Goal: Information Seeking & Learning: Find contact information

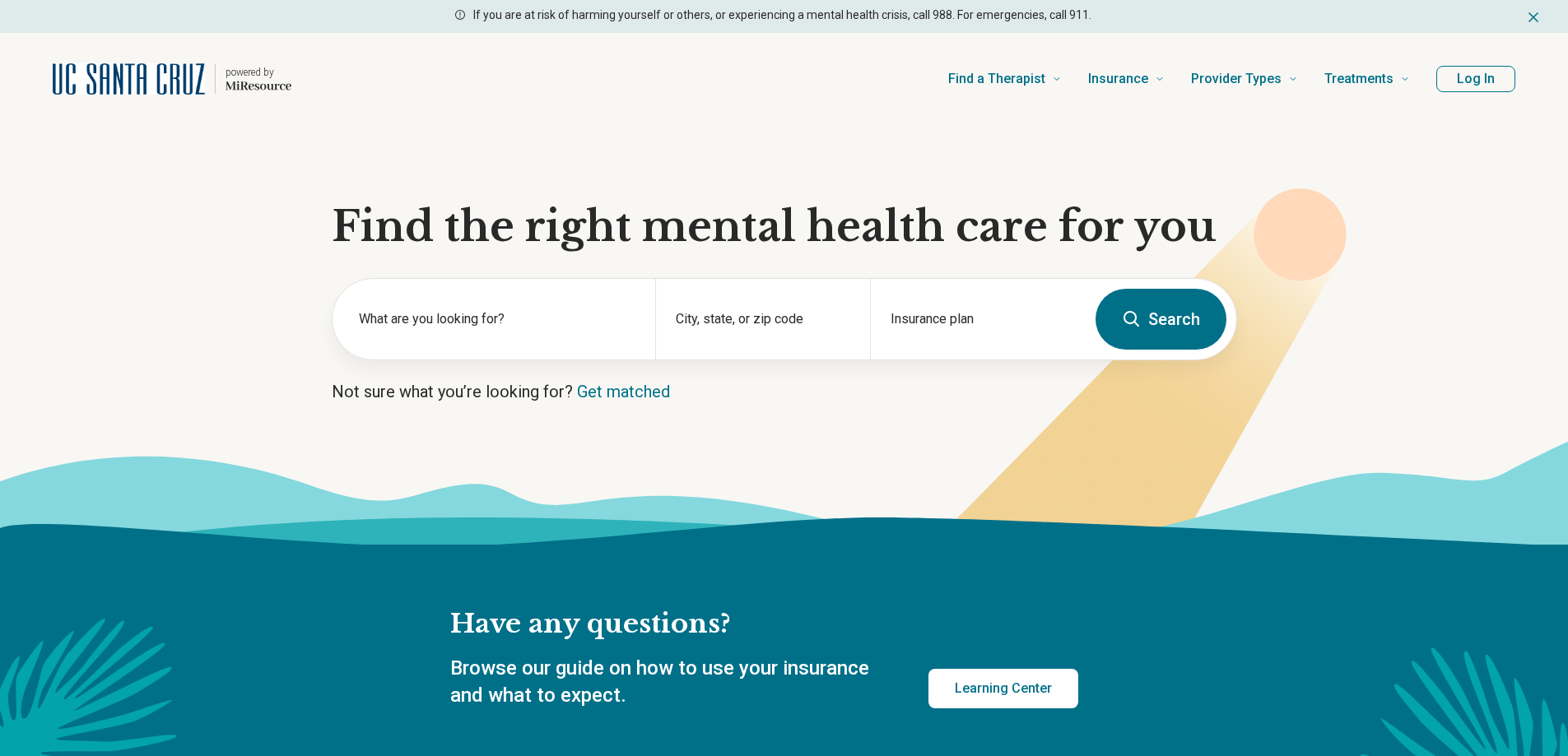
click at [1472, 85] on button "Log In" at bounding box center [1475, 78] width 79 height 26
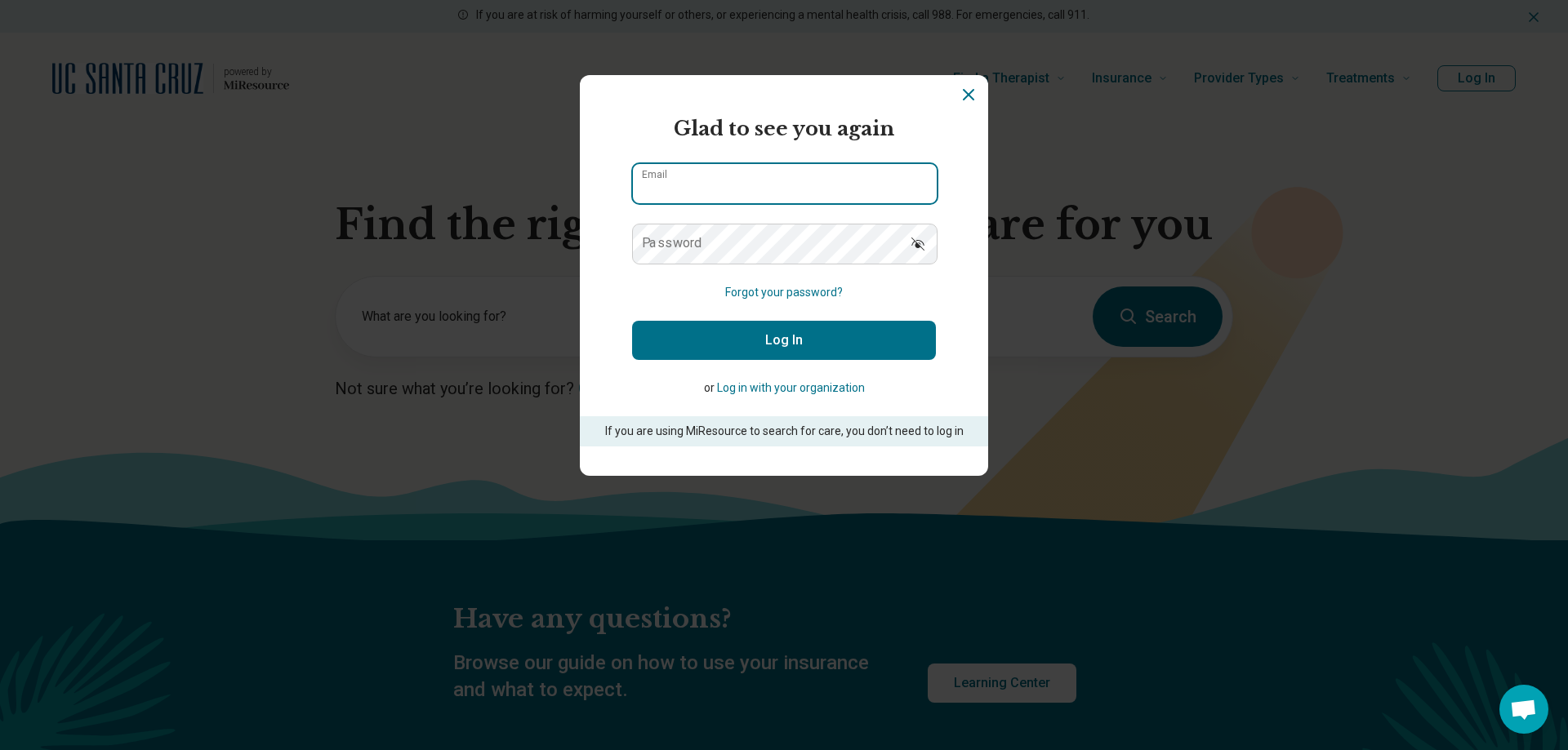
click at [695, 199] on input "Email" at bounding box center [785, 183] width 304 height 39
type input "**********"
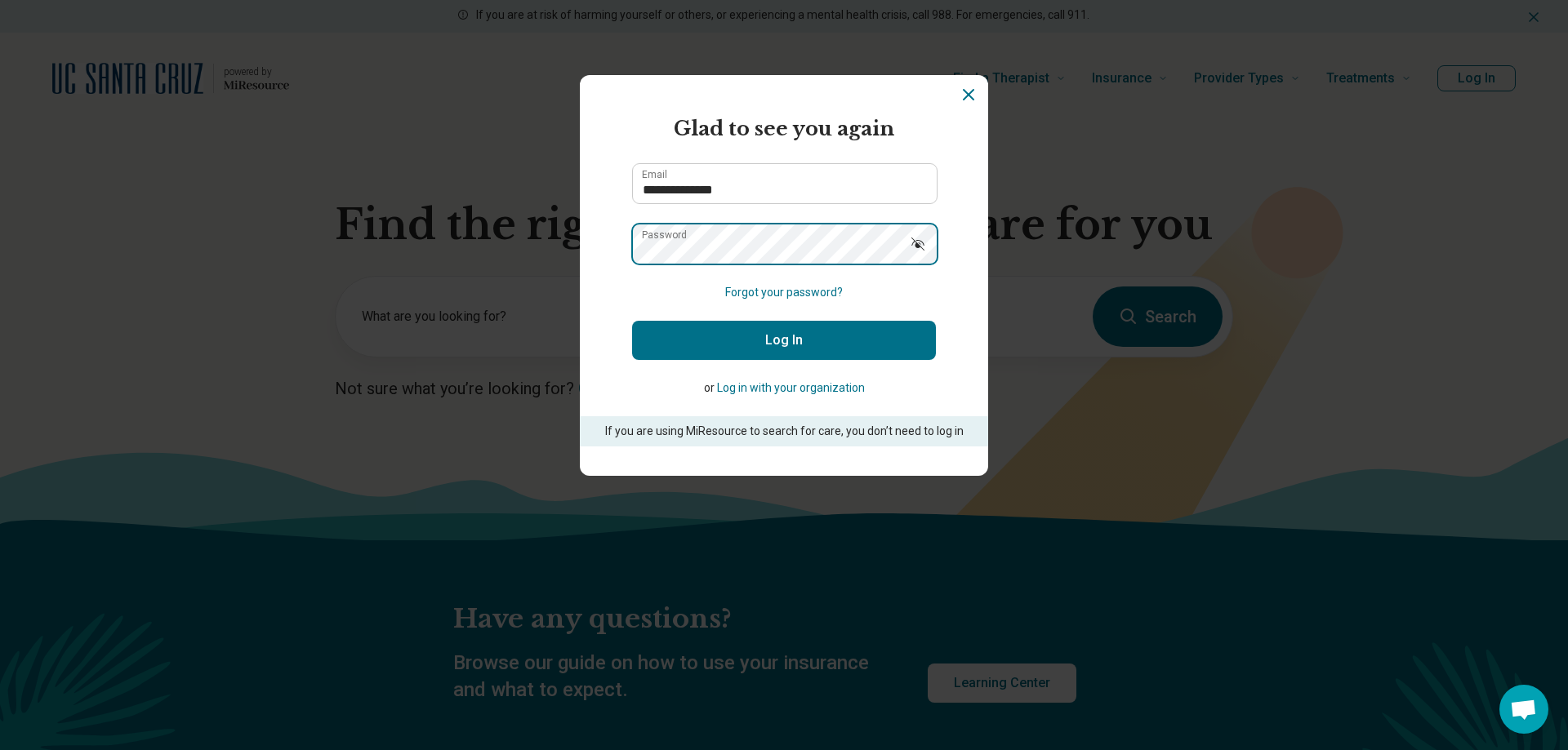
click at [632, 321] on button "Log In" at bounding box center [784, 340] width 304 height 39
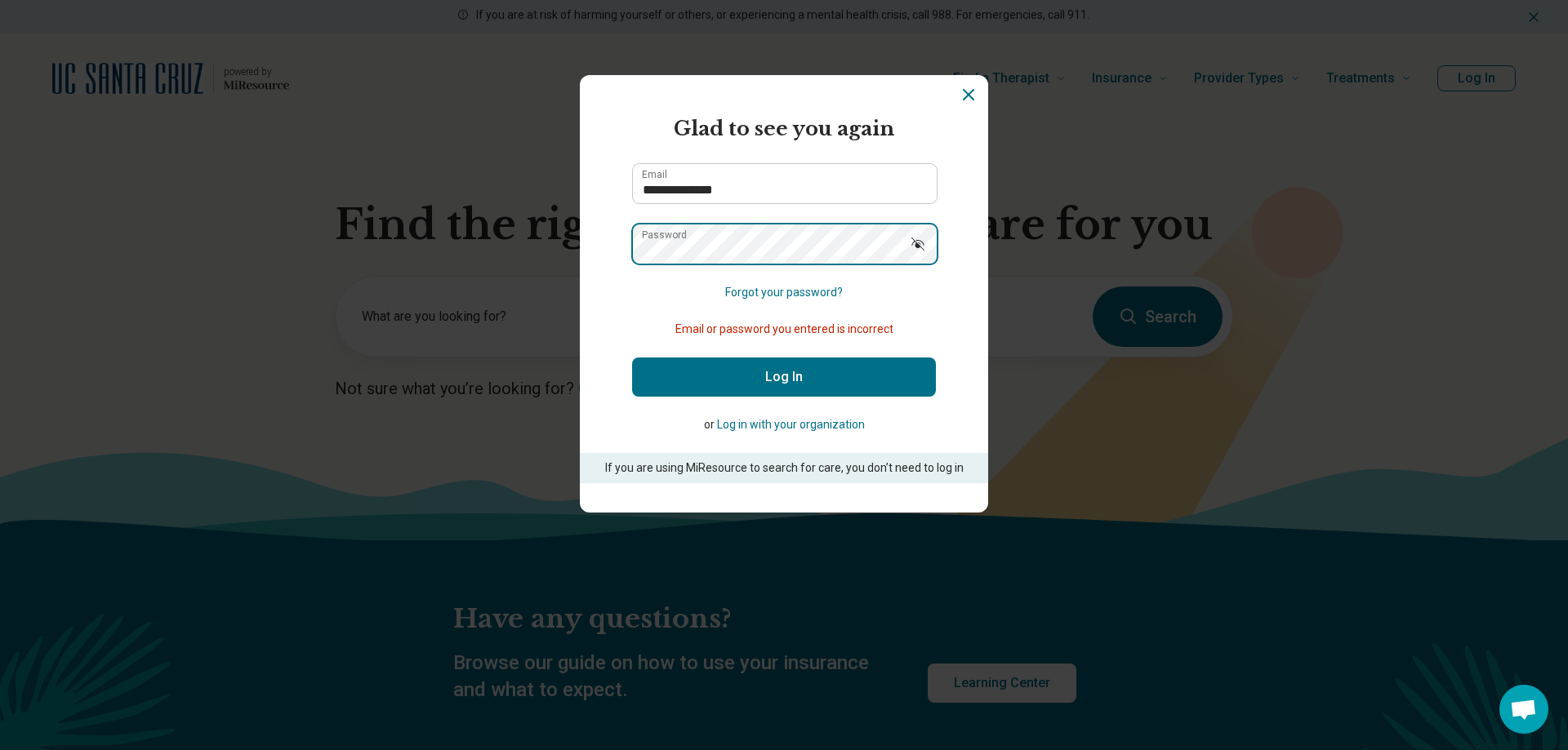
click at [616, 244] on section "**********" at bounding box center [784, 293] width 409 height 437
click at [632, 358] on button "Log In" at bounding box center [784, 377] width 304 height 39
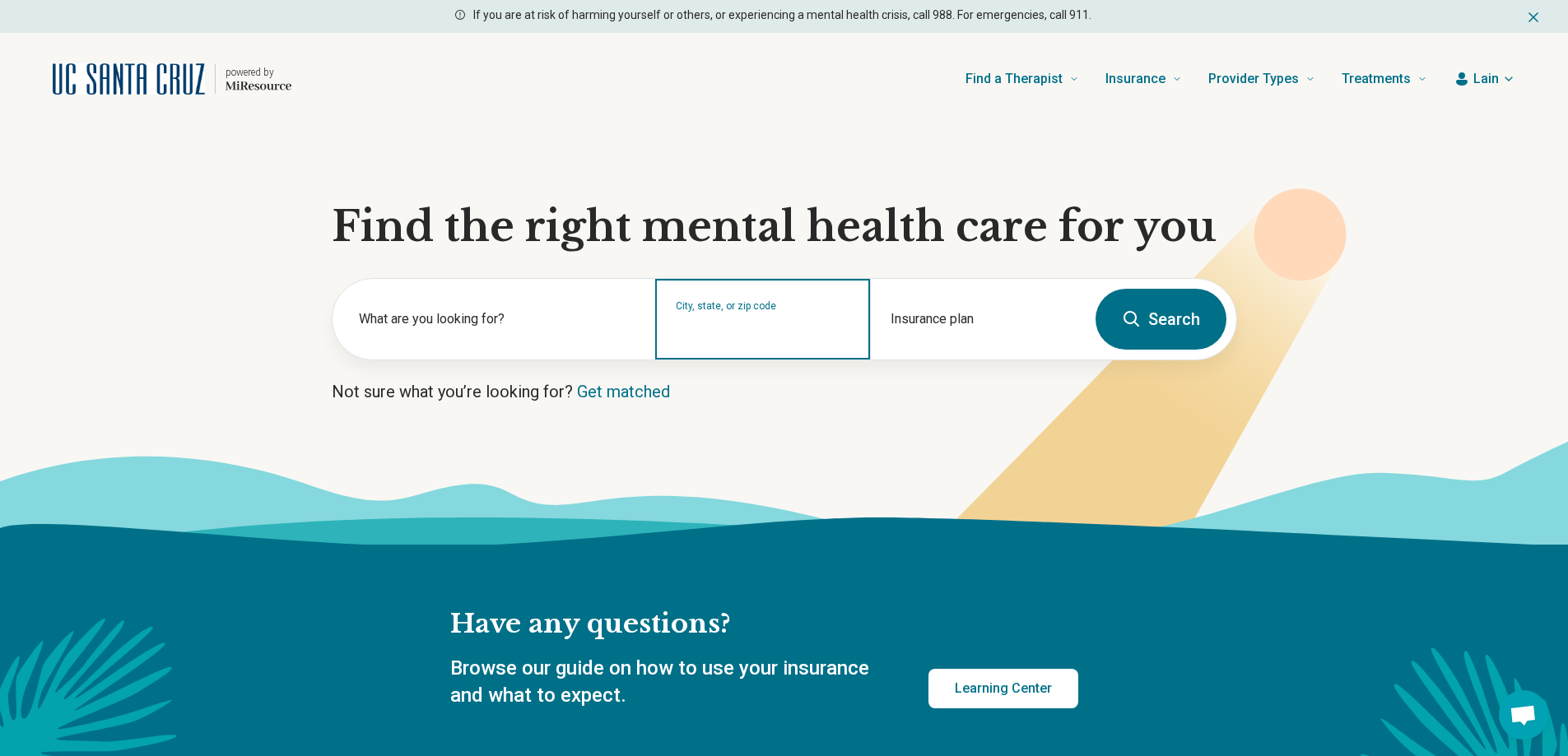
click at [770, 337] on input "City, state, or zip code" at bounding box center [763, 330] width 174 height 19
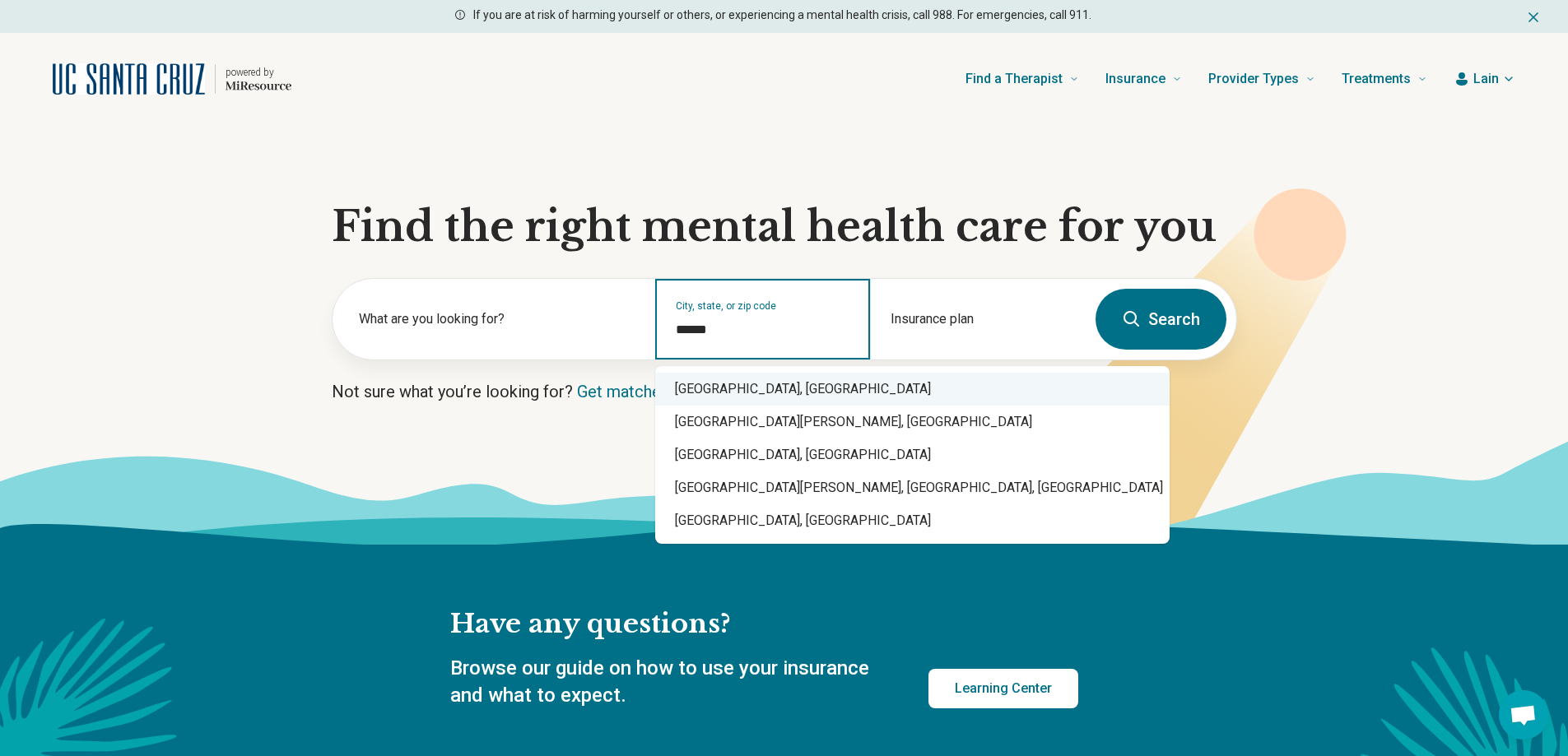
click at [698, 379] on div "Santa Cruz, CA" at bounding box center [913, 390] width 514 height 33
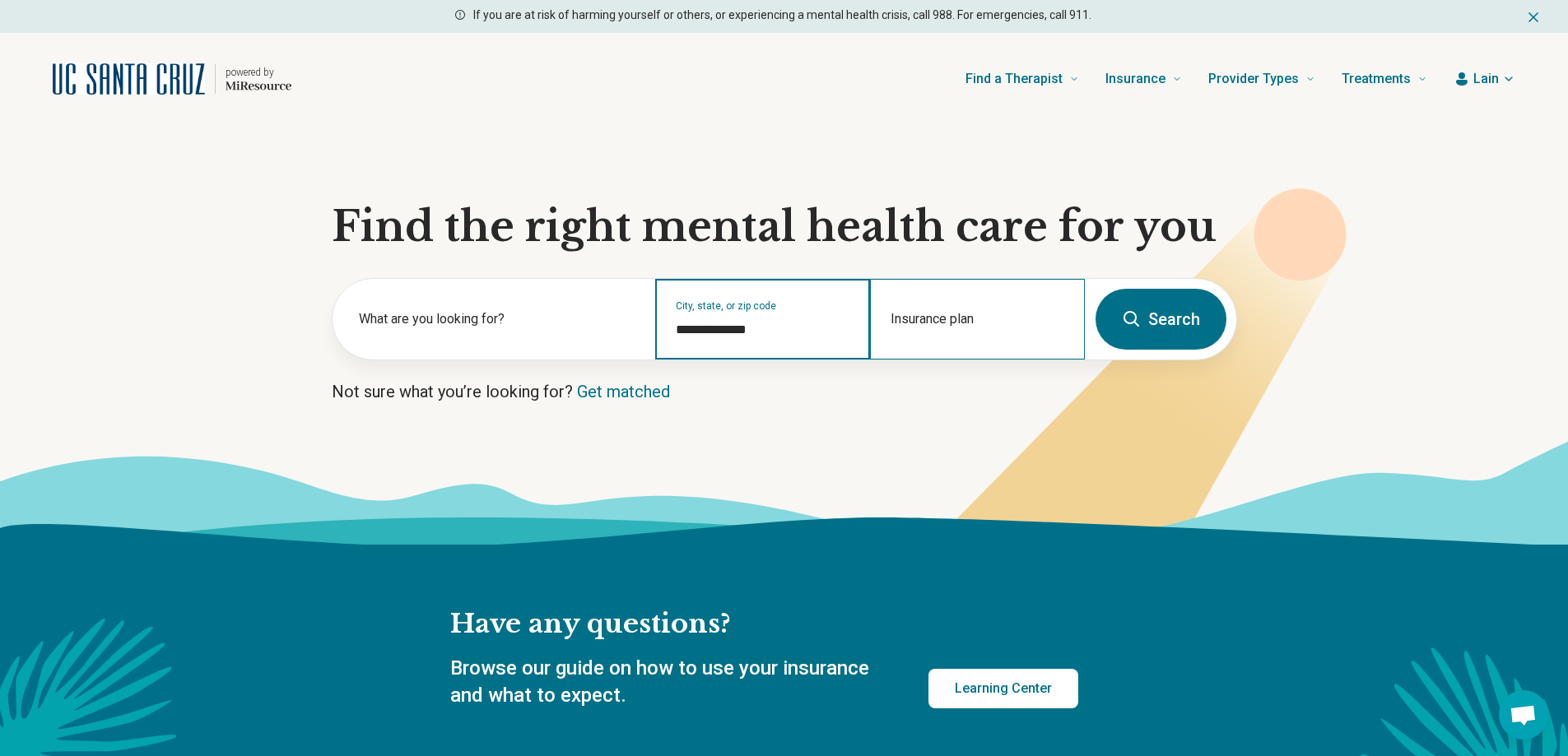
type input "**********"
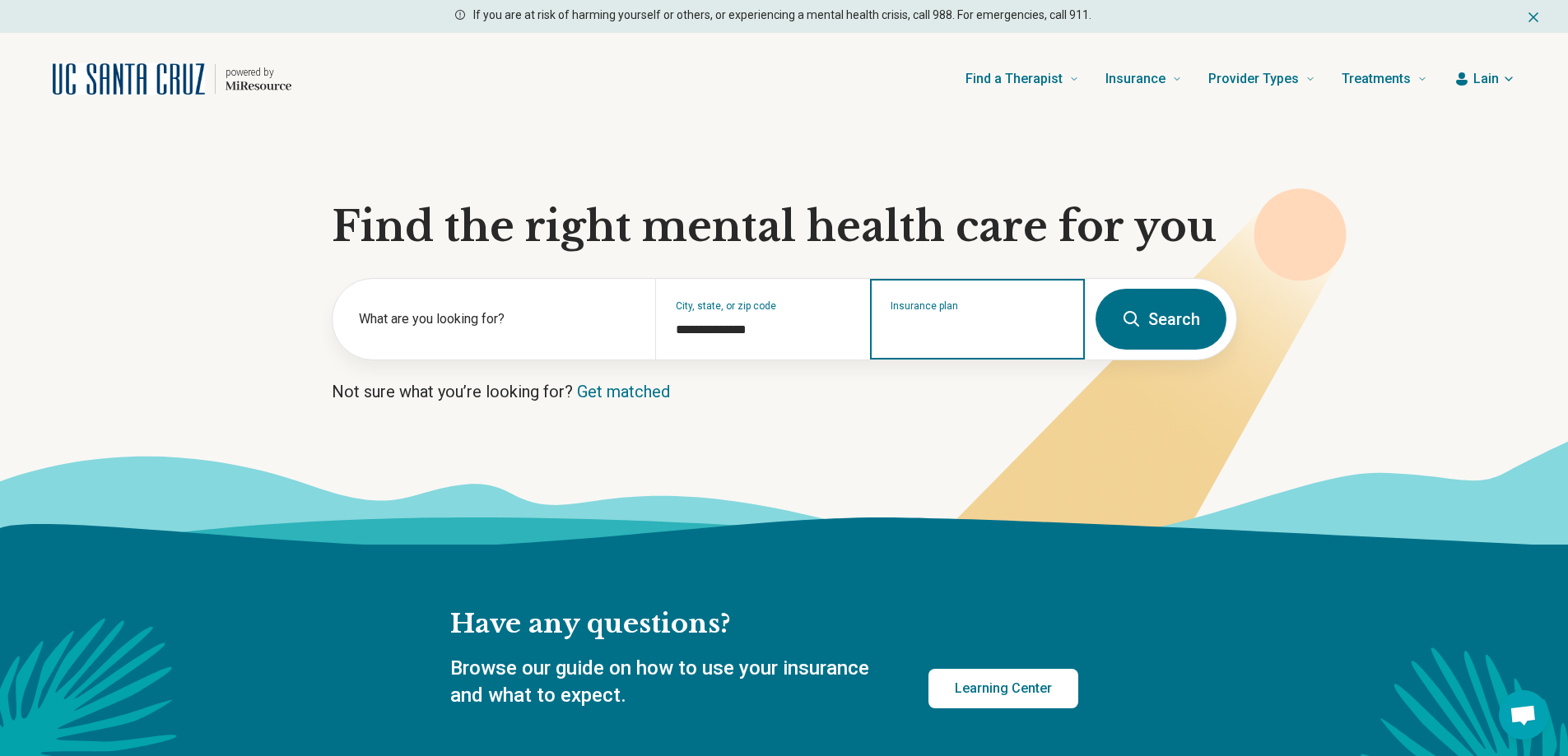
click at [956, 324] on input "Insurance plan" at bounding box center [977, 330] width 174 height 19
type input "******"
click at [938, 384] on div "Anthem" at bounding box center [969, 390] width 194 height 33
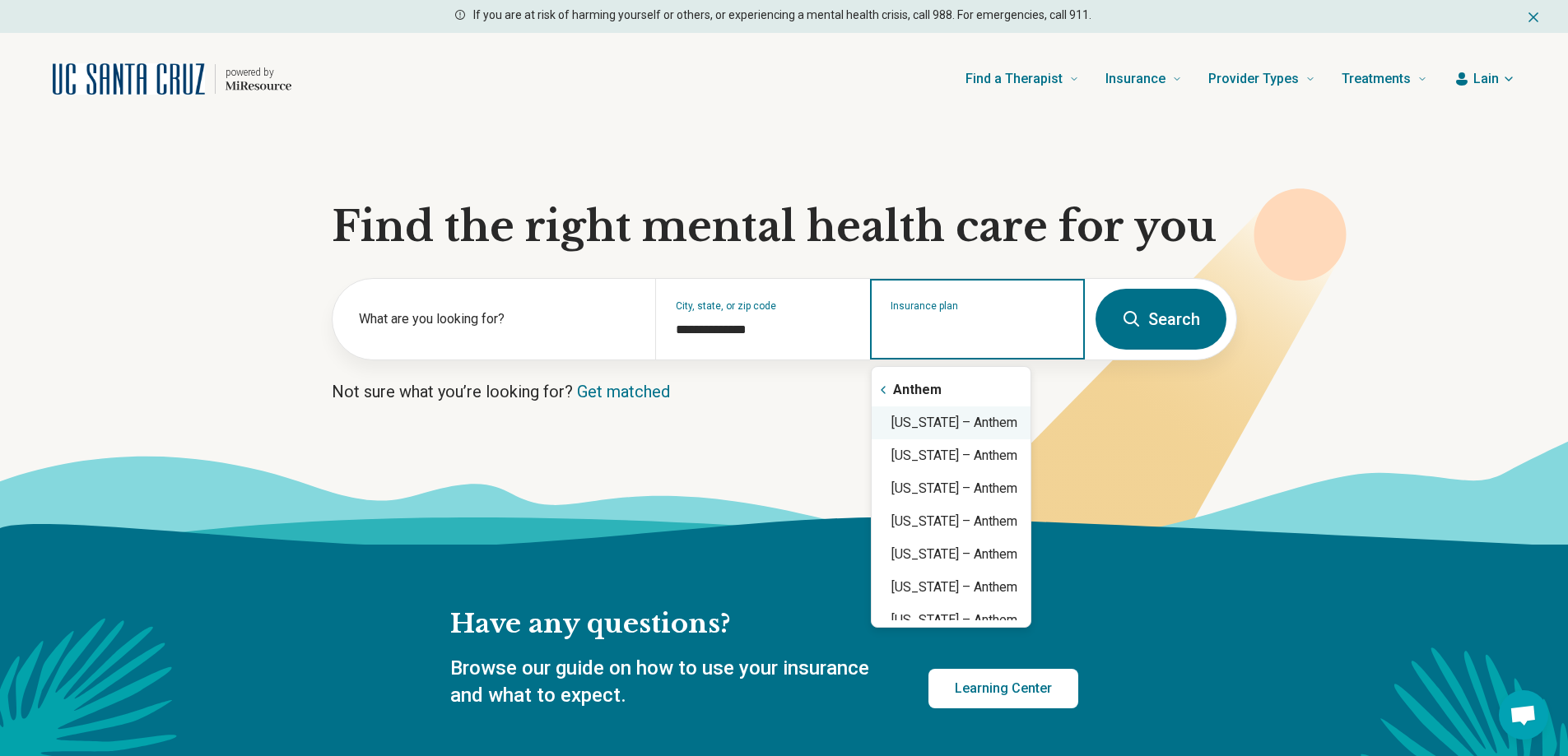
click at [1008, 428] on div "California – Anthem" at bounding box center [951, 423] width 159 height 33
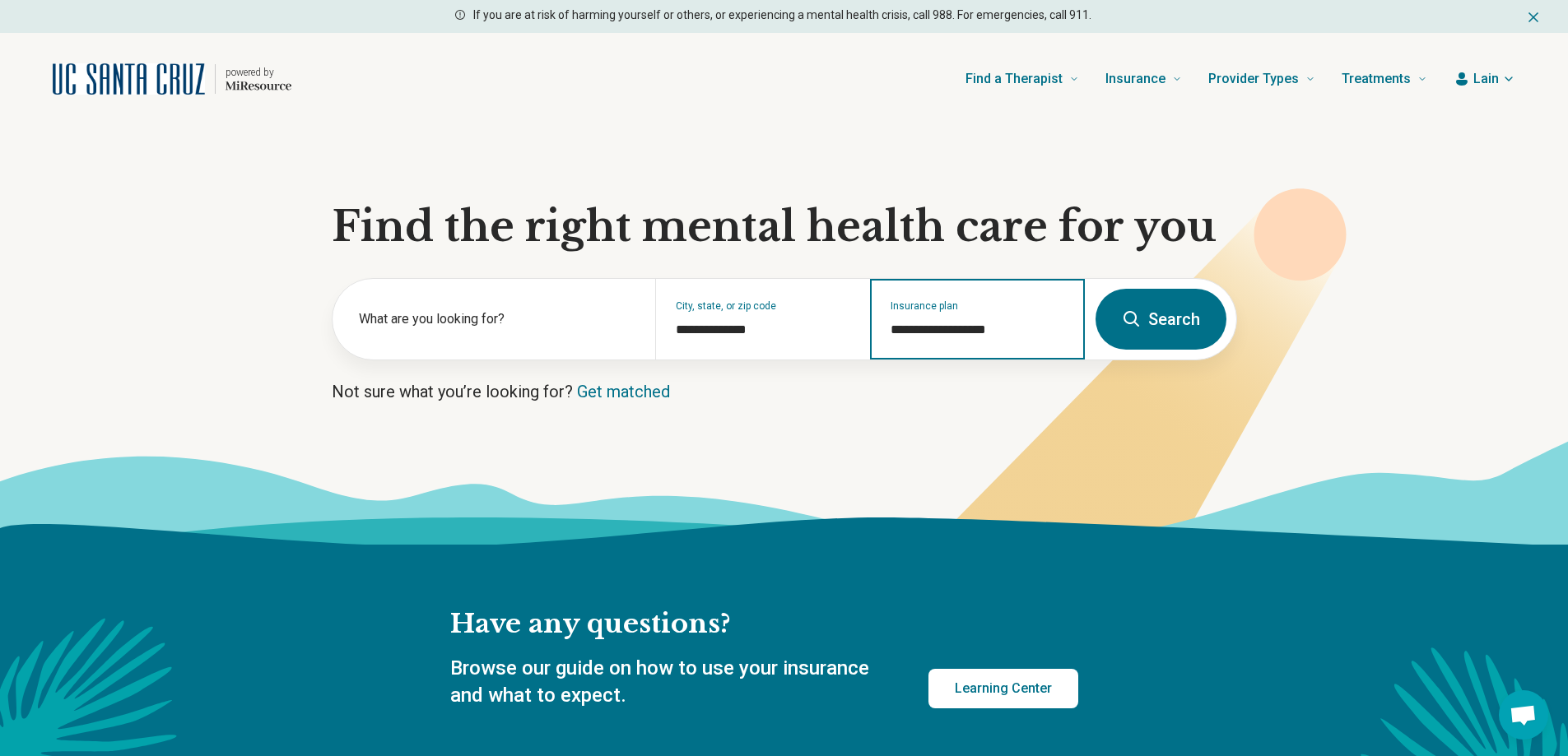
type input "**********"
click at [1170, 326] on button "Search" at bounding box center [1160, 319] width 131 height 61
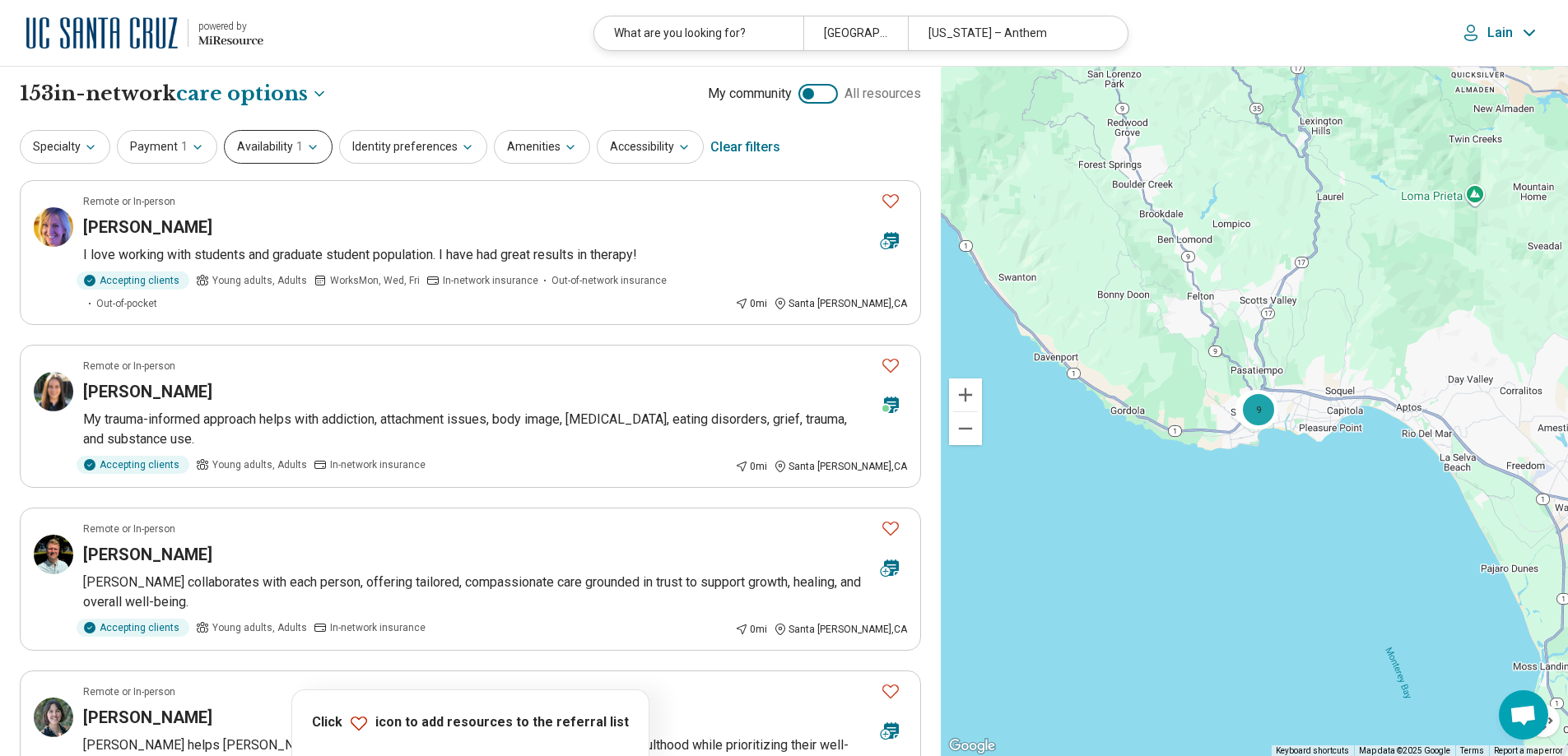
click at [278, 140] on button "Availability 1" at bounding box center [278, 147] width 108 height 34
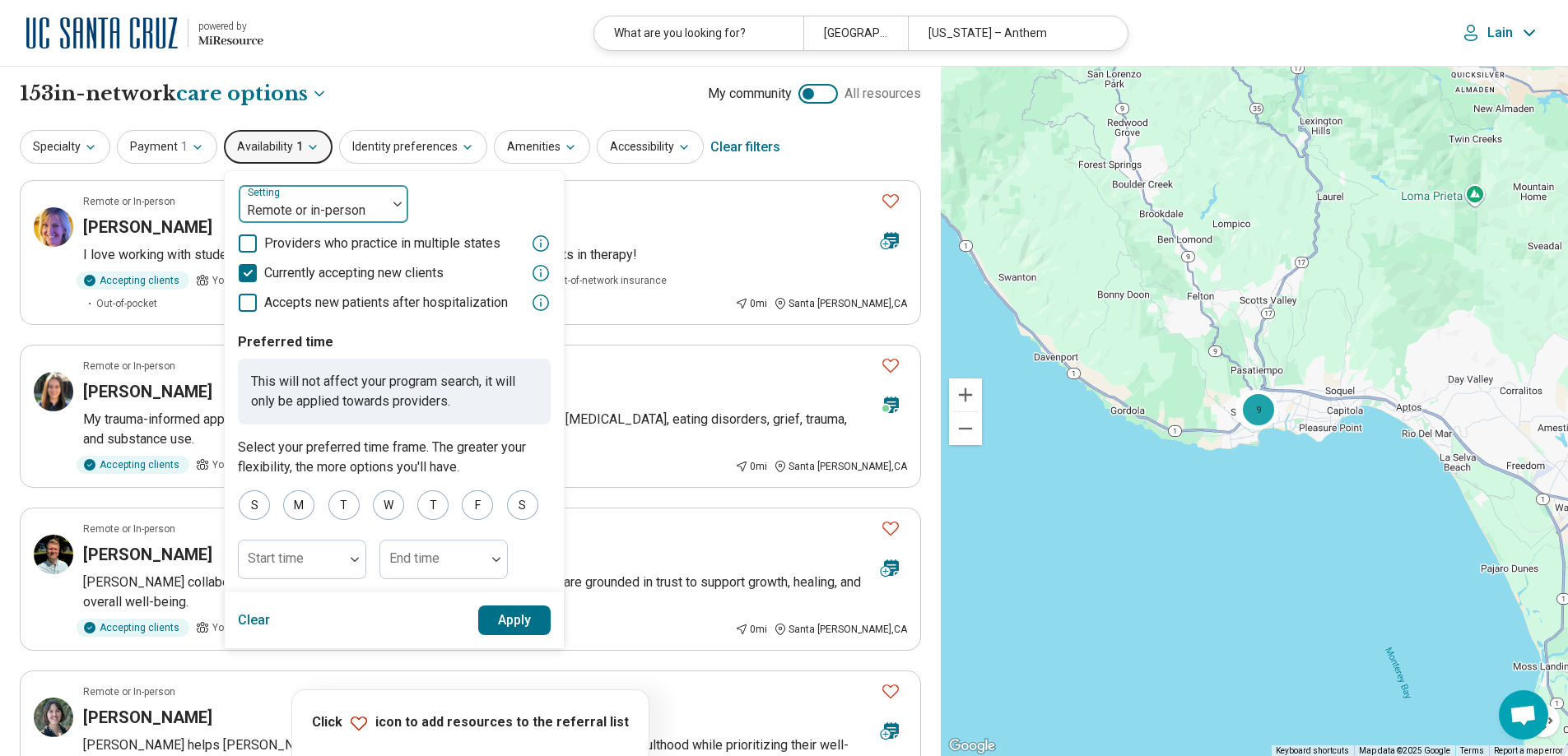
click at [345, 209] on div at bounding box center [313, 211] width 135 height 23
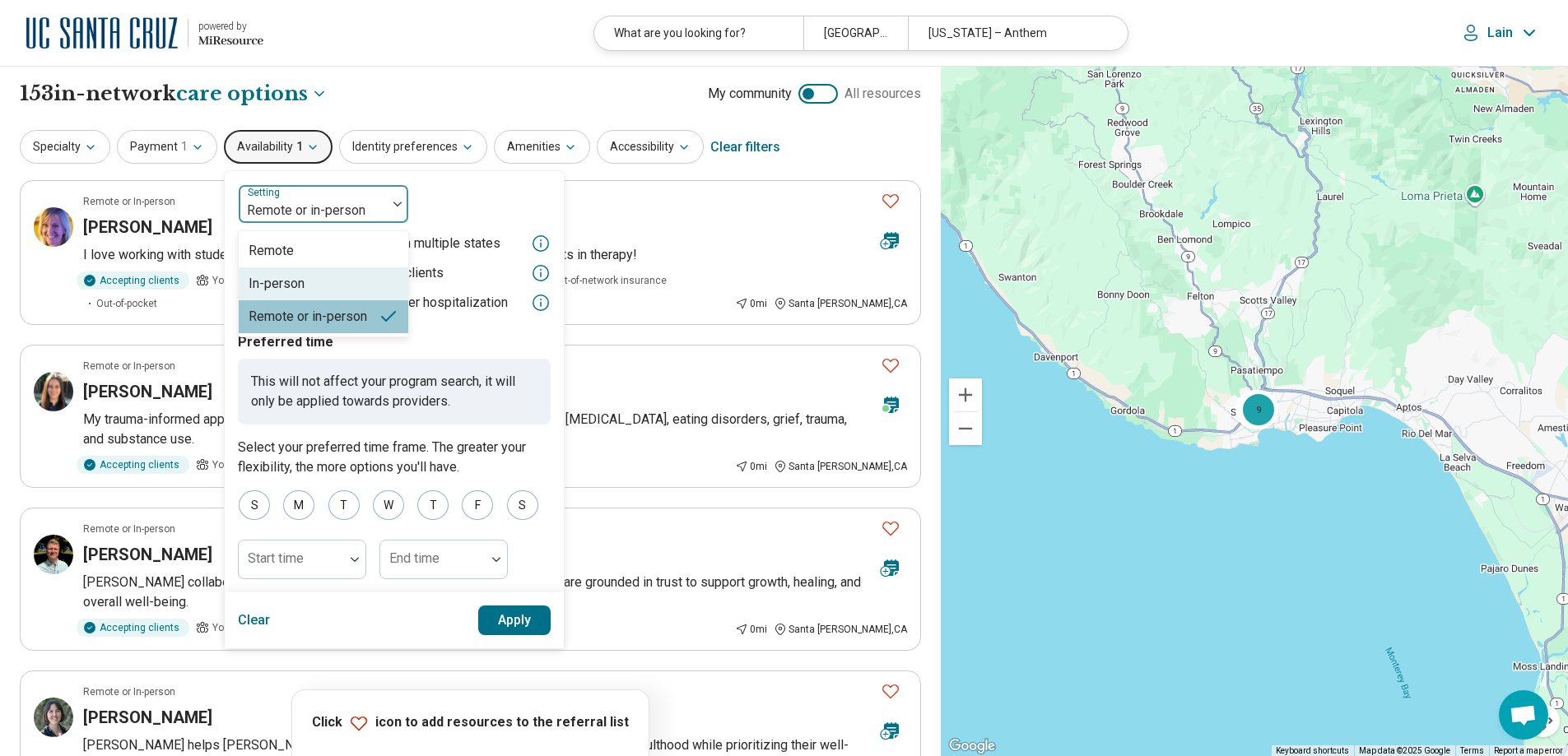
click at [325, 279] on div "In-person" at bounding box center [323, 284] width 169 height 33
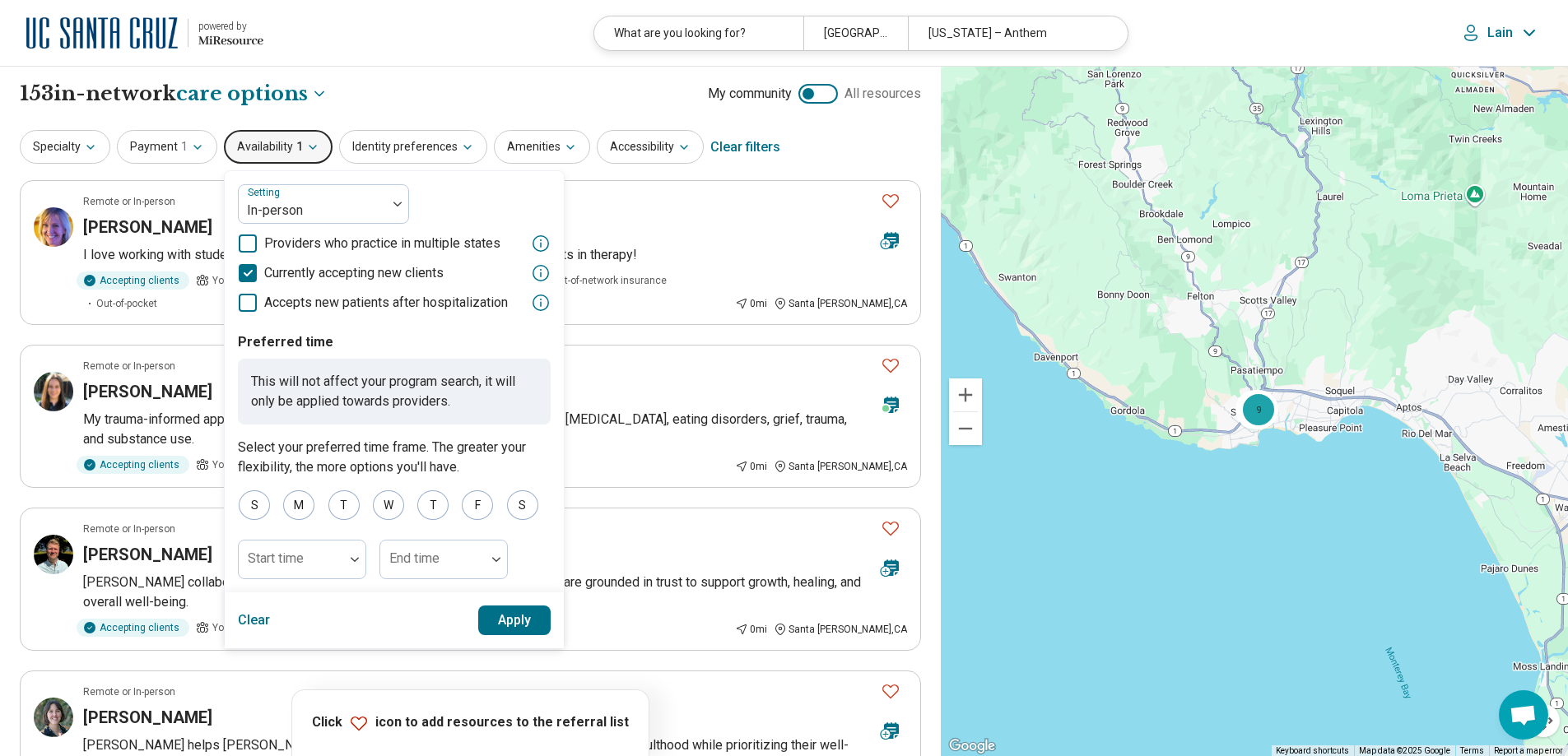
click at [512, 621] on button "Apply" at bounding box center [515, 621] width 73 height 30
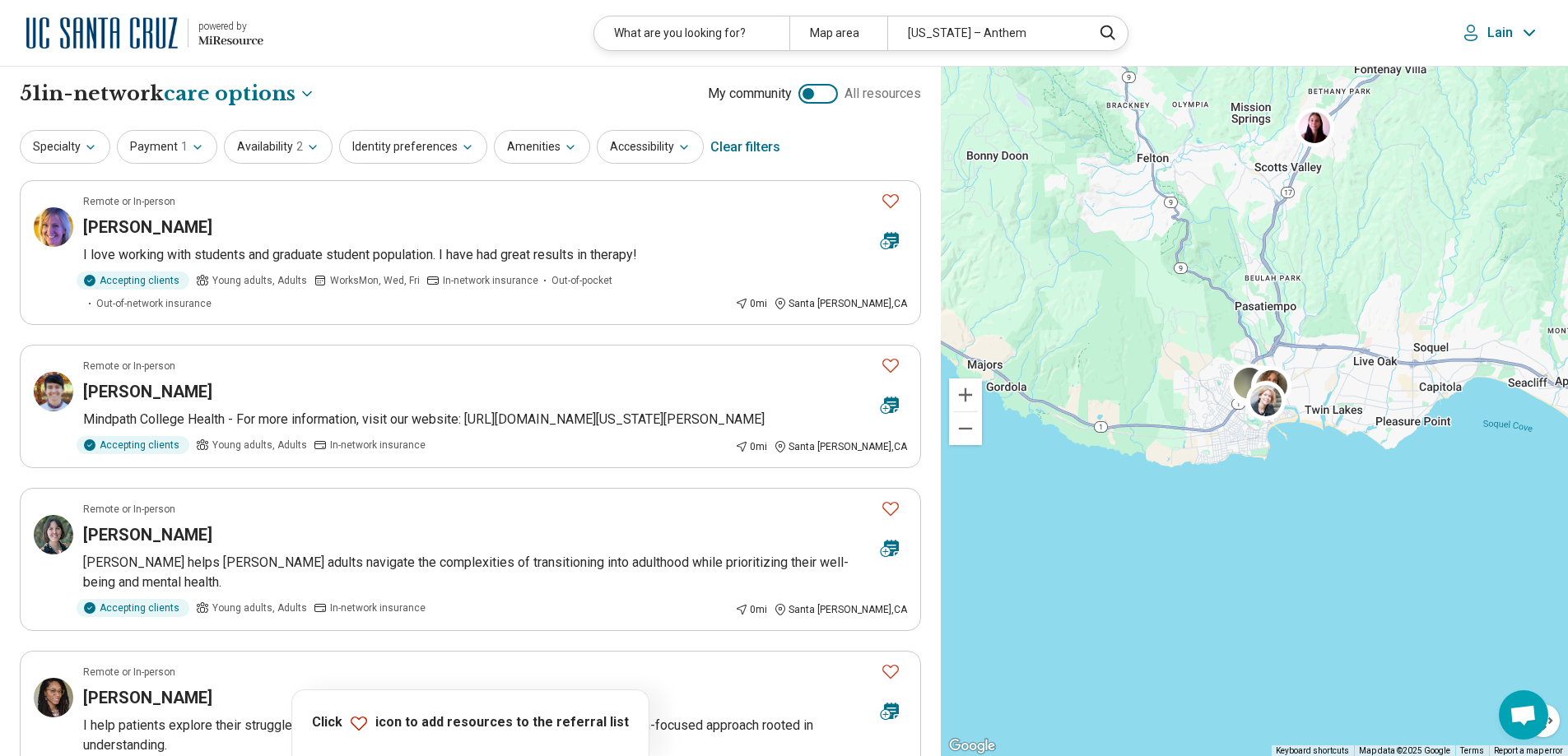
drag, startPoint x: 1363, startPoint y: 384, endPoint x: 1407, endPoint y: 533, distance: 155.4
click at [1407, 533] on div "11 3" at bounding box center [1254, 412] width 627 height 690
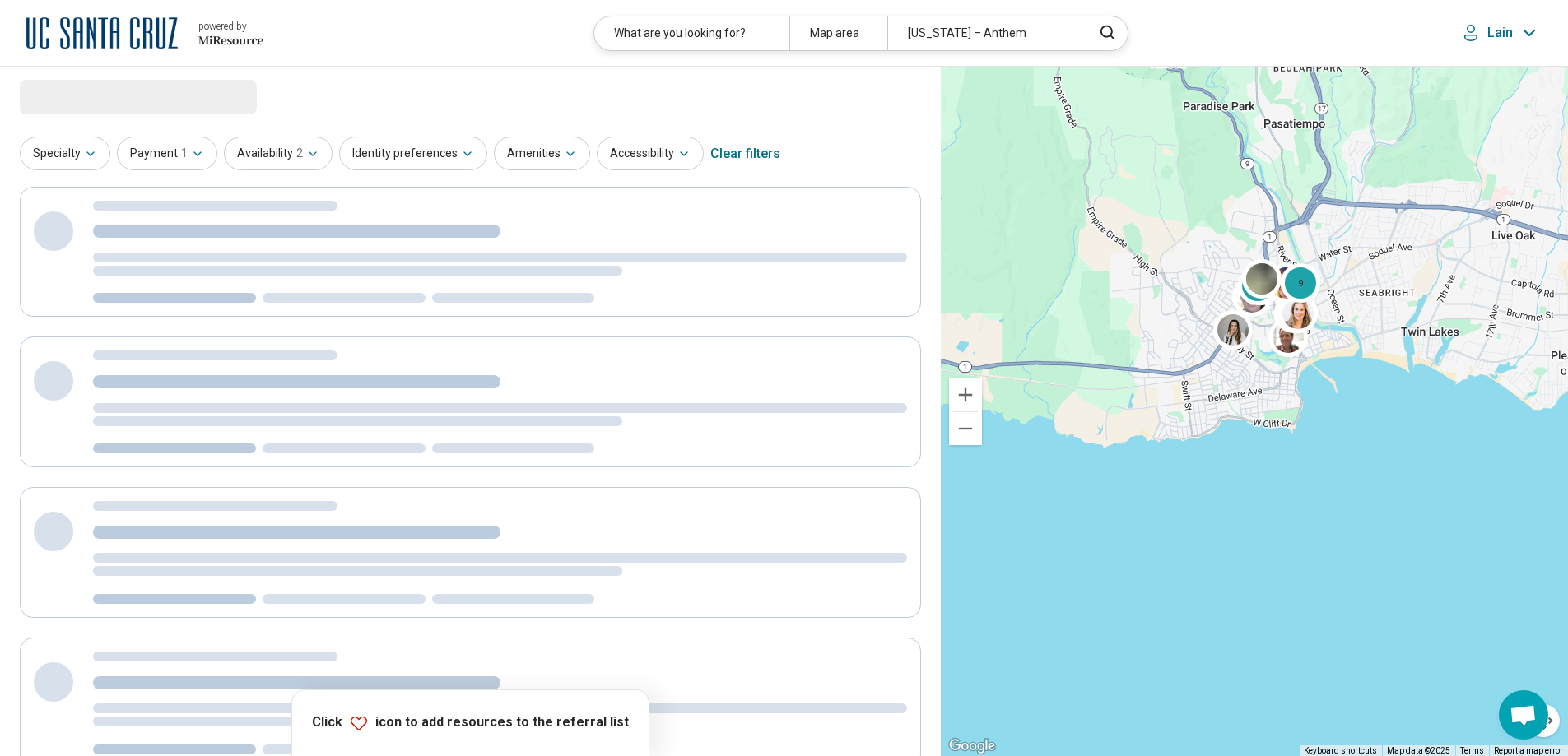
drag, startPoint x: 1232, startPoint y: 451, endPoint x: 1386, endPoint y: 494, distance: 159.9
click at [1386, 494] on div "2 9" at bounding box center [1254, 412] width 627 height 690
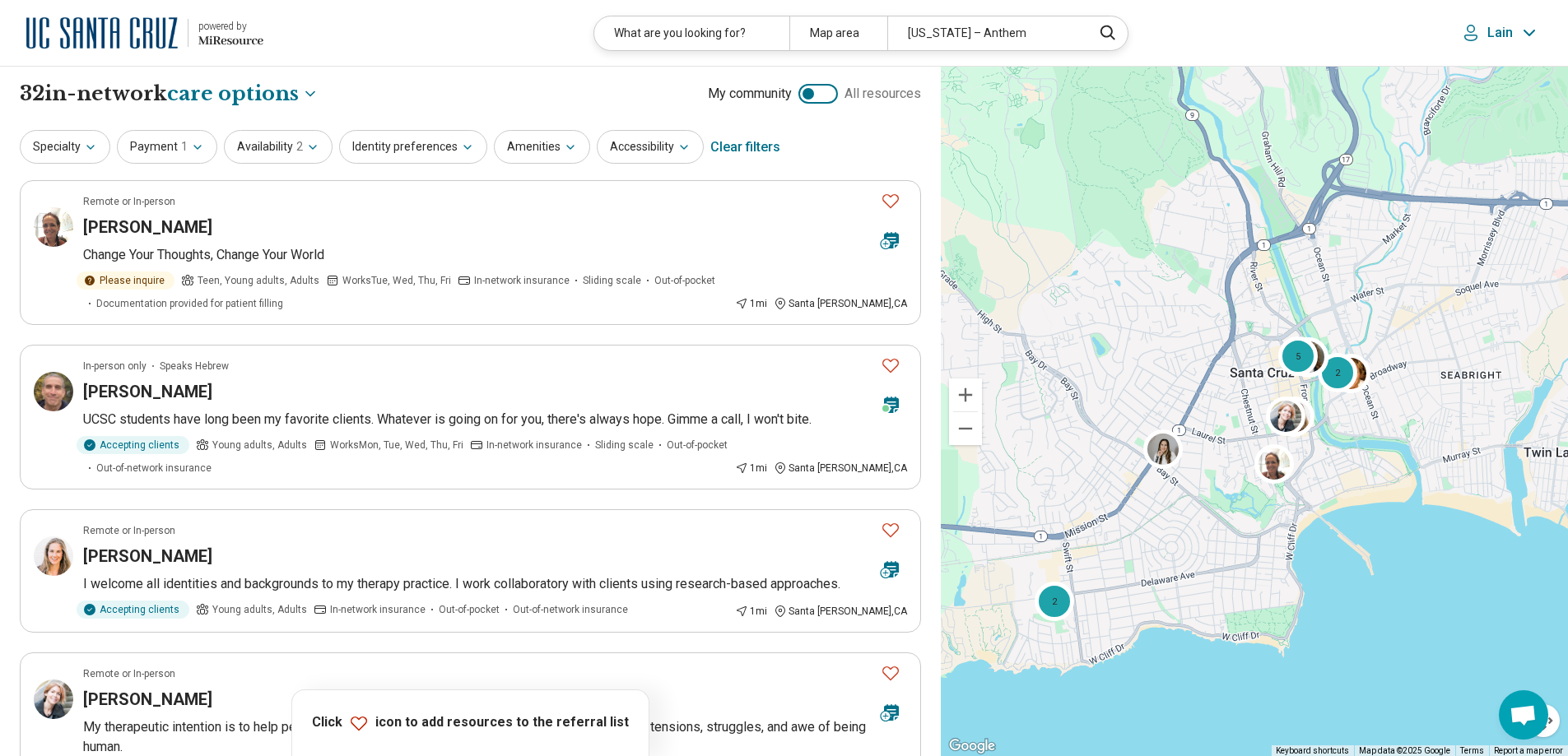
drag, startPoint x: 1304, startPoint y: 393, endPoint x: 1398, endPoint y: 683, distance: 304.9
click at [1398, 683] on div "2 2 3 5" at bounding box center [1254, 412] width 627 height 690
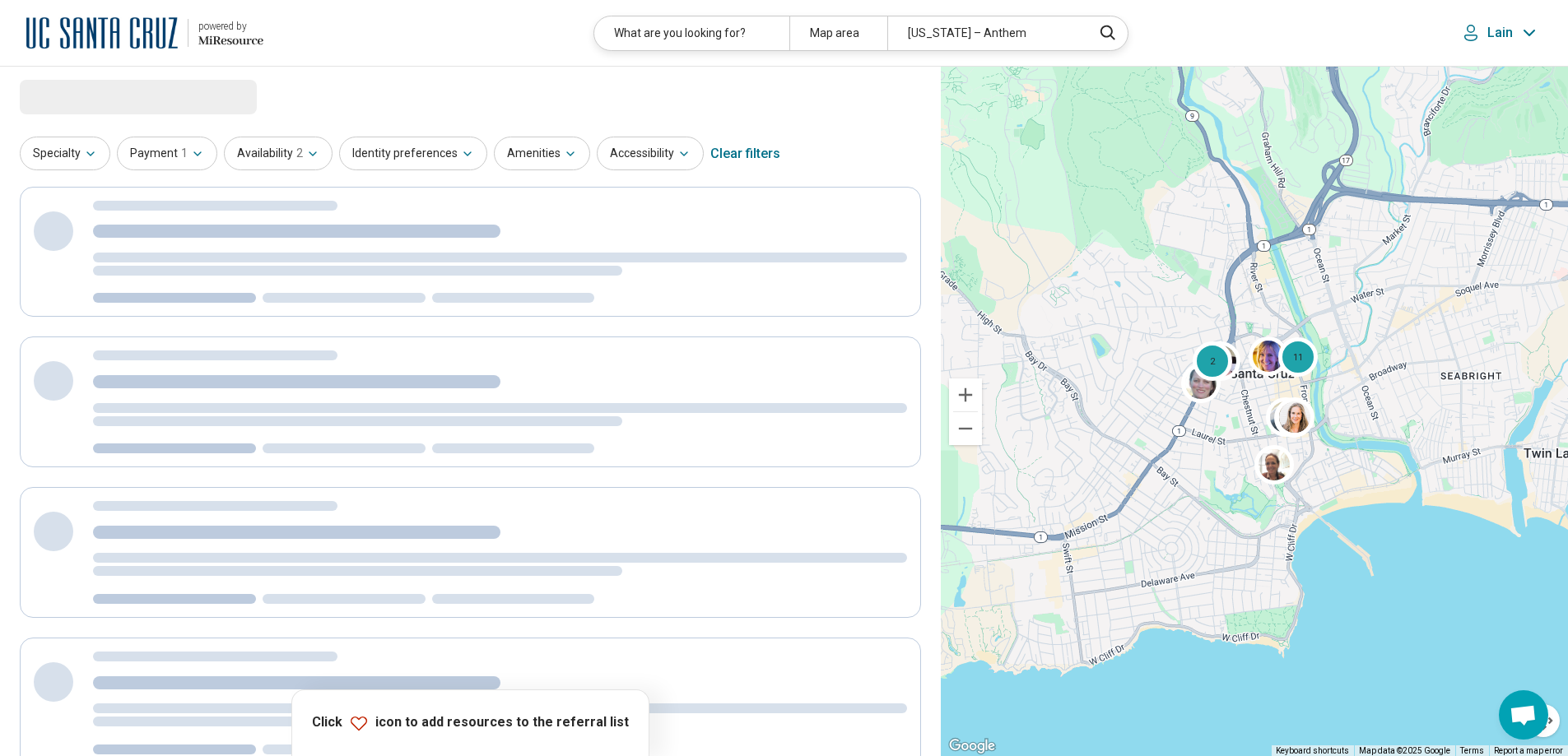
select select "***"
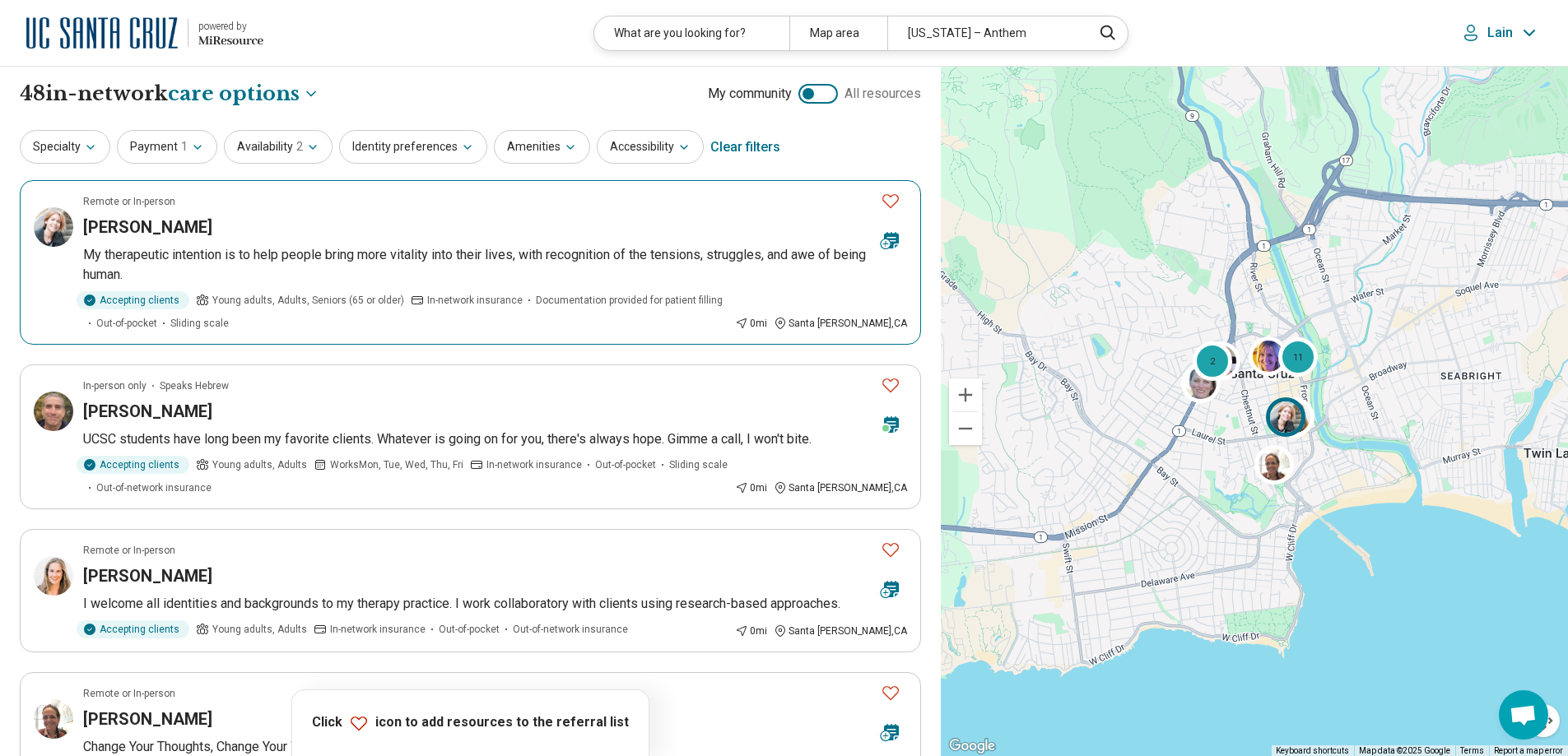
click at [893, 204] on icon "Favorite" at bounding box center [890, 201] width 16 height 14
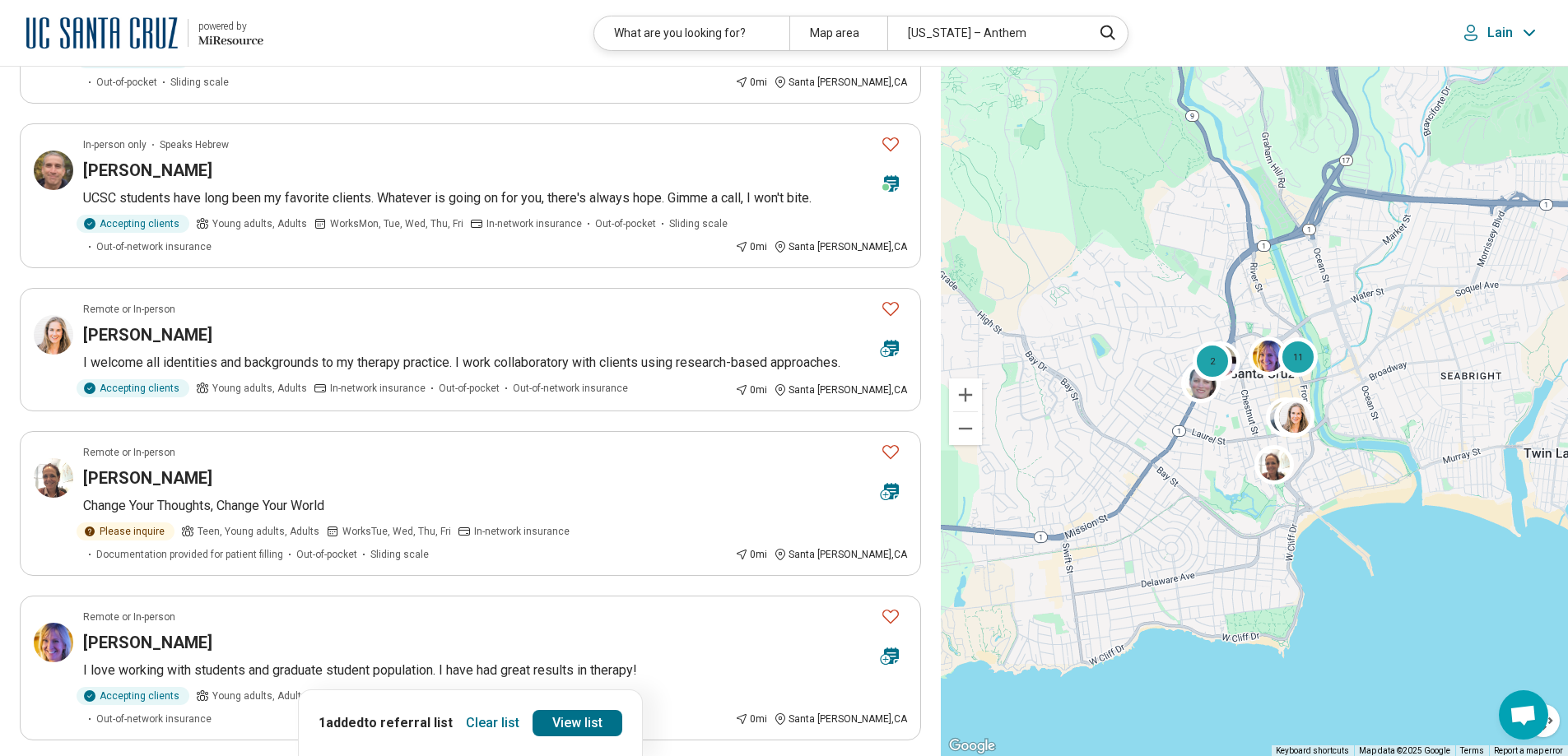
scroll to position [247, 0]
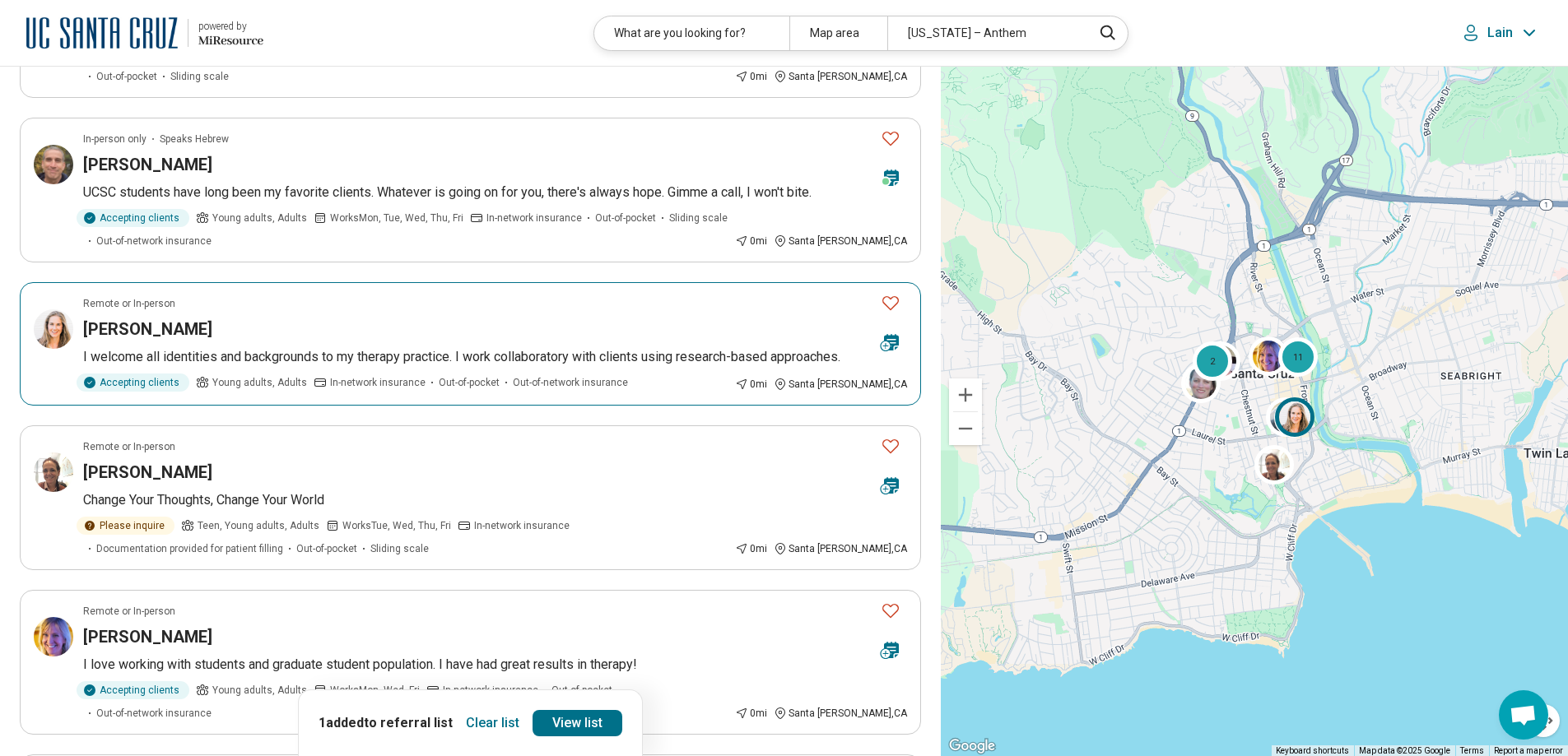
click at [891, 305] on icon "Favorite" at bounding box center [890, 303] width 19 height 19
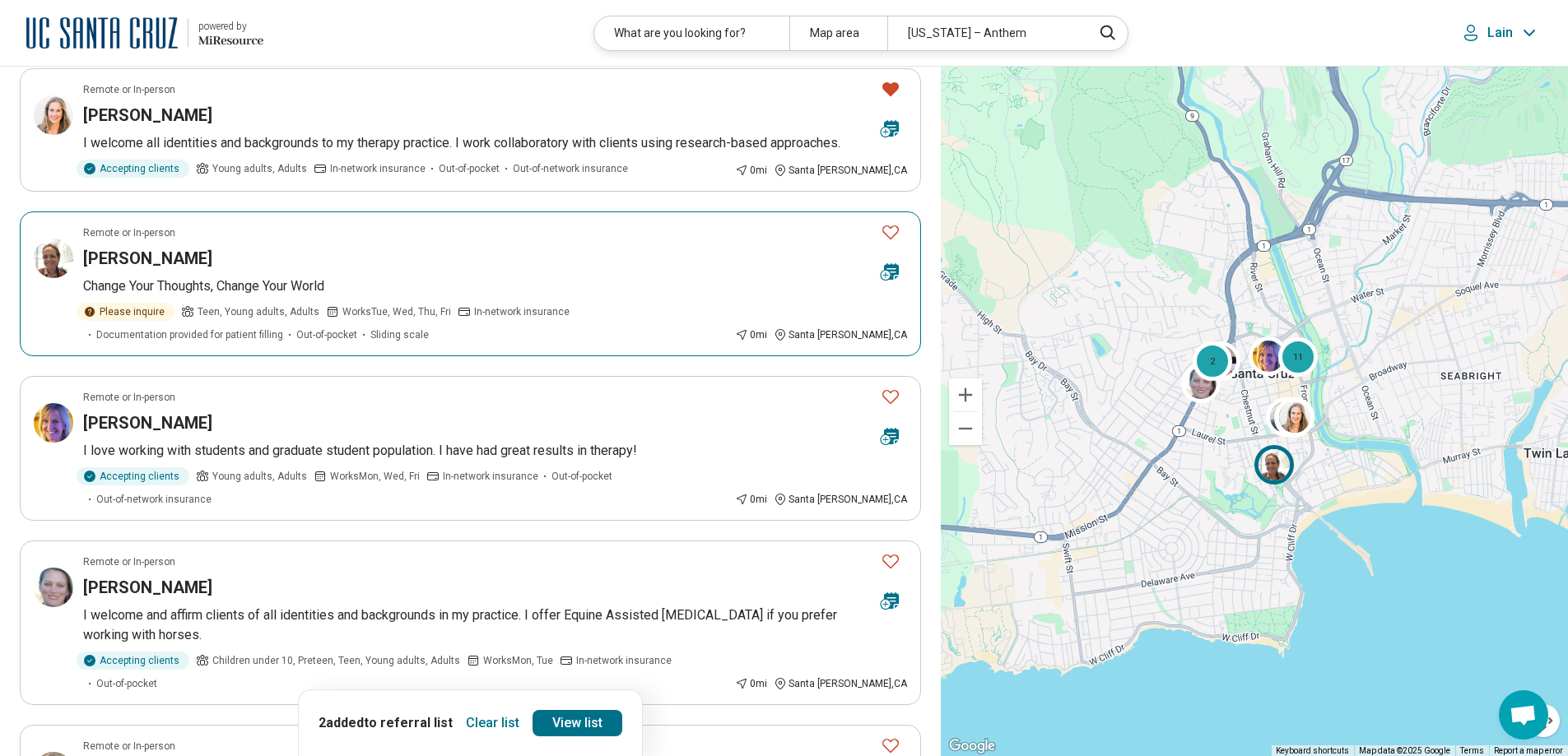
scroll to position [494, 0]
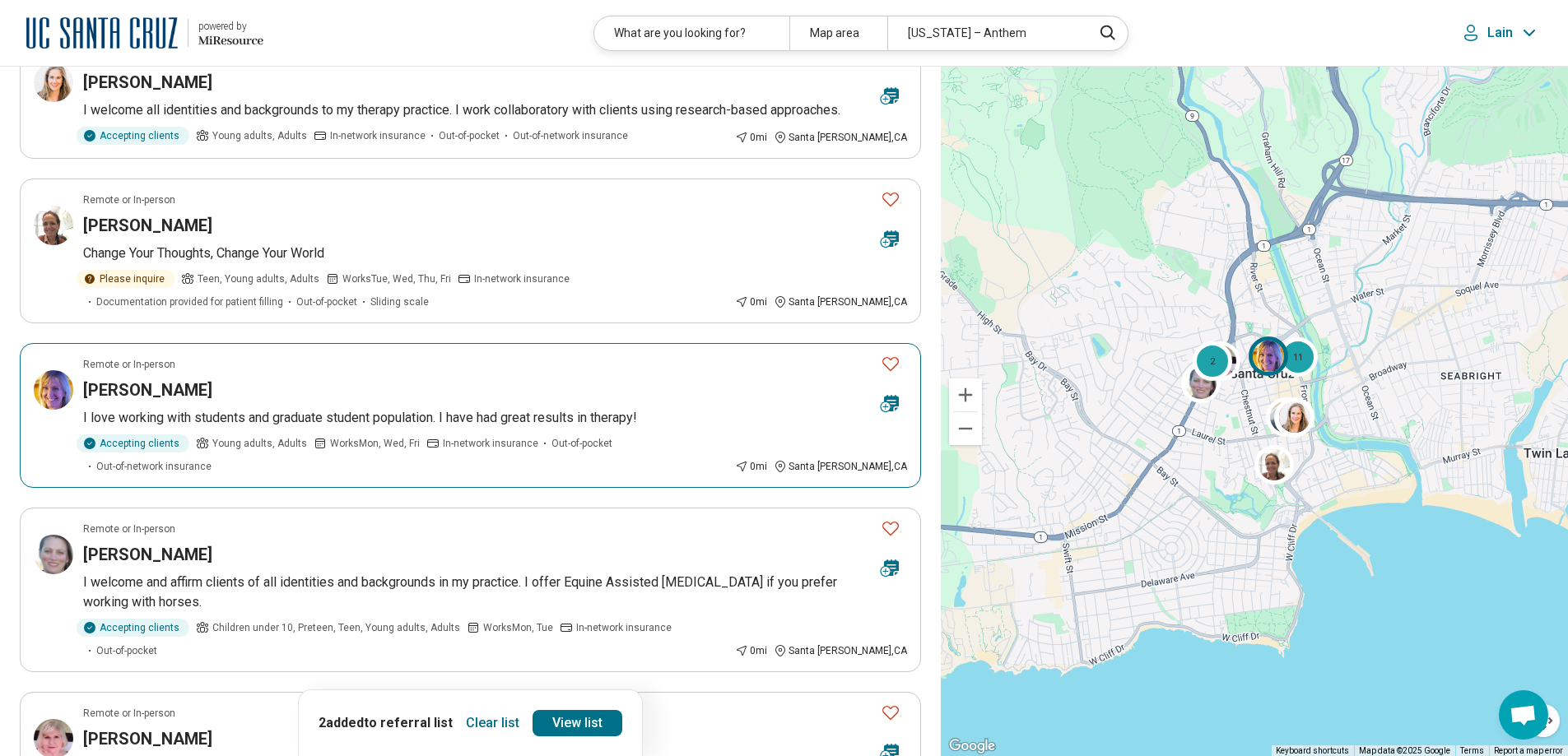
click at [888, 363] on icon "Favorite" at bounding box center [890, 363] width 19 height 19
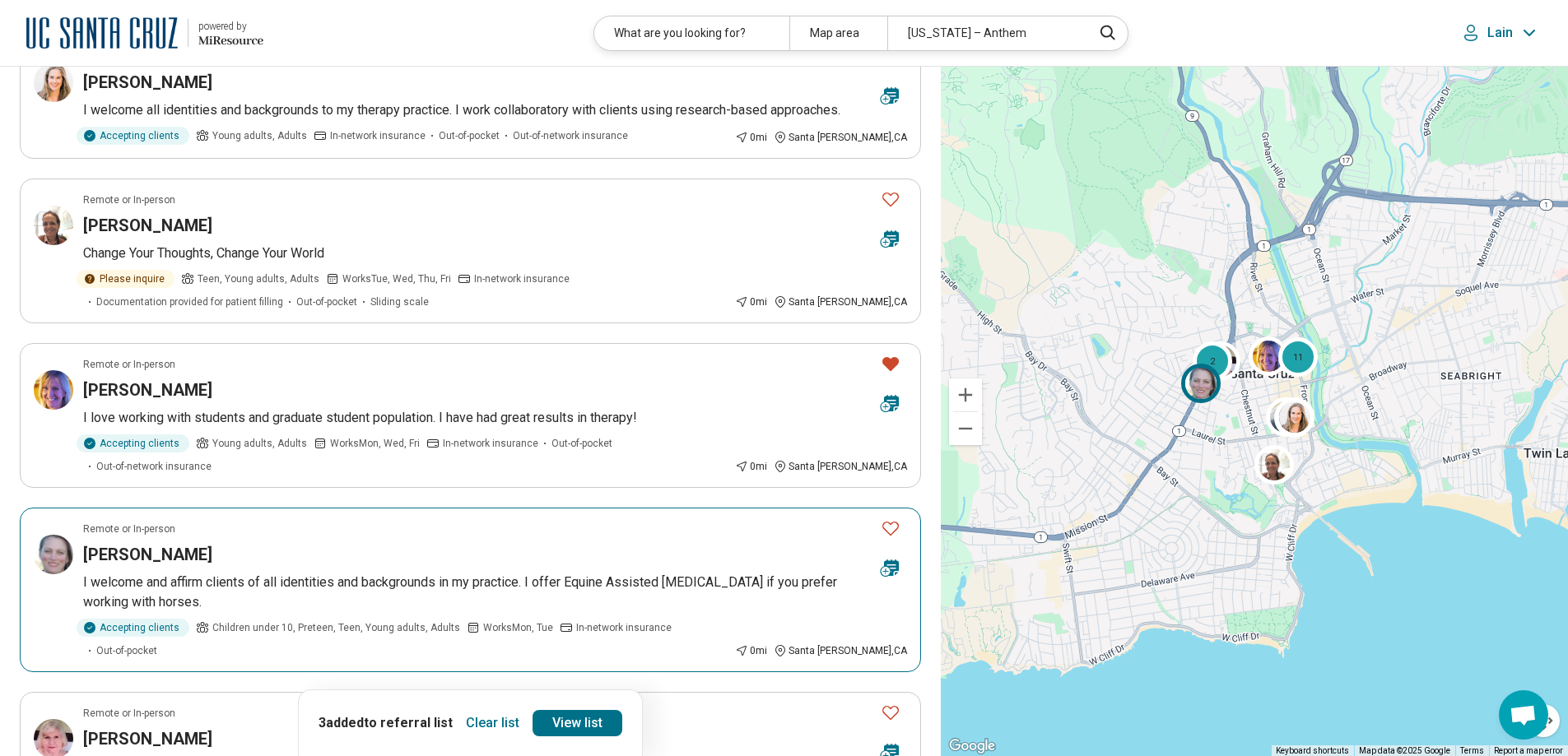
click at [893, 518] on icon "Favorite" at bounding box center [890, 528] width 19 height 19
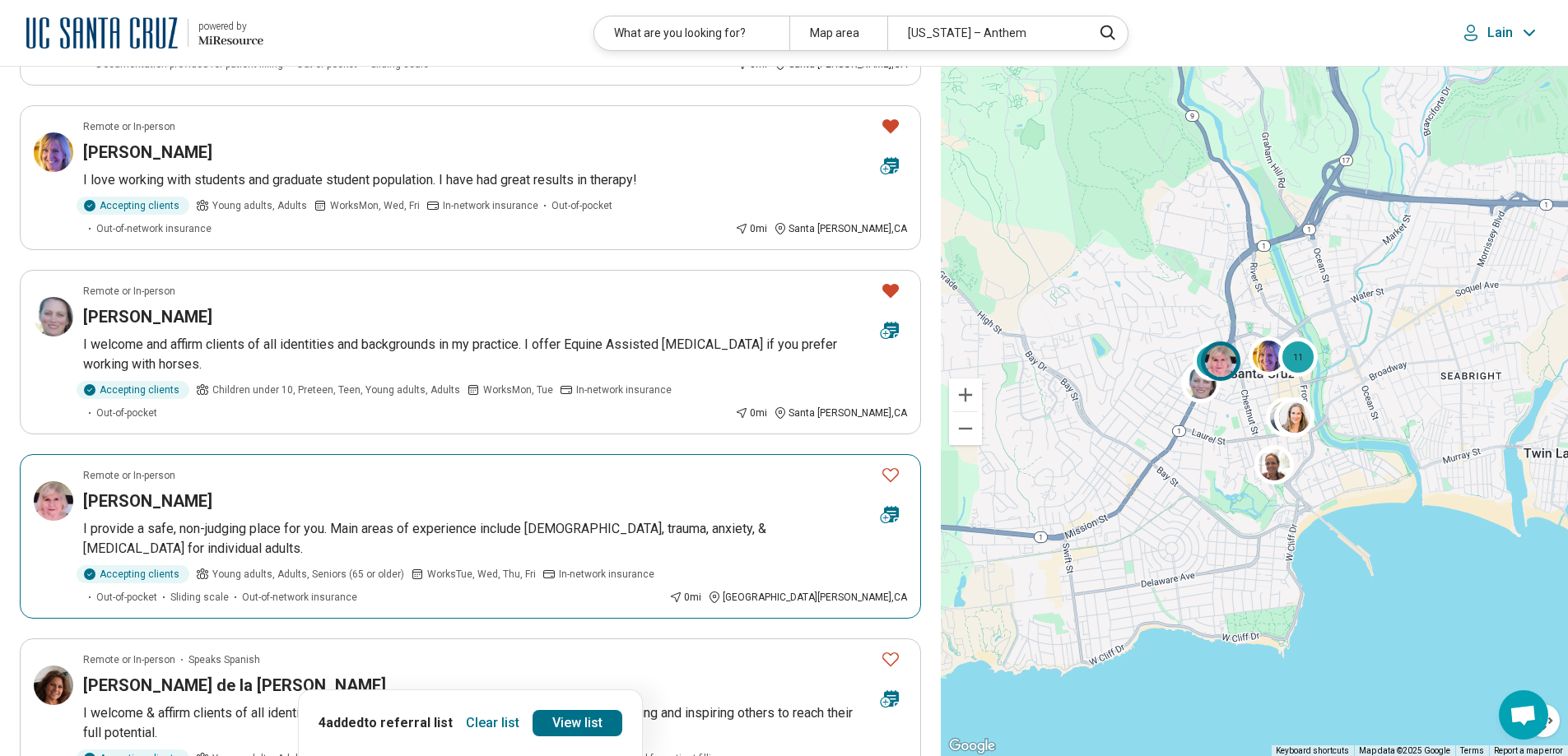
scroll to position [823, 0]
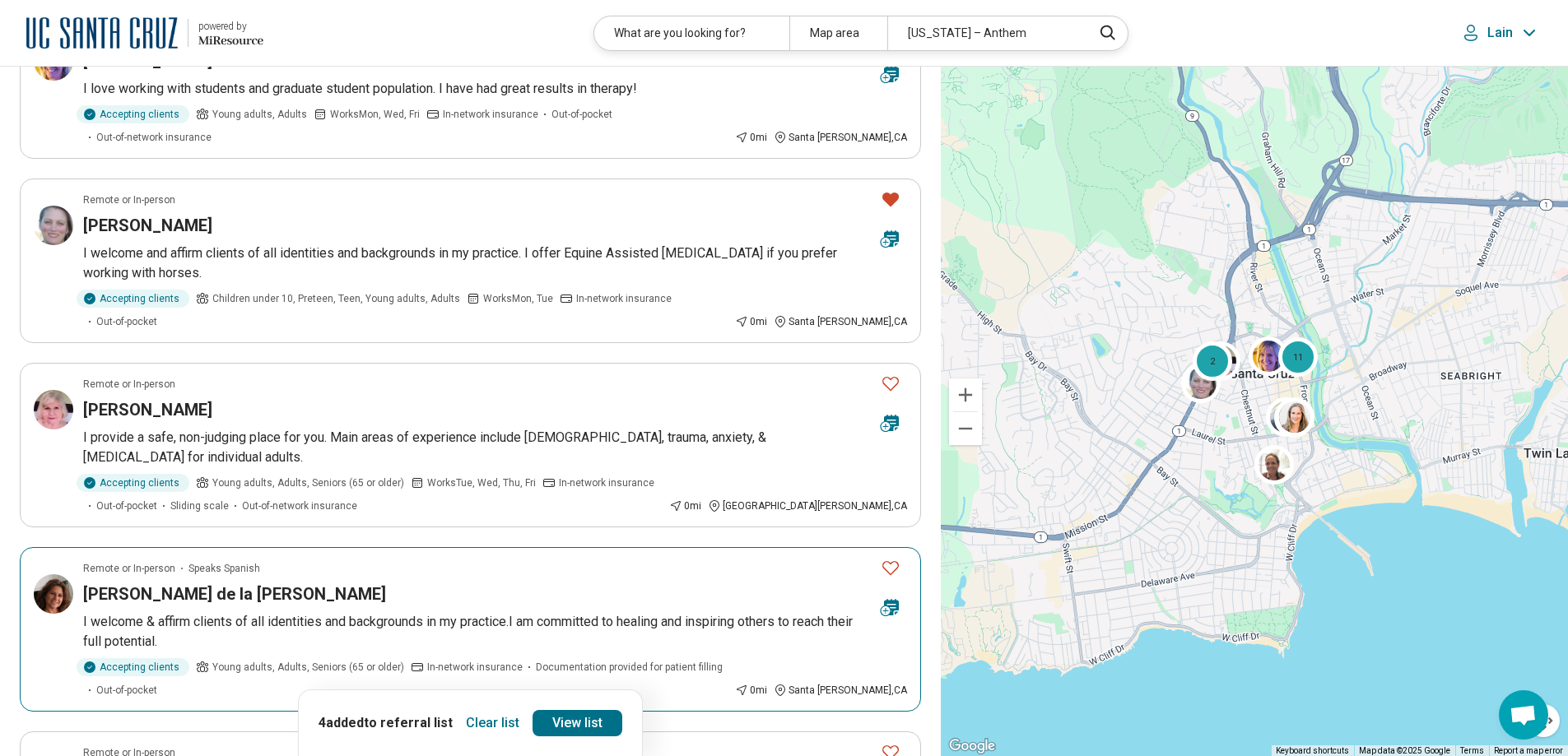
click at [889, 558] on icon "Favorite" at bounding box center [890, 567] width 19 height 19
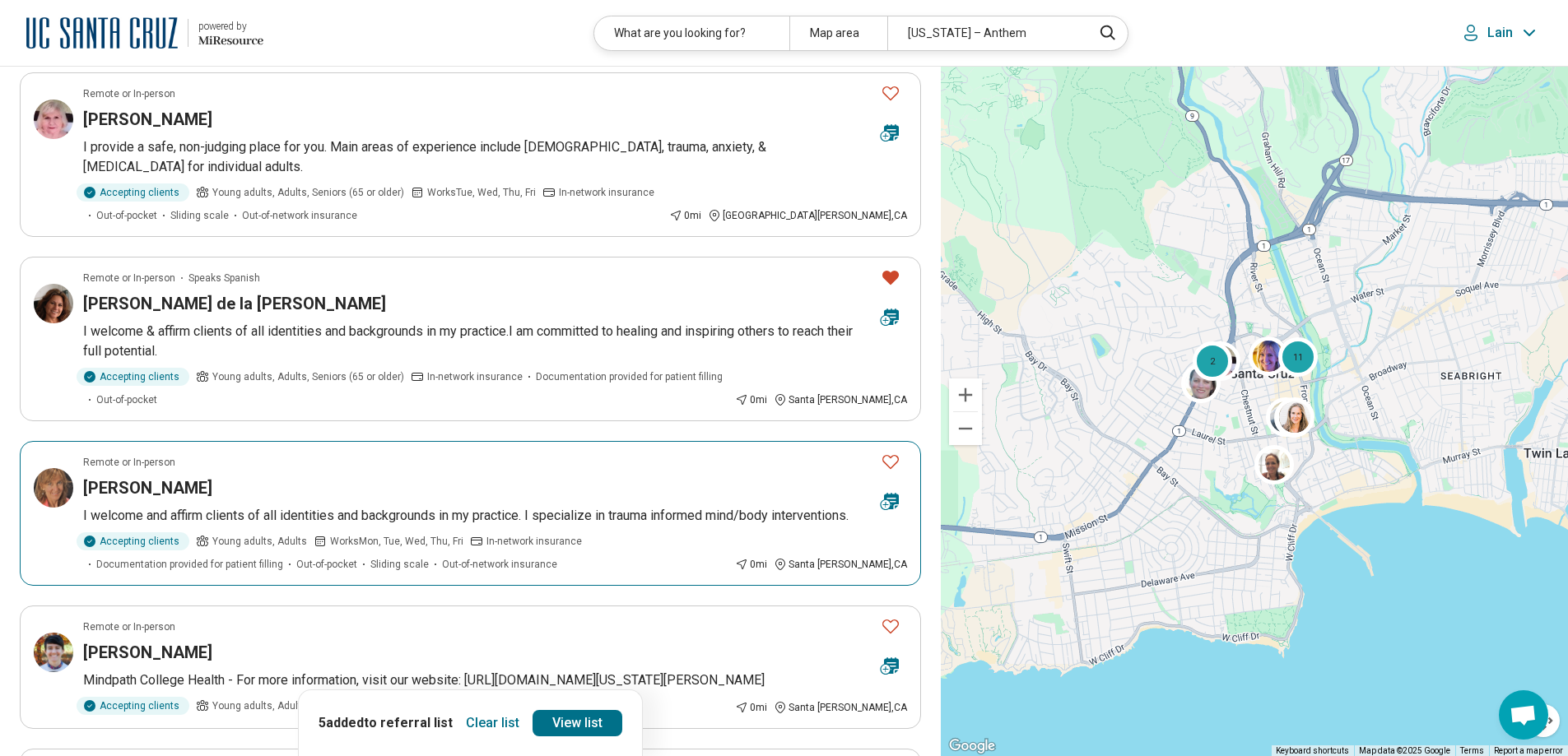
scroll to position [1152, 0]
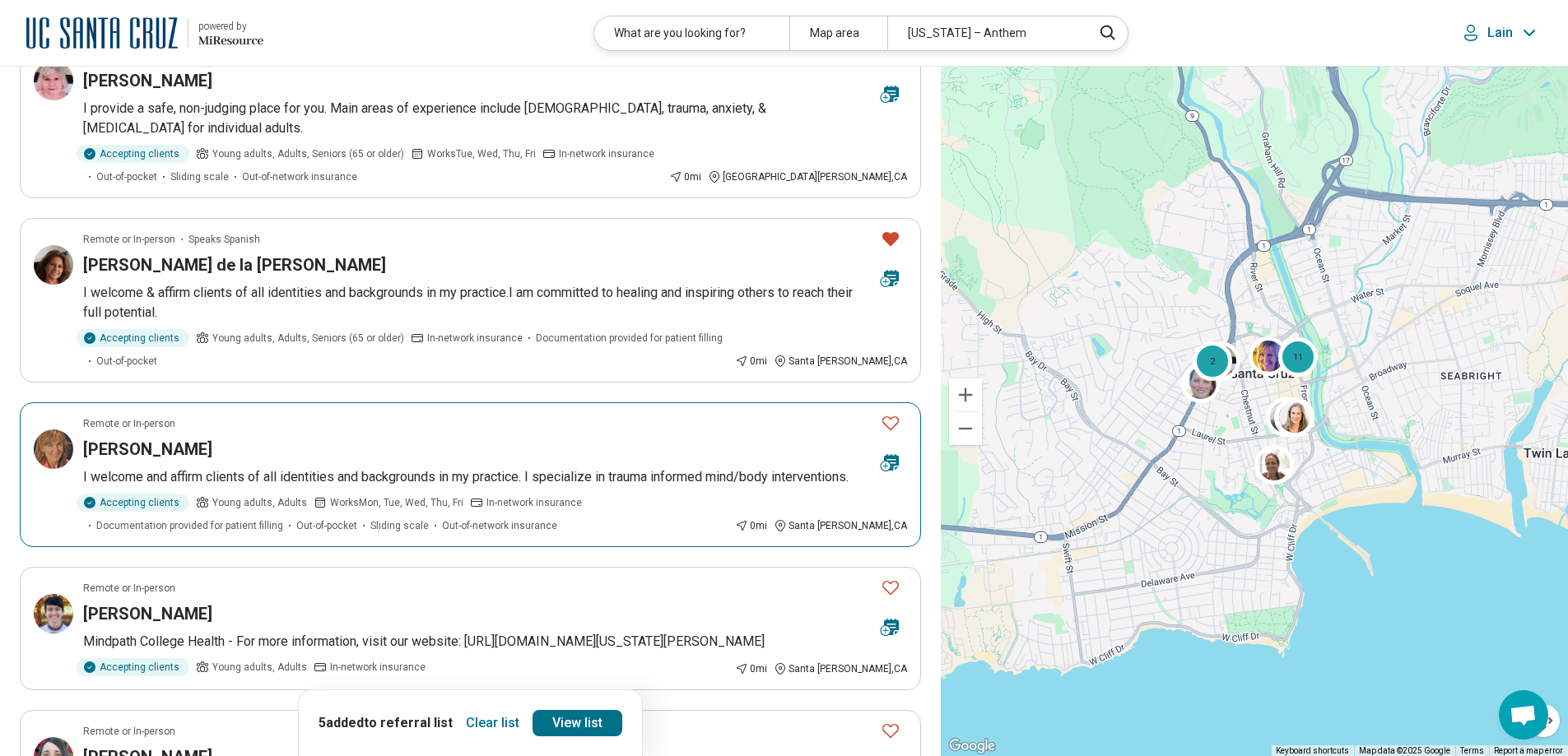
click at [888, 413] on icon "Favorite" at bounding box center [890, 422] width 19 height 19
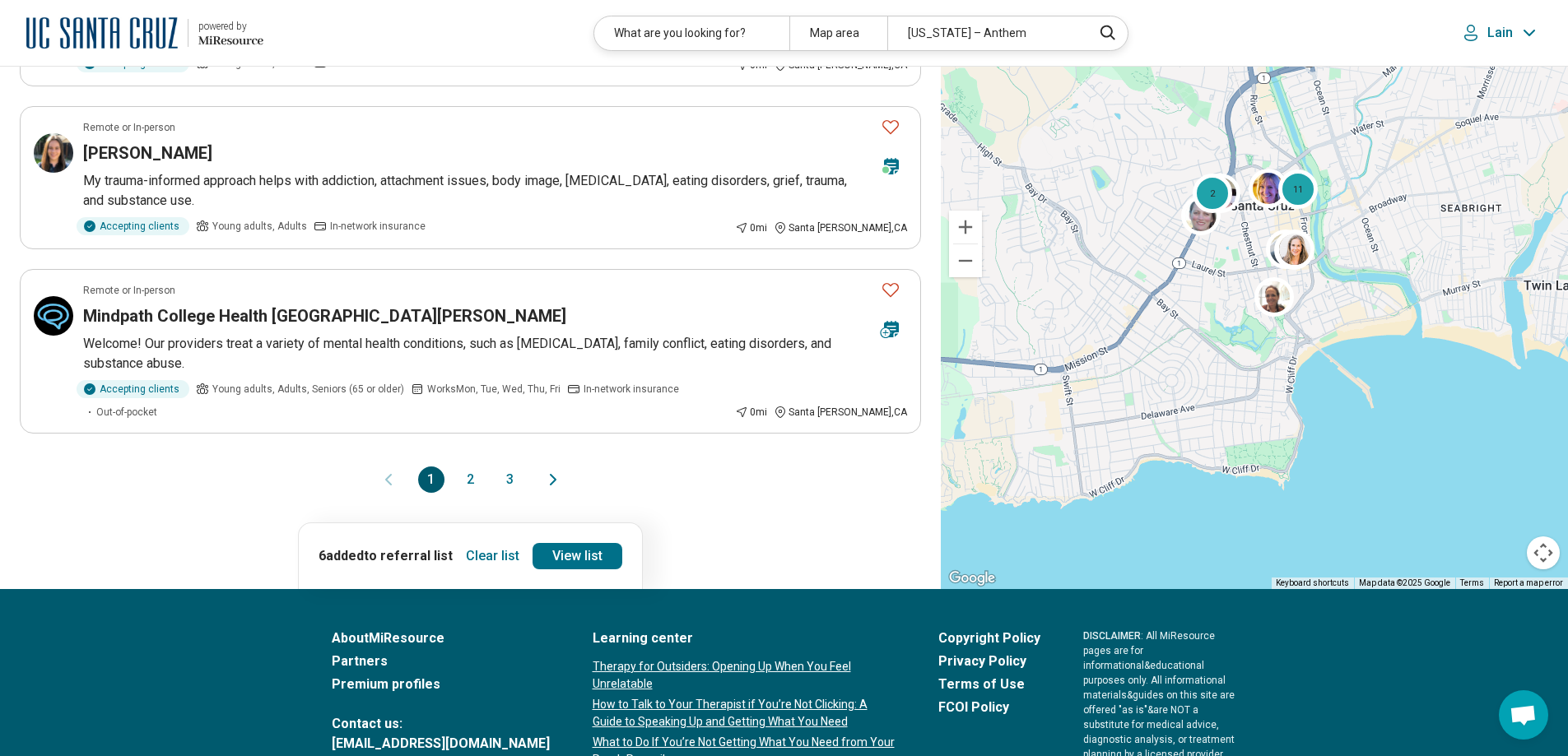
scroll to position [3045, 0]
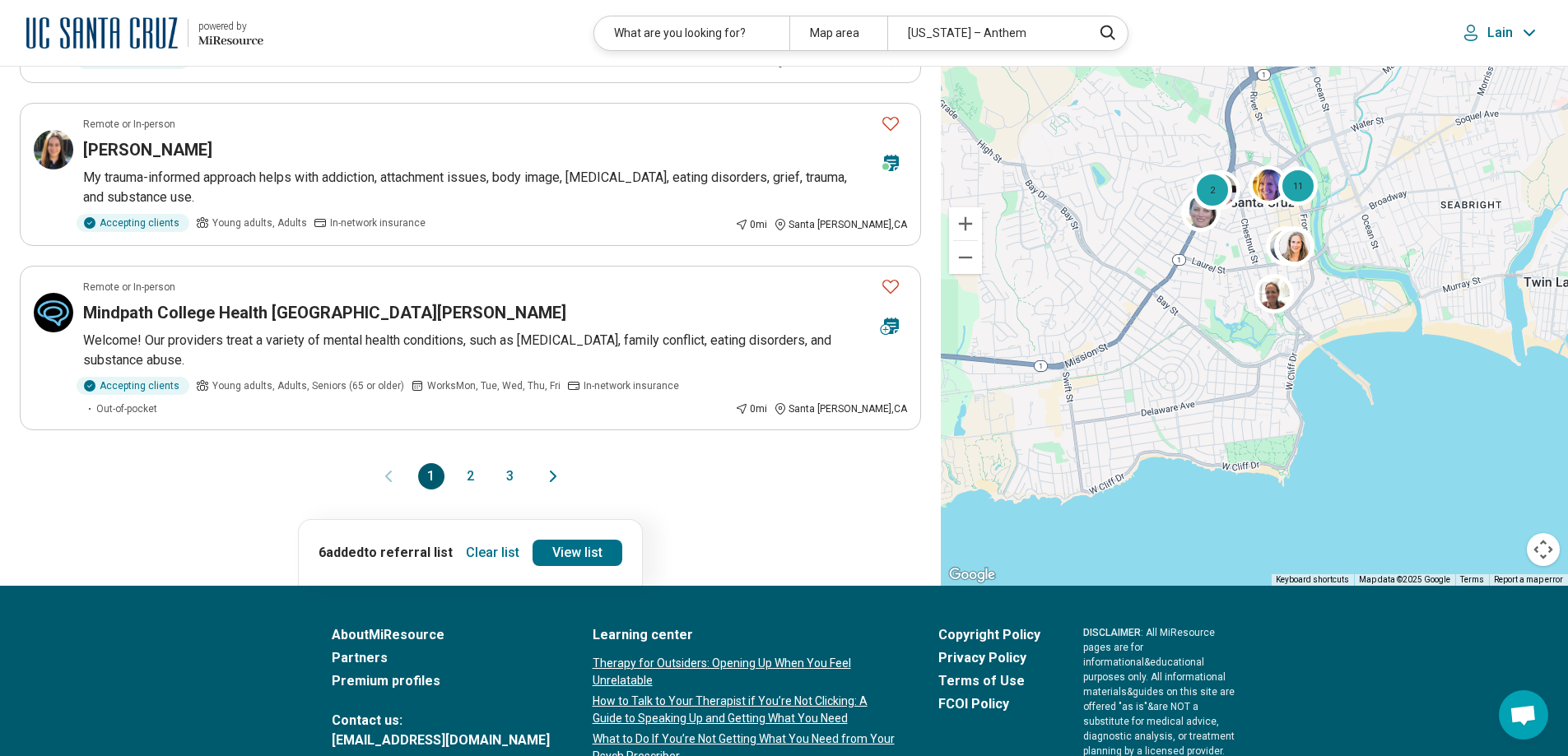
click at [473, 463] on button "2" at bounding box center [470, 476] width 26 height 26
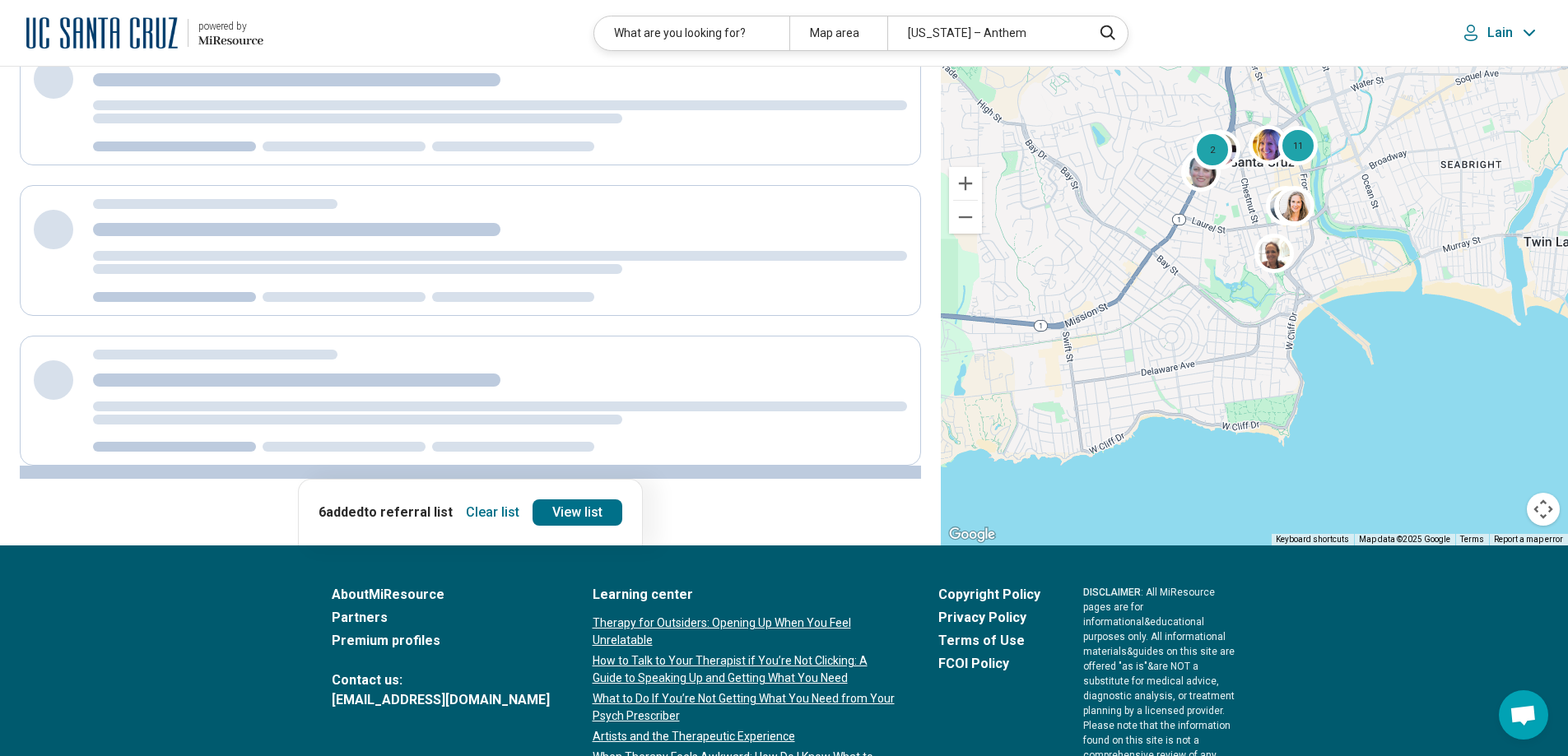
scroll to position [0, 0]
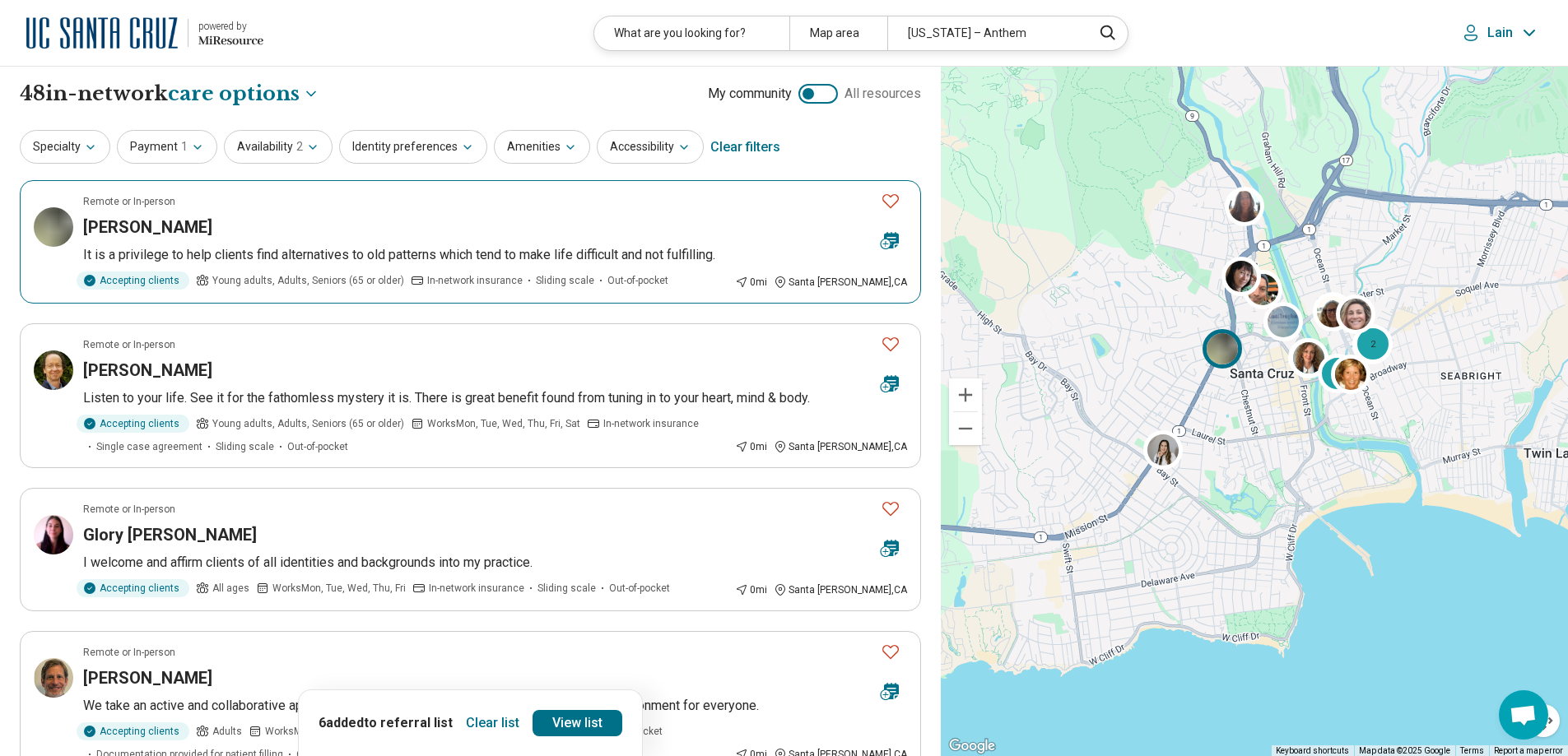
click at [891, 204] on icon "Favorite" at bounding box center [890, 200] width 19 height 19
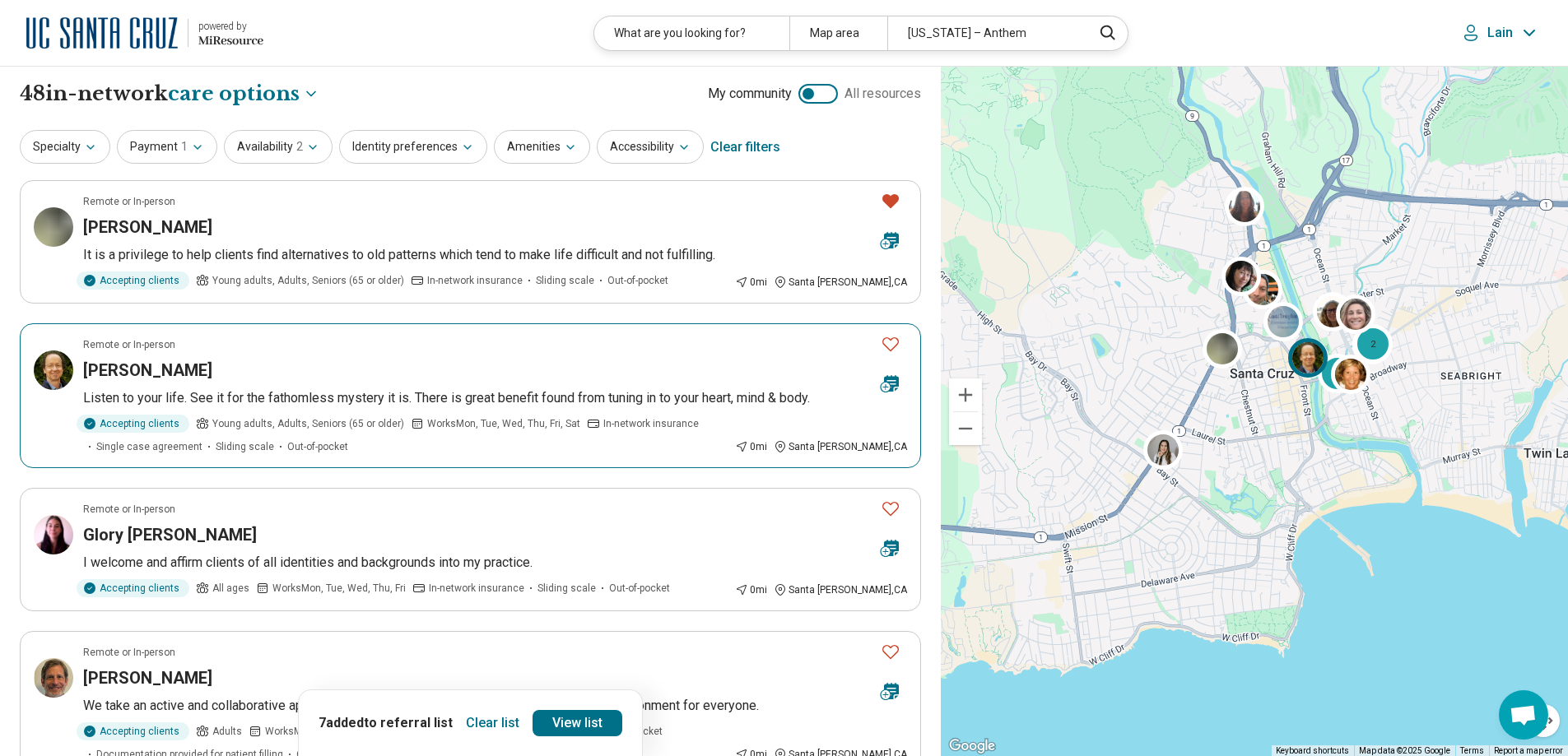
click at [890, 341] on icon "Favorite" at bounding box center [890, 344] width 19 height 19
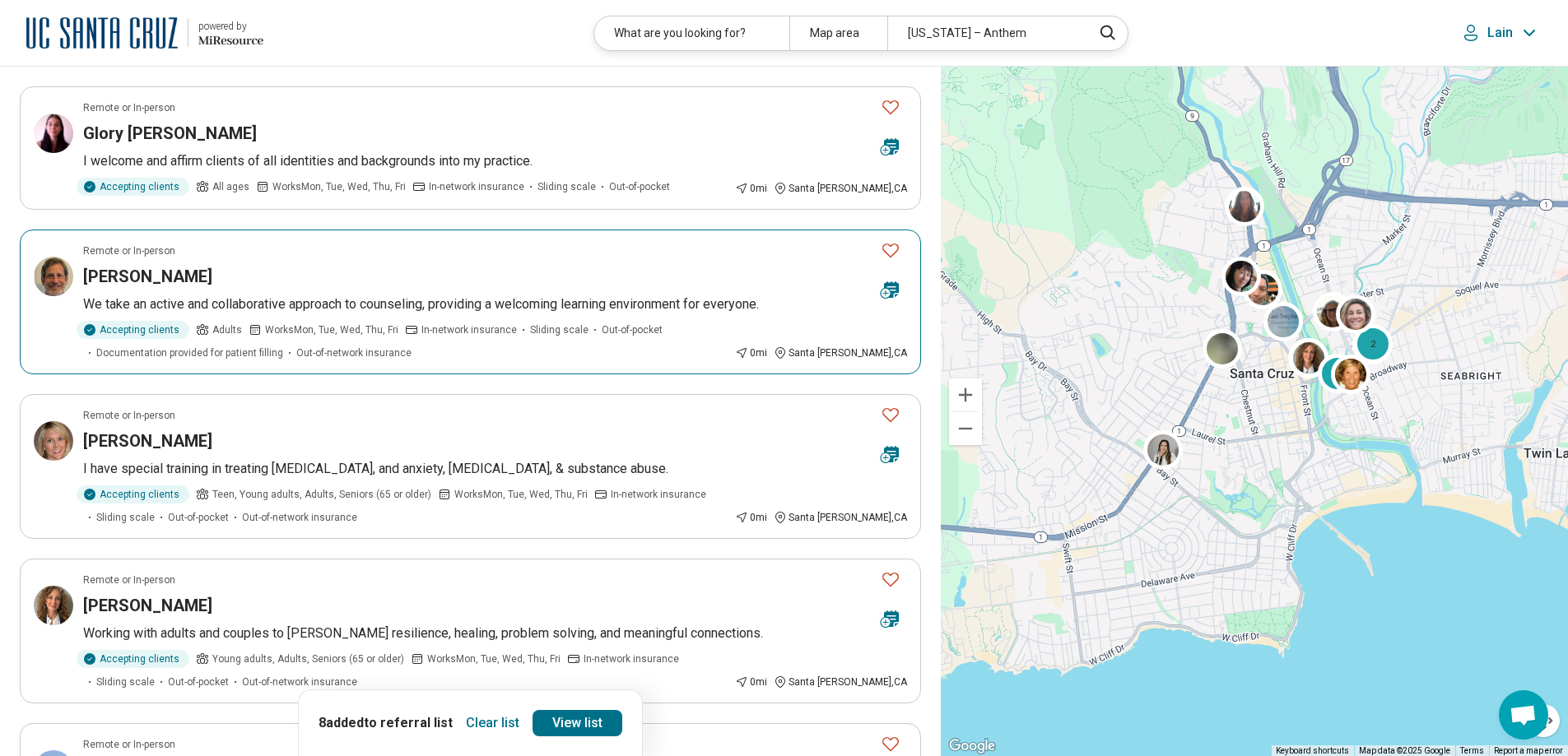
scroll to position [412, 0]
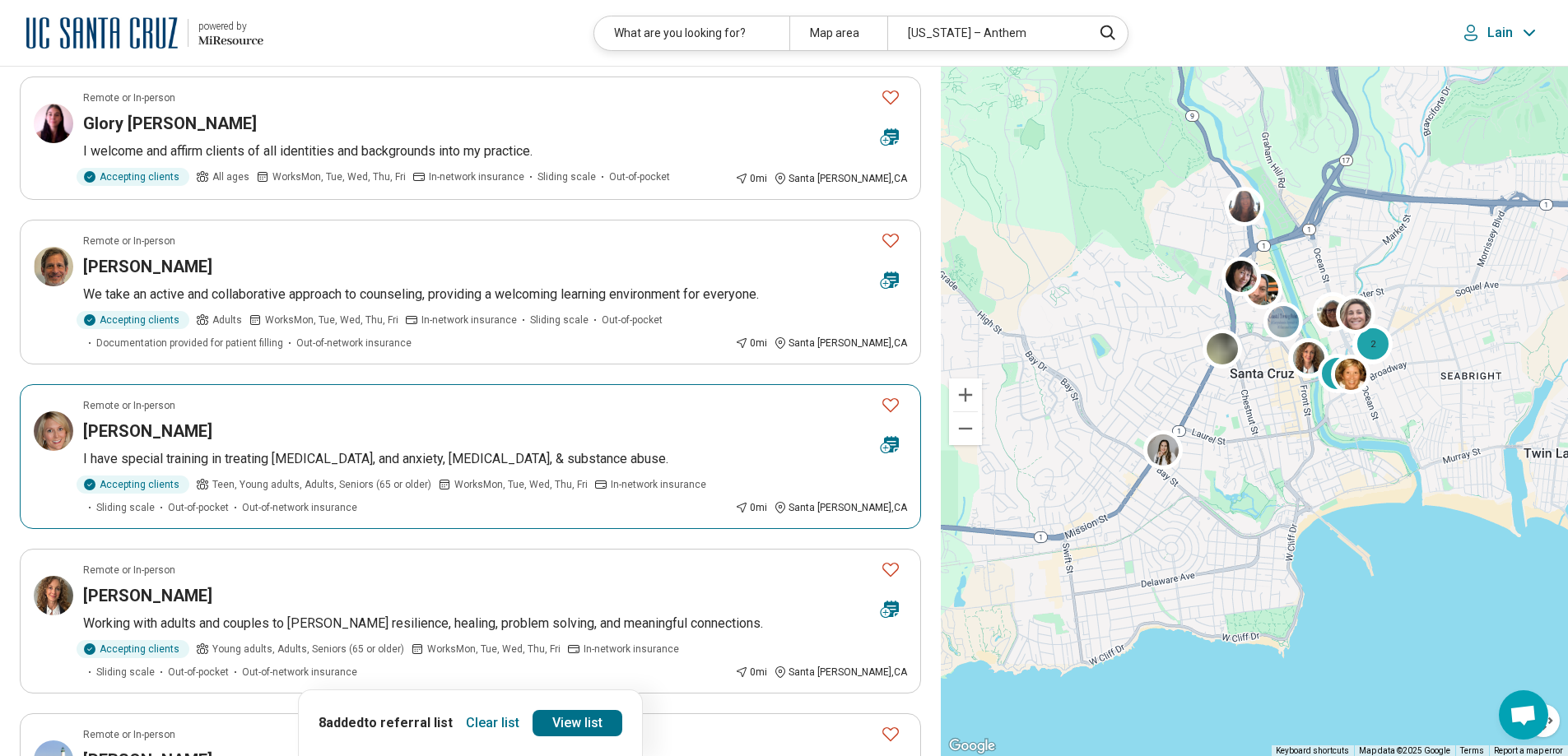
click at [889, 405] on icon "Favorite" at bounding box center [890, 405] width 19 height 19
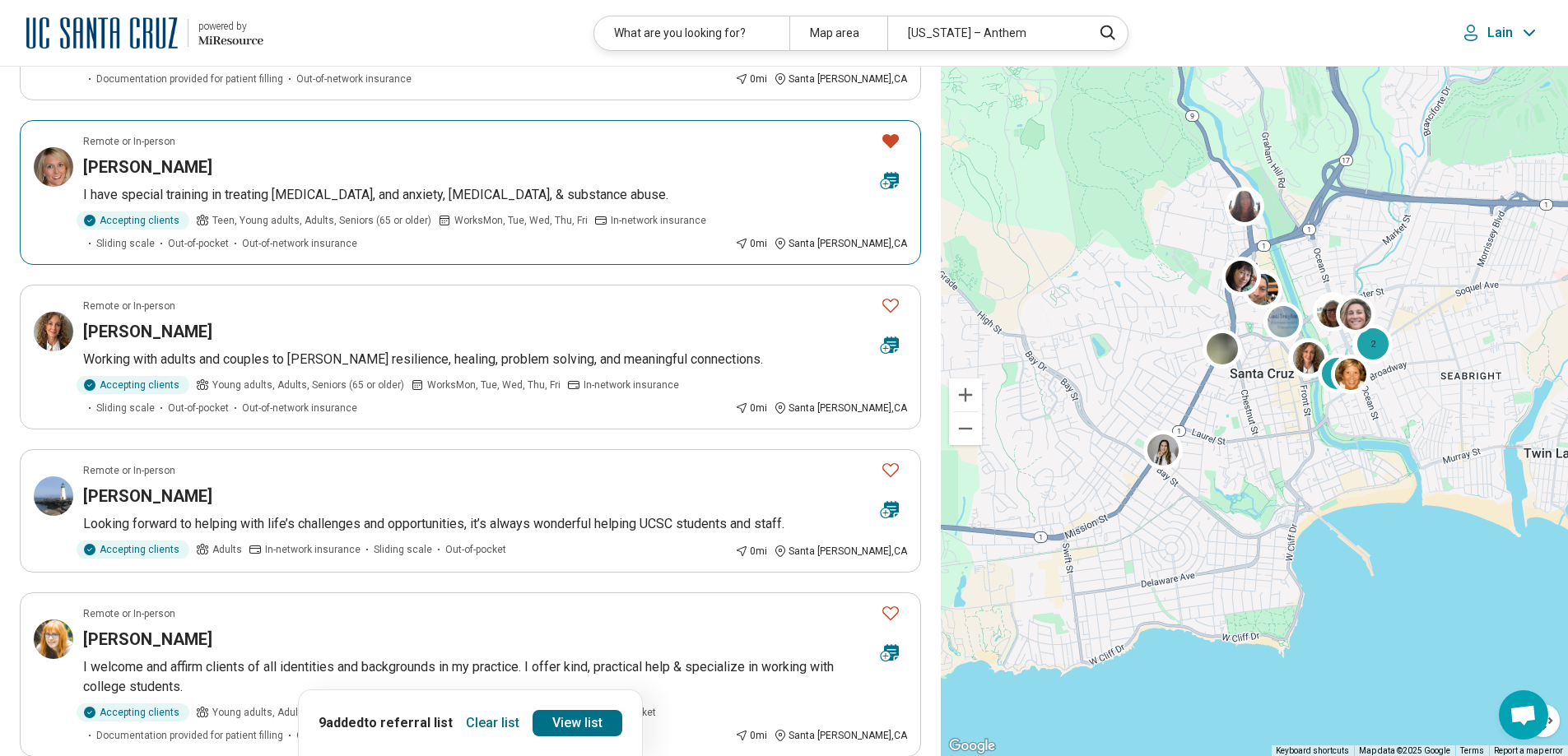
scroll to position [741, 0]
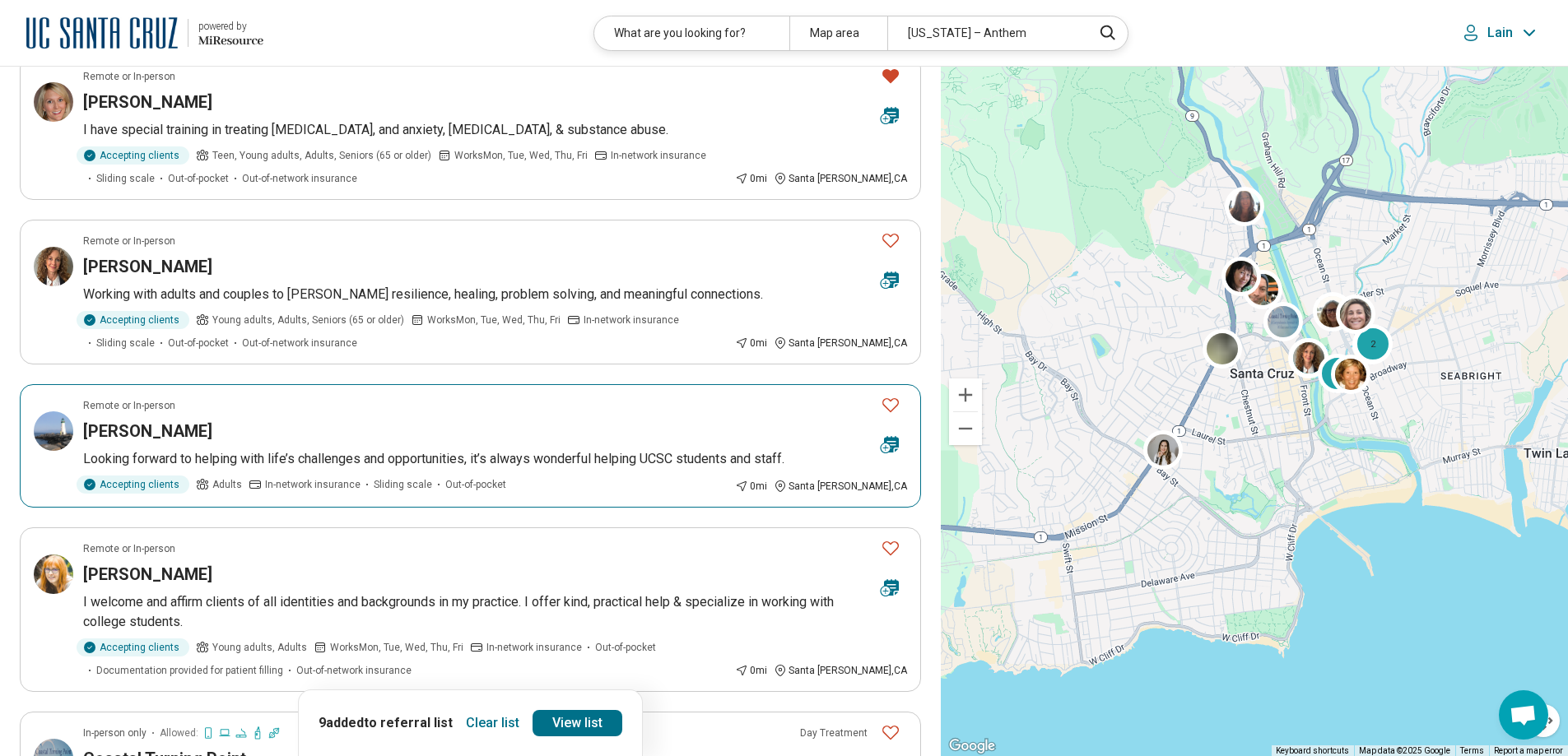
click at [164, 431] on h3 "[PERSON_NAME]" at bounding box center [148, 431] width 130 height 23
click at [892, 405] on icon "Favorite" at bounding box center [890, 405] width 19 height 19
click at [892, 546] on icon "Favorite" at bounding box center [890, 548] width 19 height 19
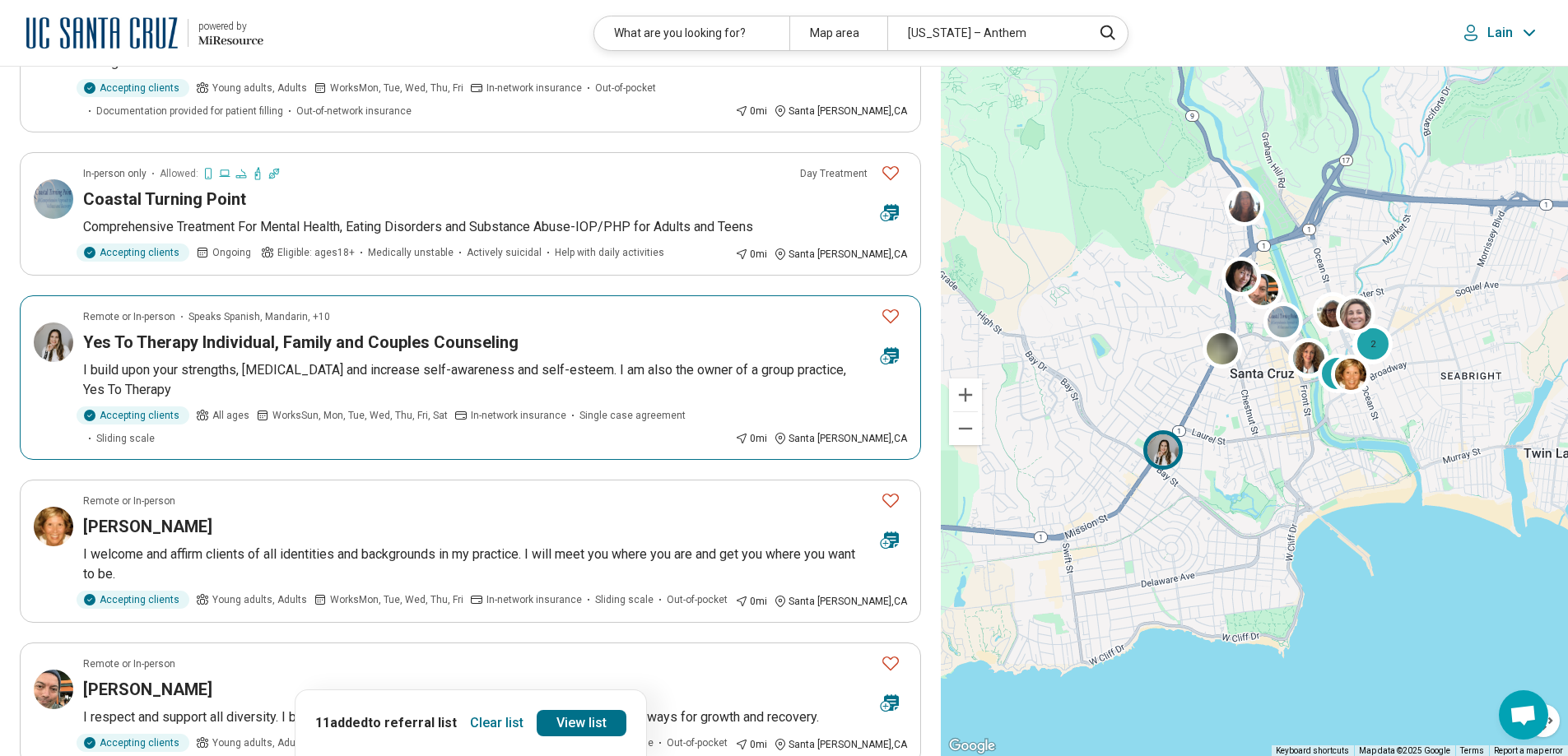
scroll to position [1317, 0]
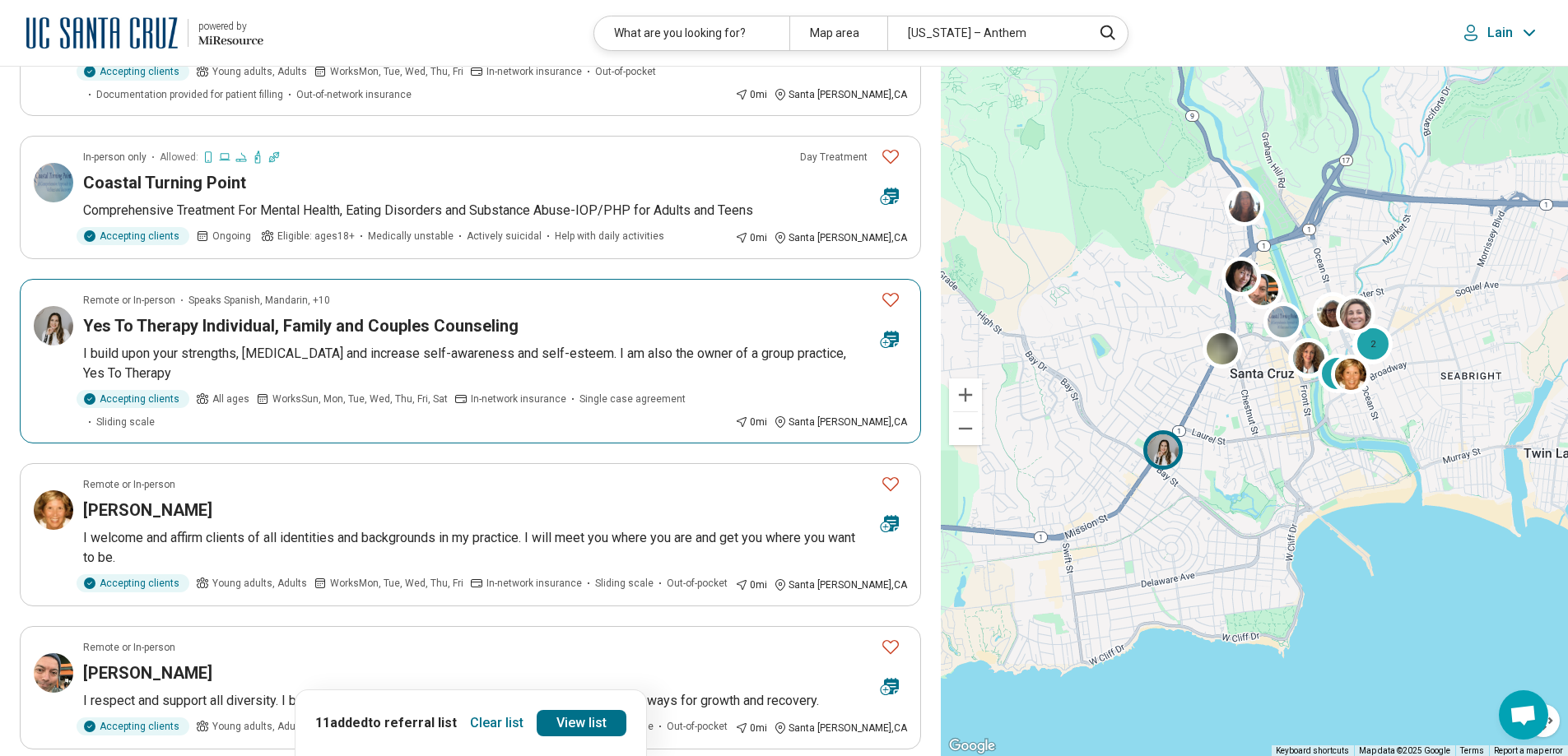
click at [892, 300] on icon "Favorite" at bounding box center [890, 300] width 19 height 19
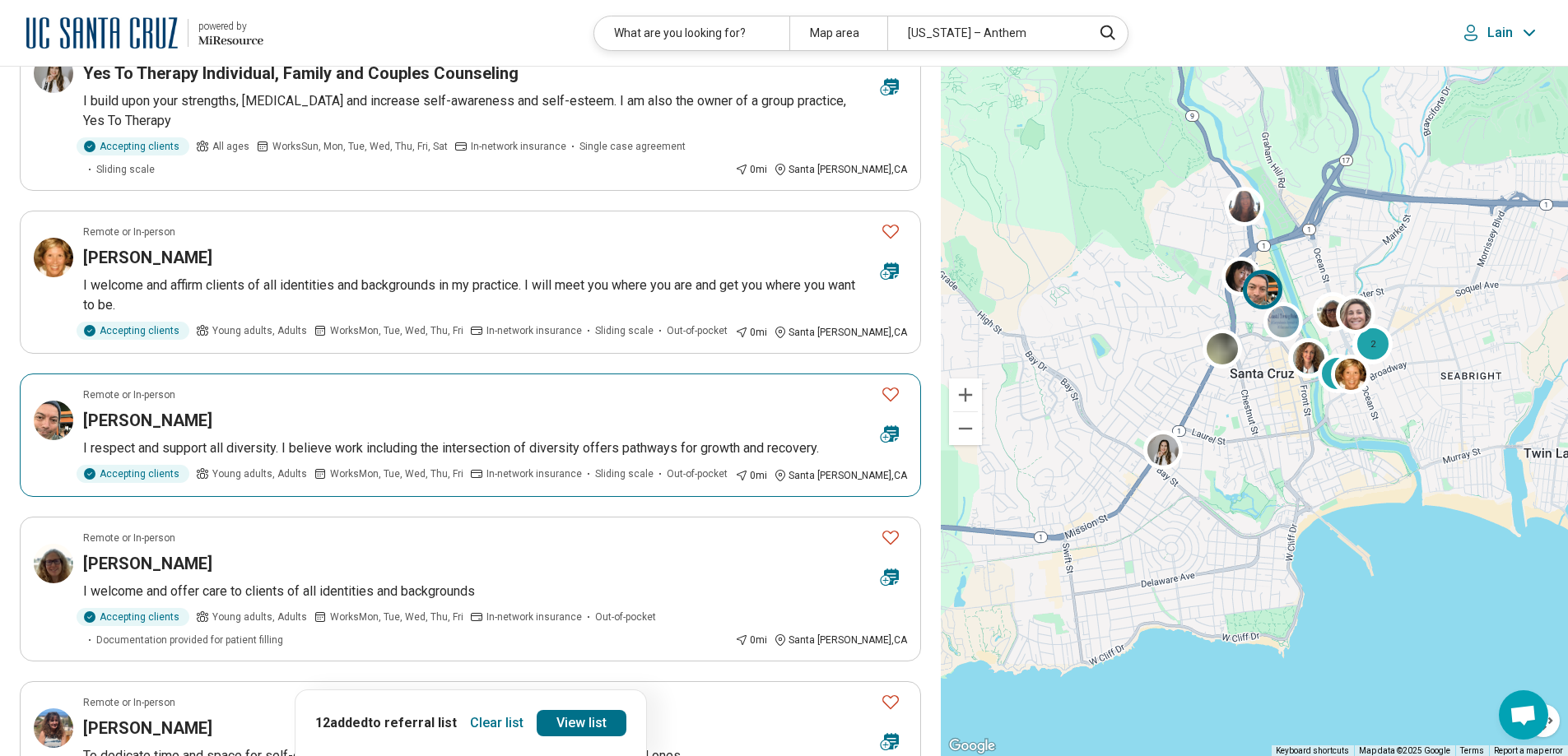
scroll to position [1646, 0]
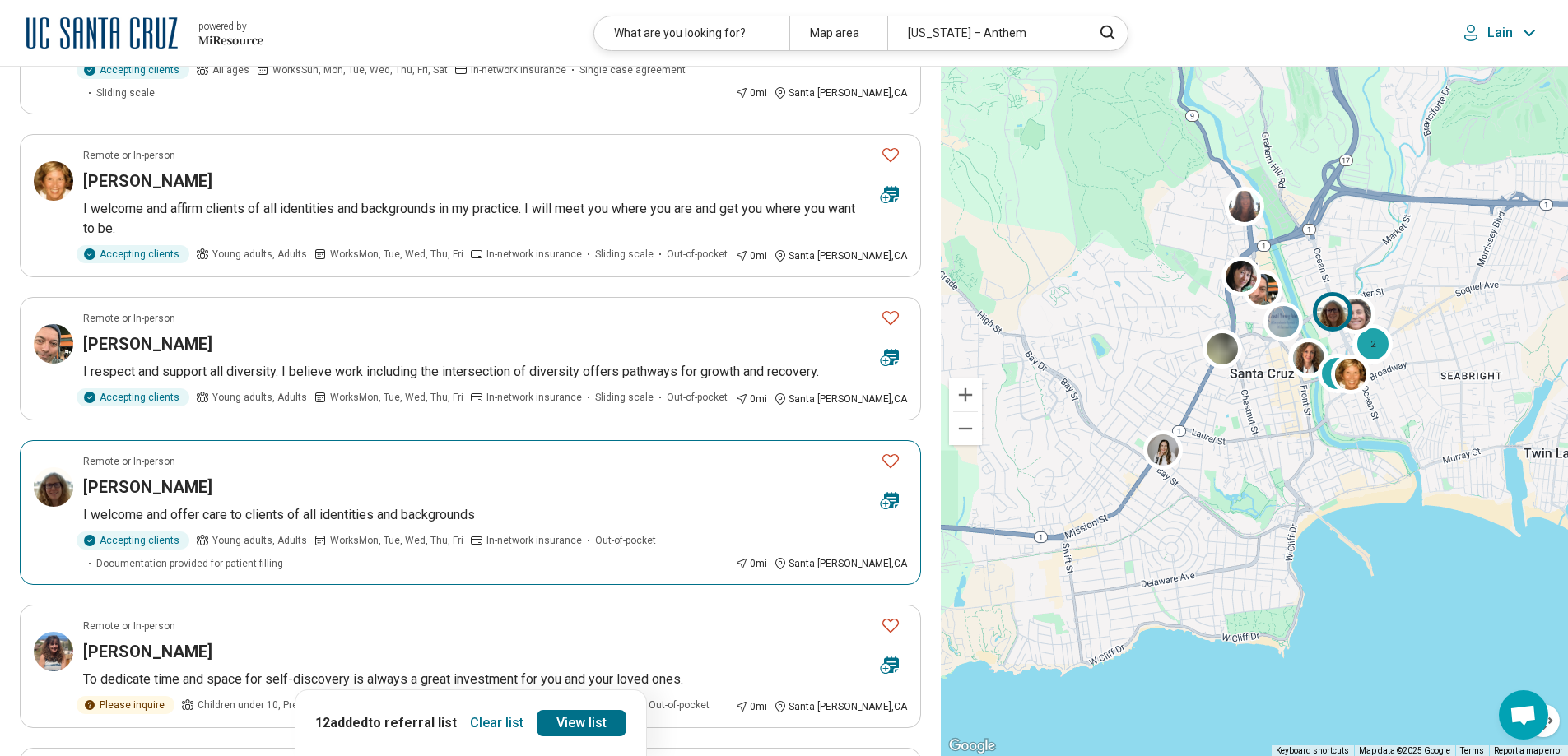
click at [885, 454] on icon "Favorite" at bounding box center [890, 461] width 16 height 14
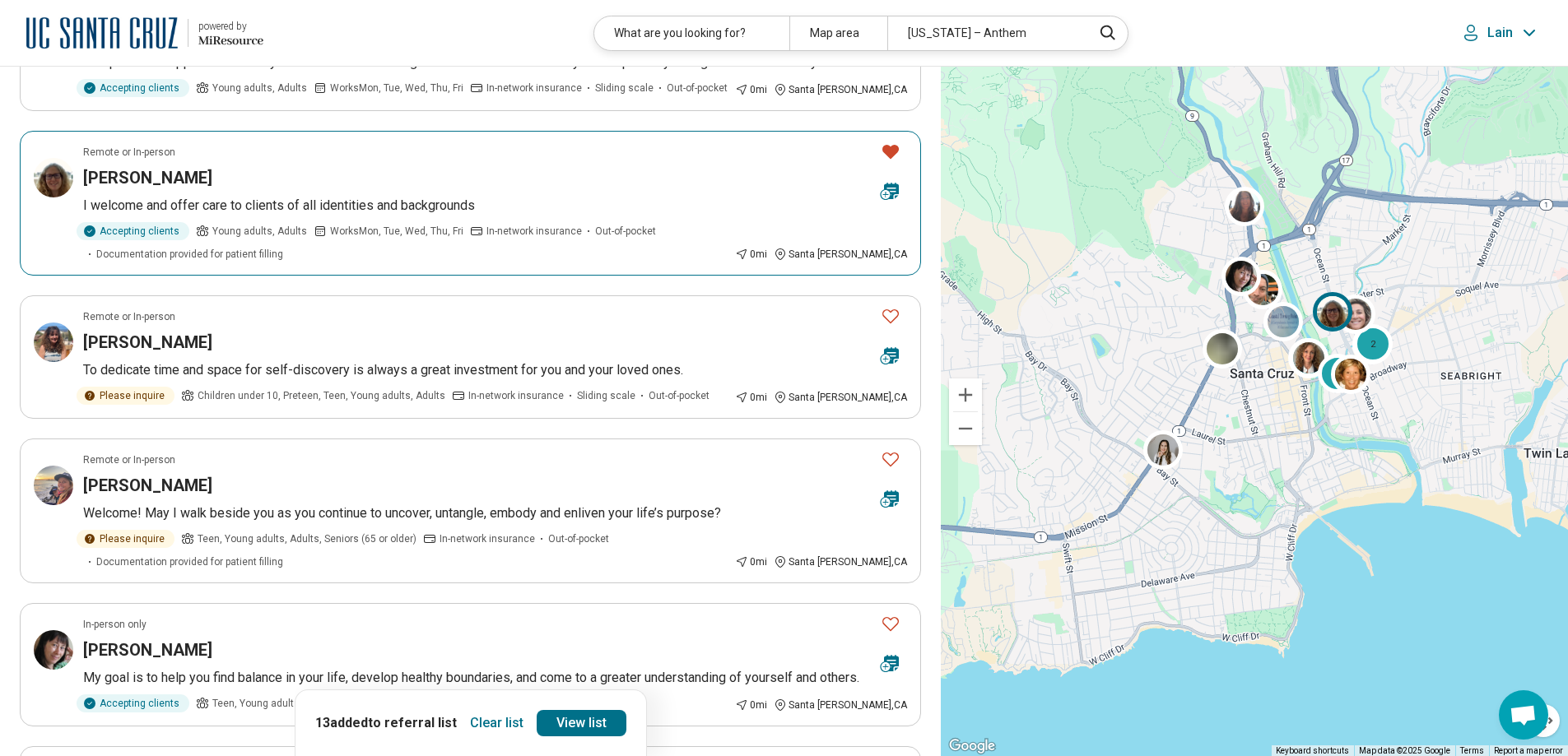
scroll to position [2057, 0]
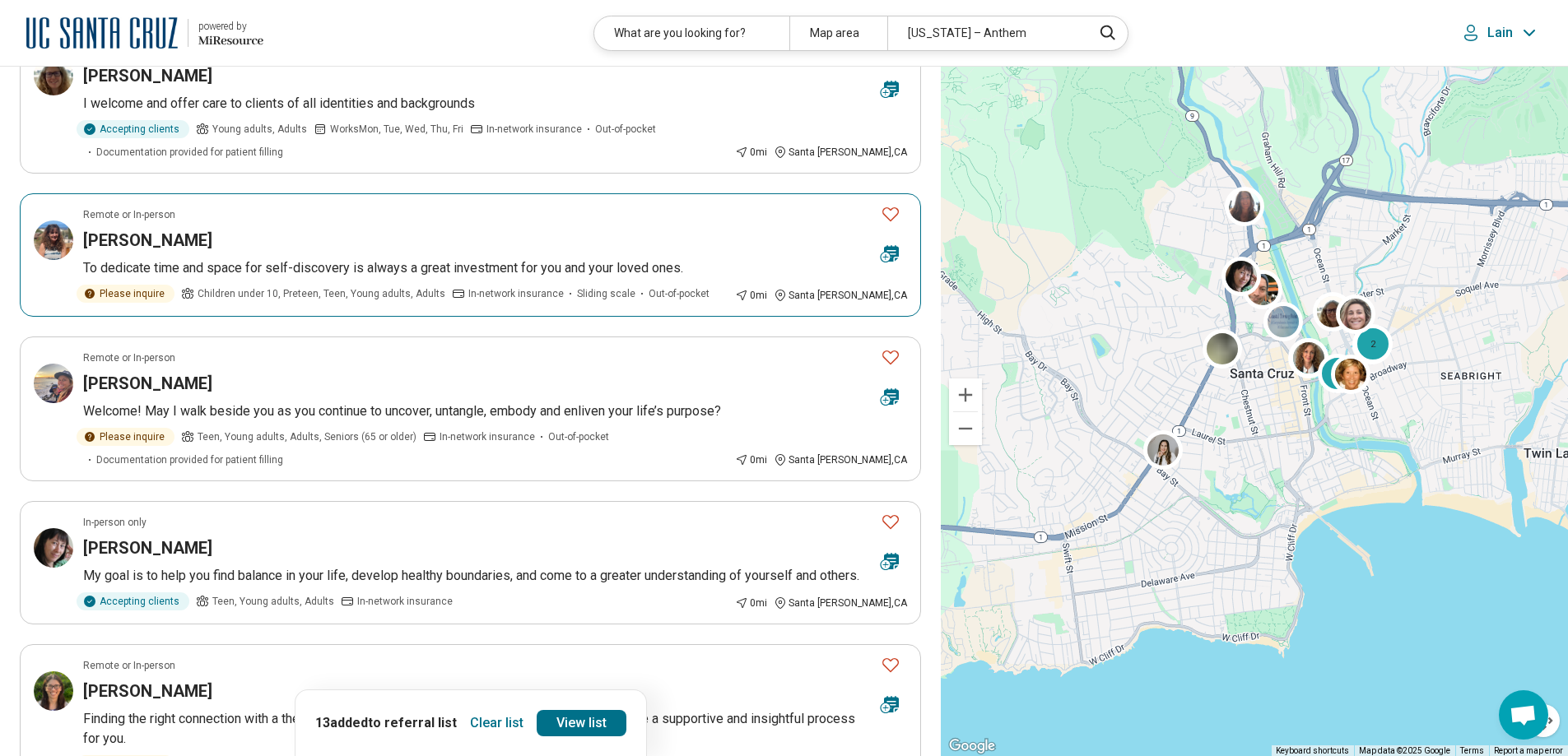
click at [888, 204] on icon "Favorite" at bounding box center [890, 214] width 19 height 19
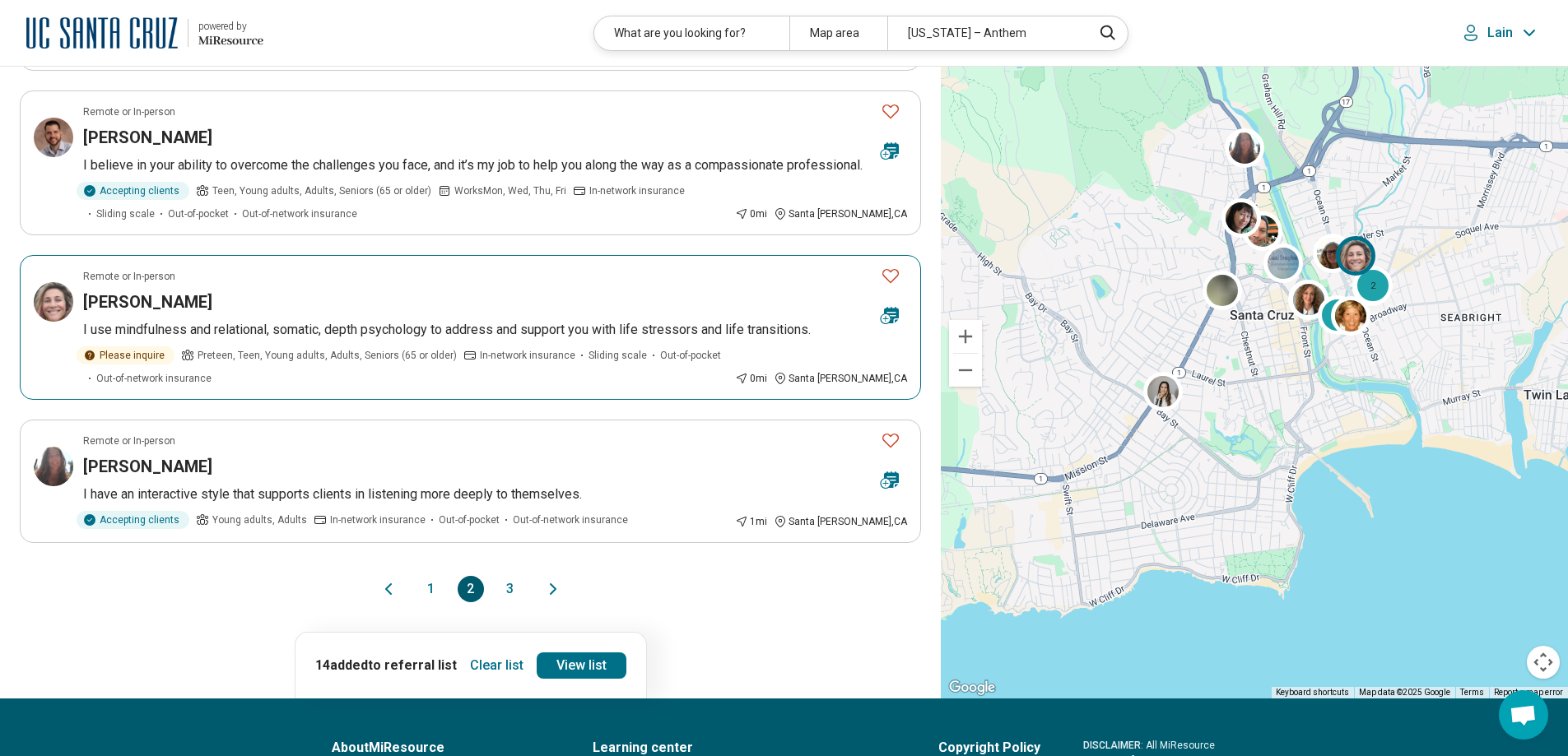
scroll to position [2798, 0]
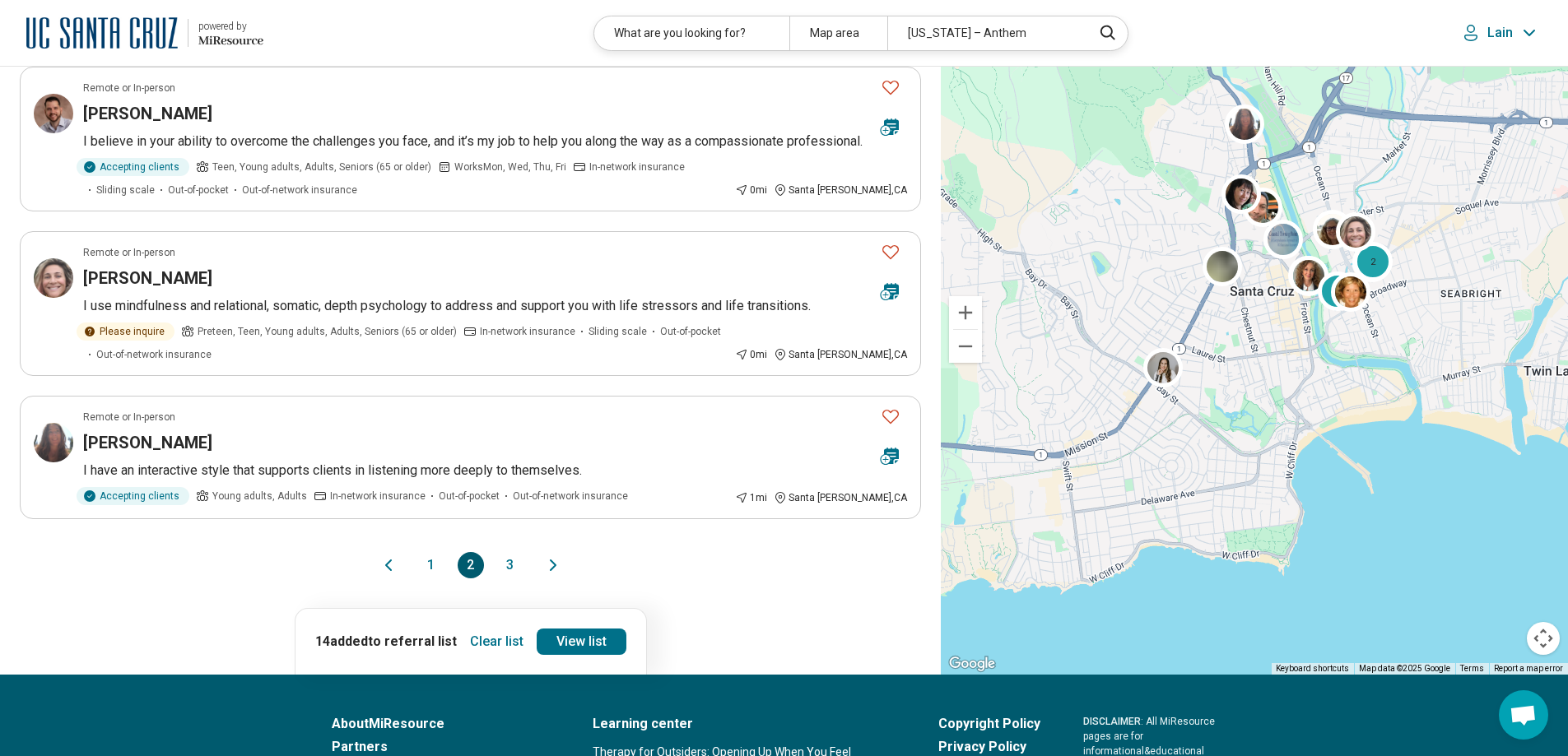
click at [508, 578] on button "3" at bounding box center [509, 565] width 26 height 26
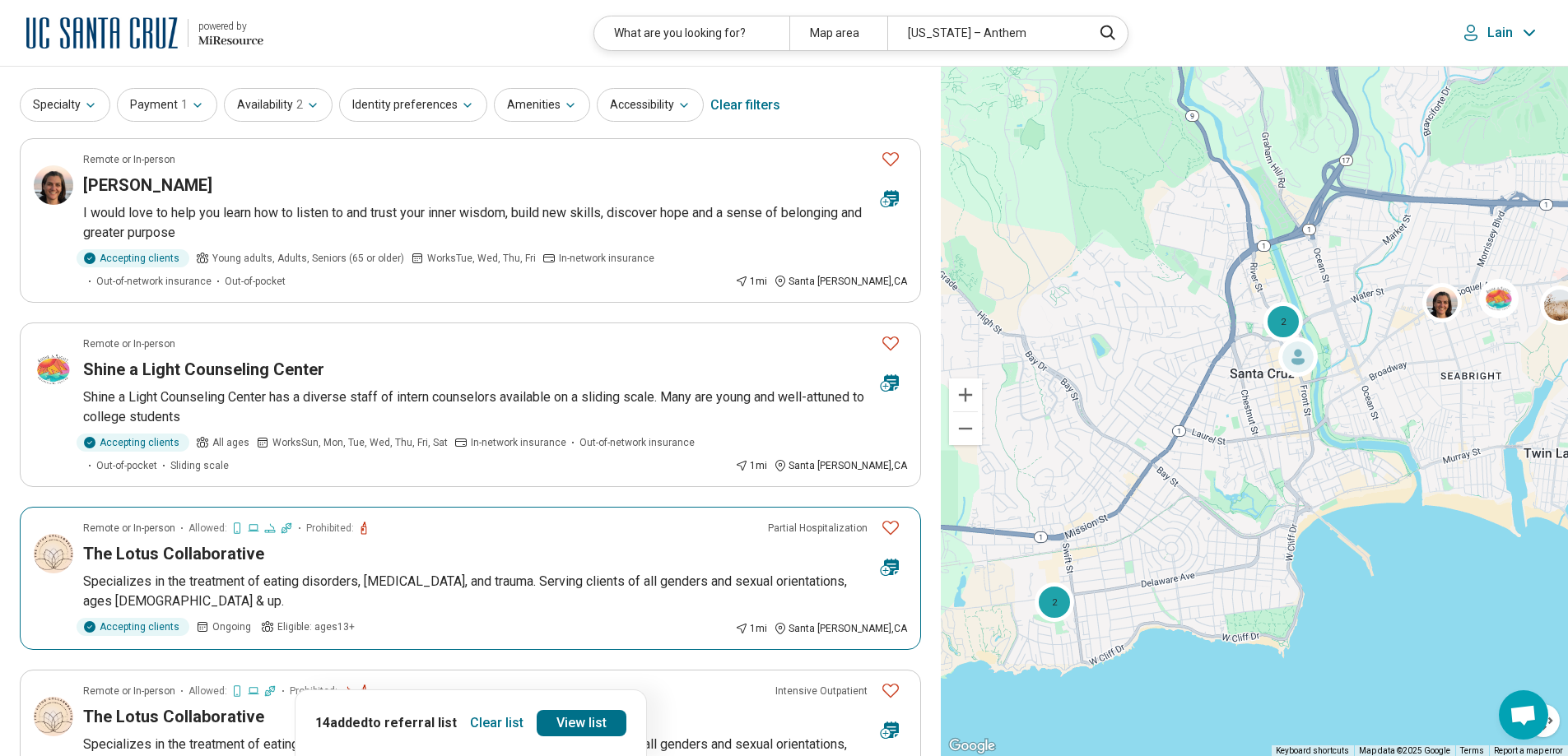
scroll to position [0, 0]
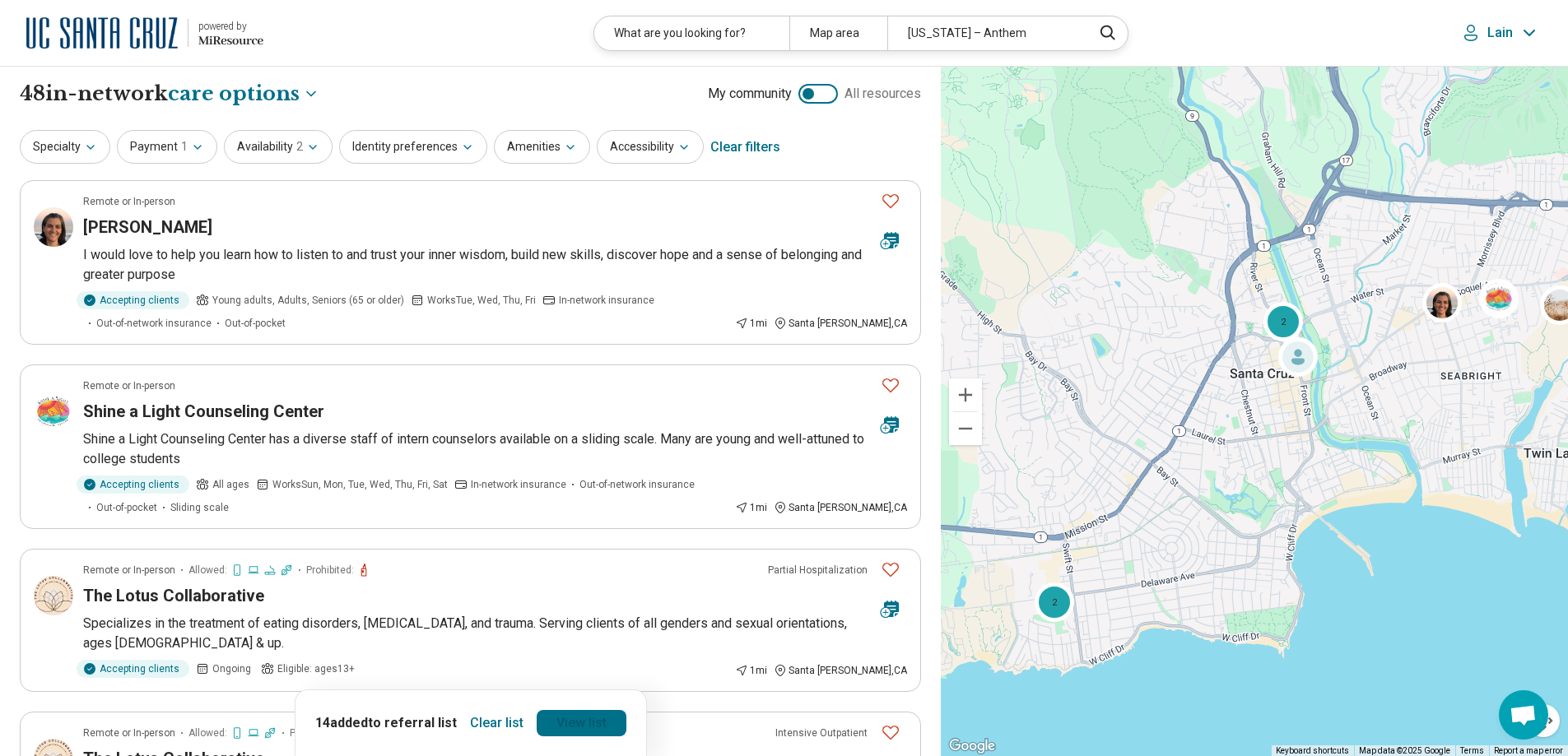
click at [589, 722] on link "View list" at bounding box center [581, 723] width 90 height 26
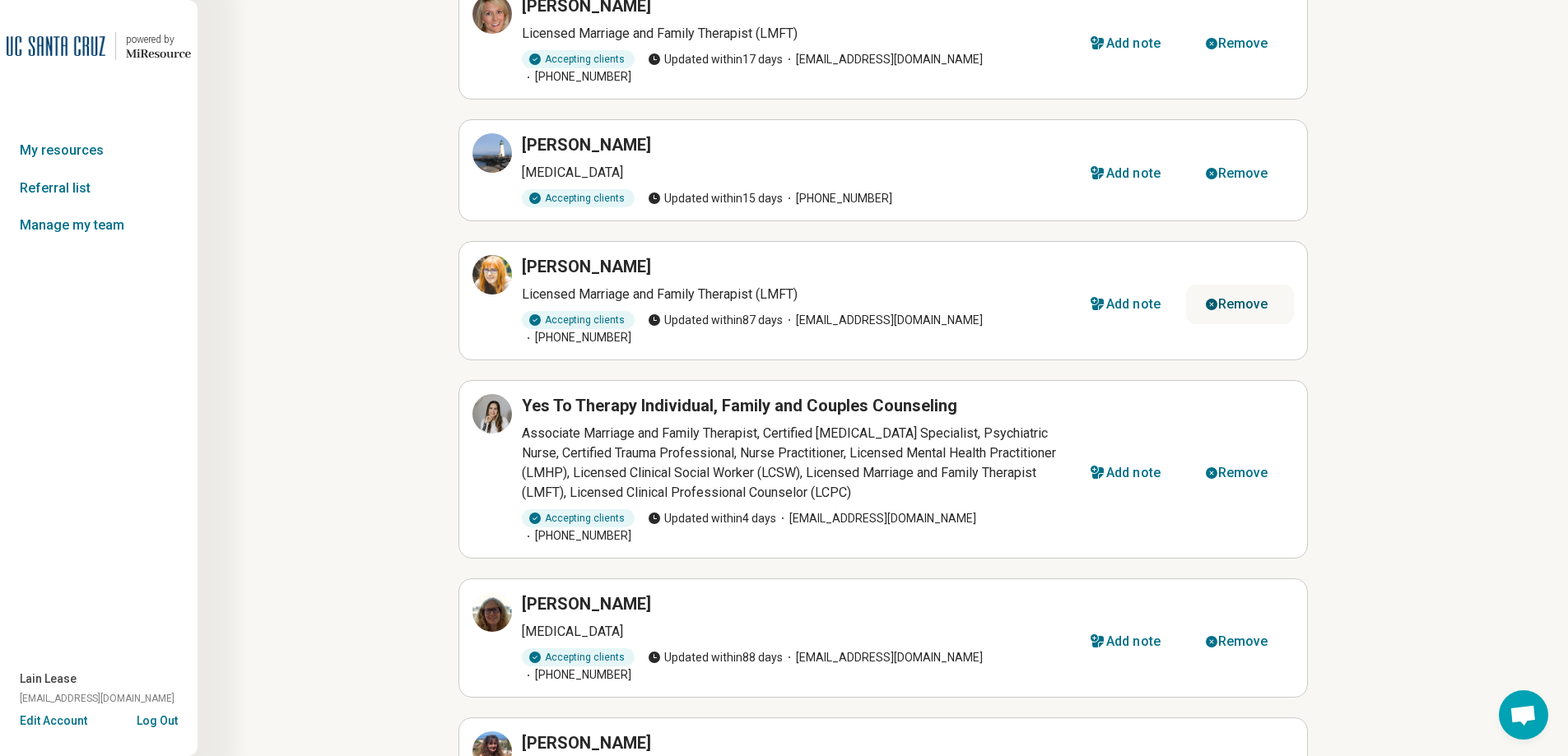
scroll to position [1162, 0]
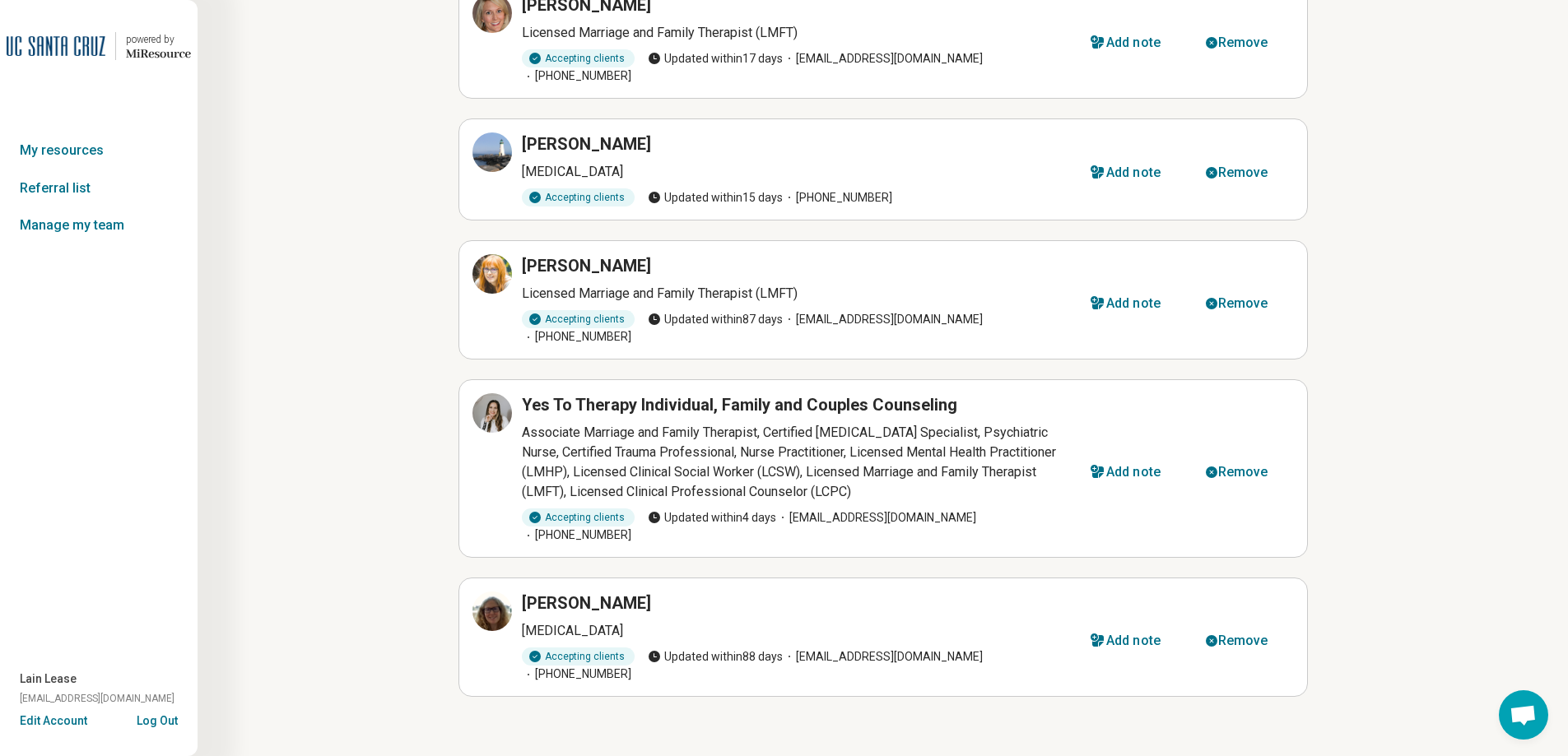
scroll to position [1040, 0]
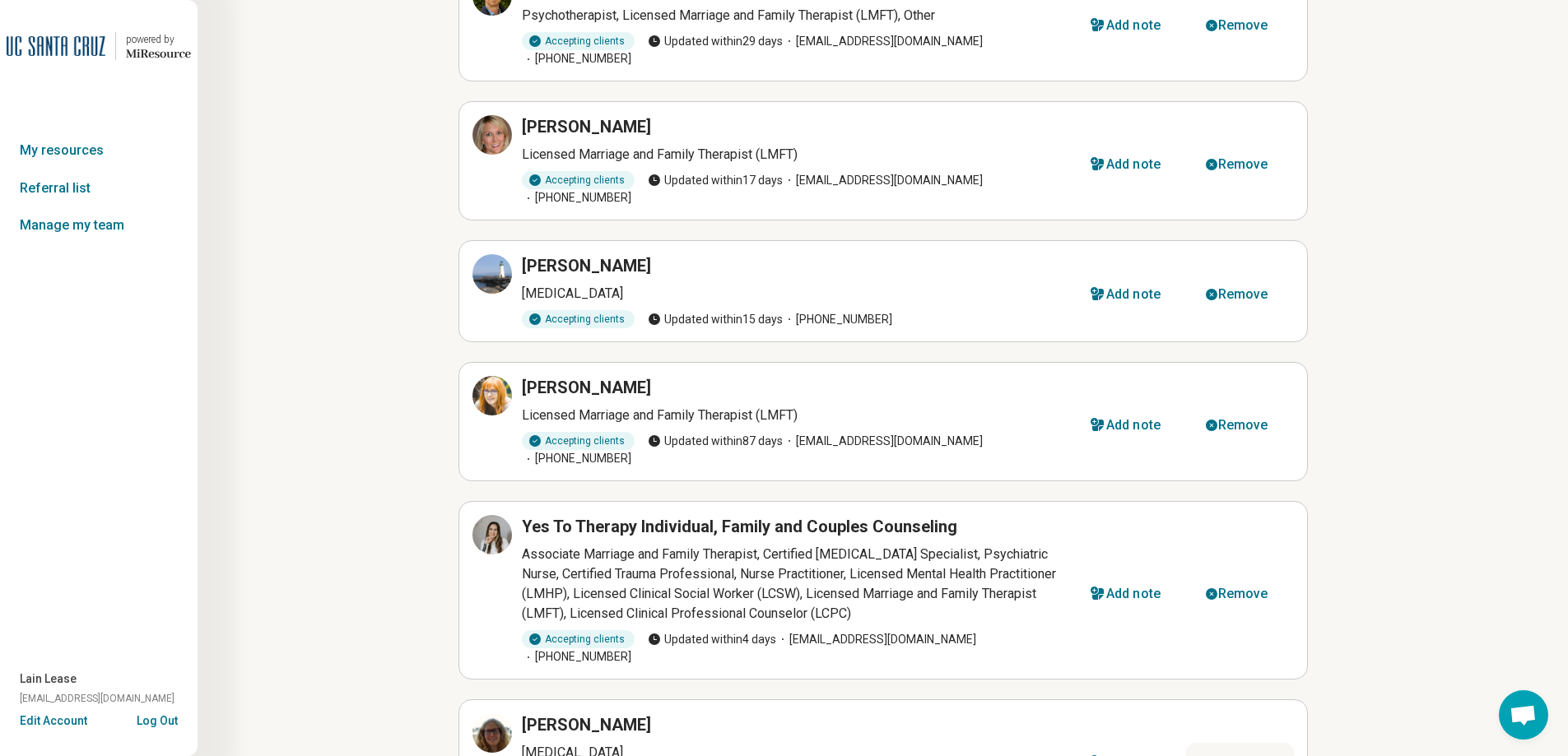
click at [1241, 755] on div "Remove" at bounding box center [1243, 763] width 50 height 14
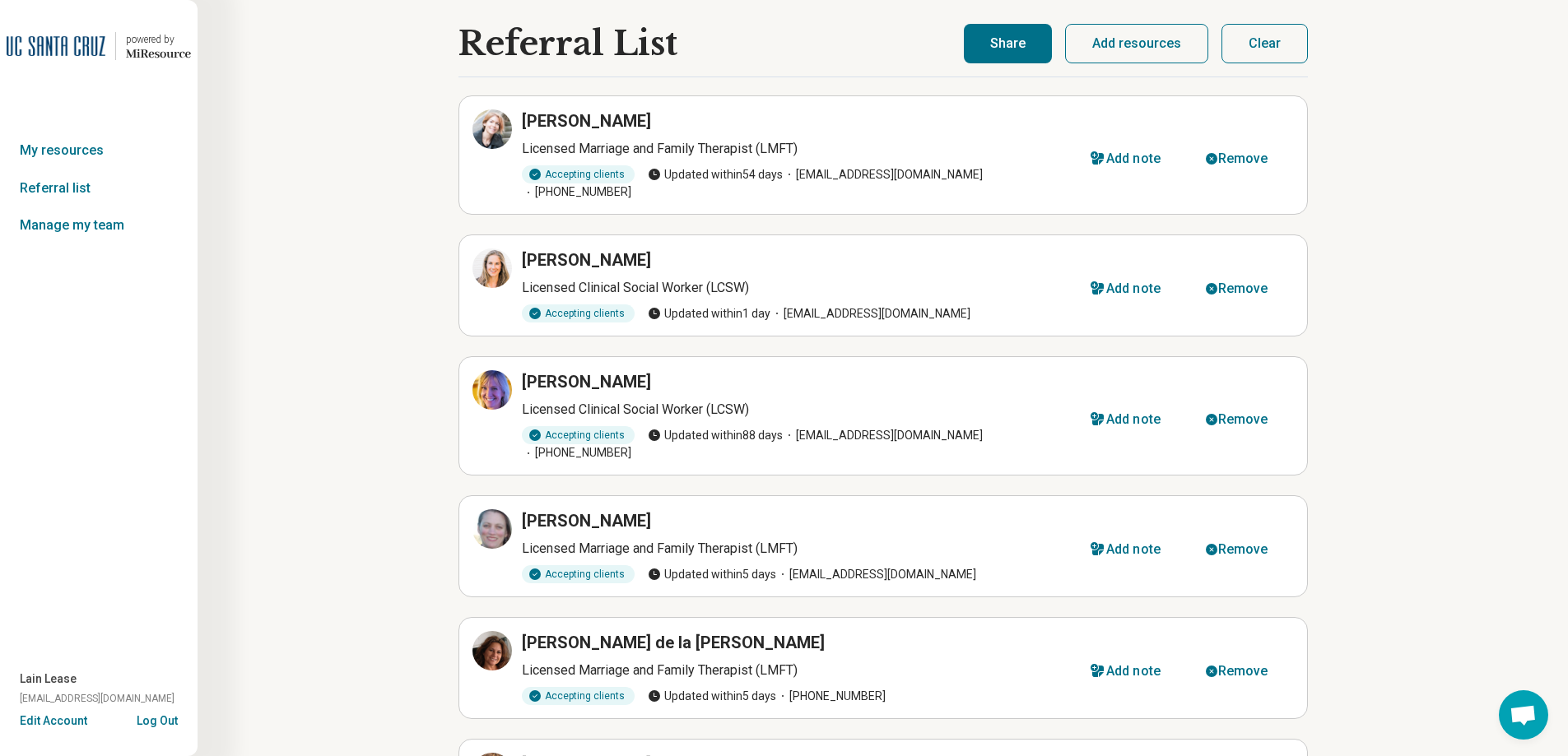
scroll to position [0, 0]
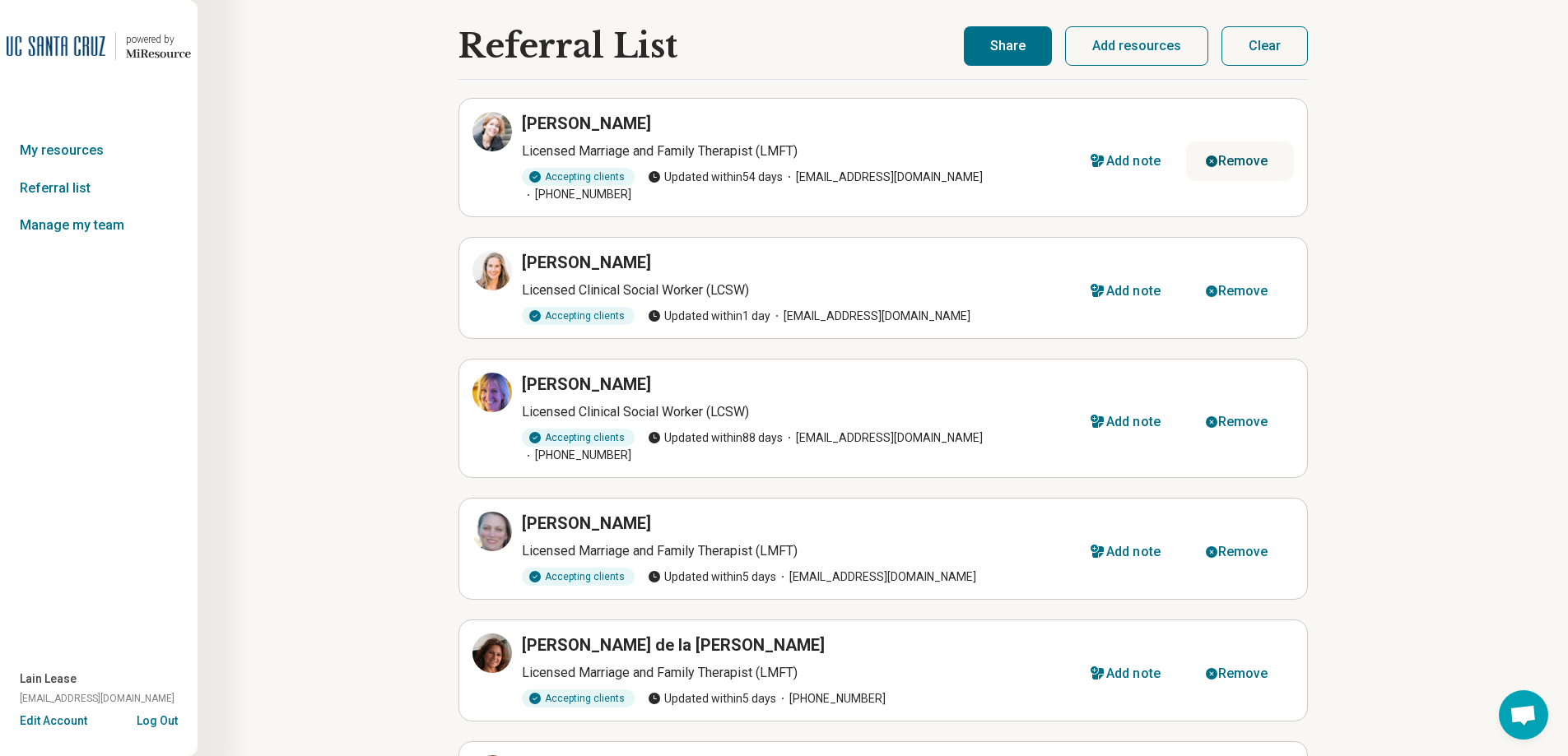
click at [1238, 155] on div "Remove" at bounding box center [1243, 161] width 50 height 14
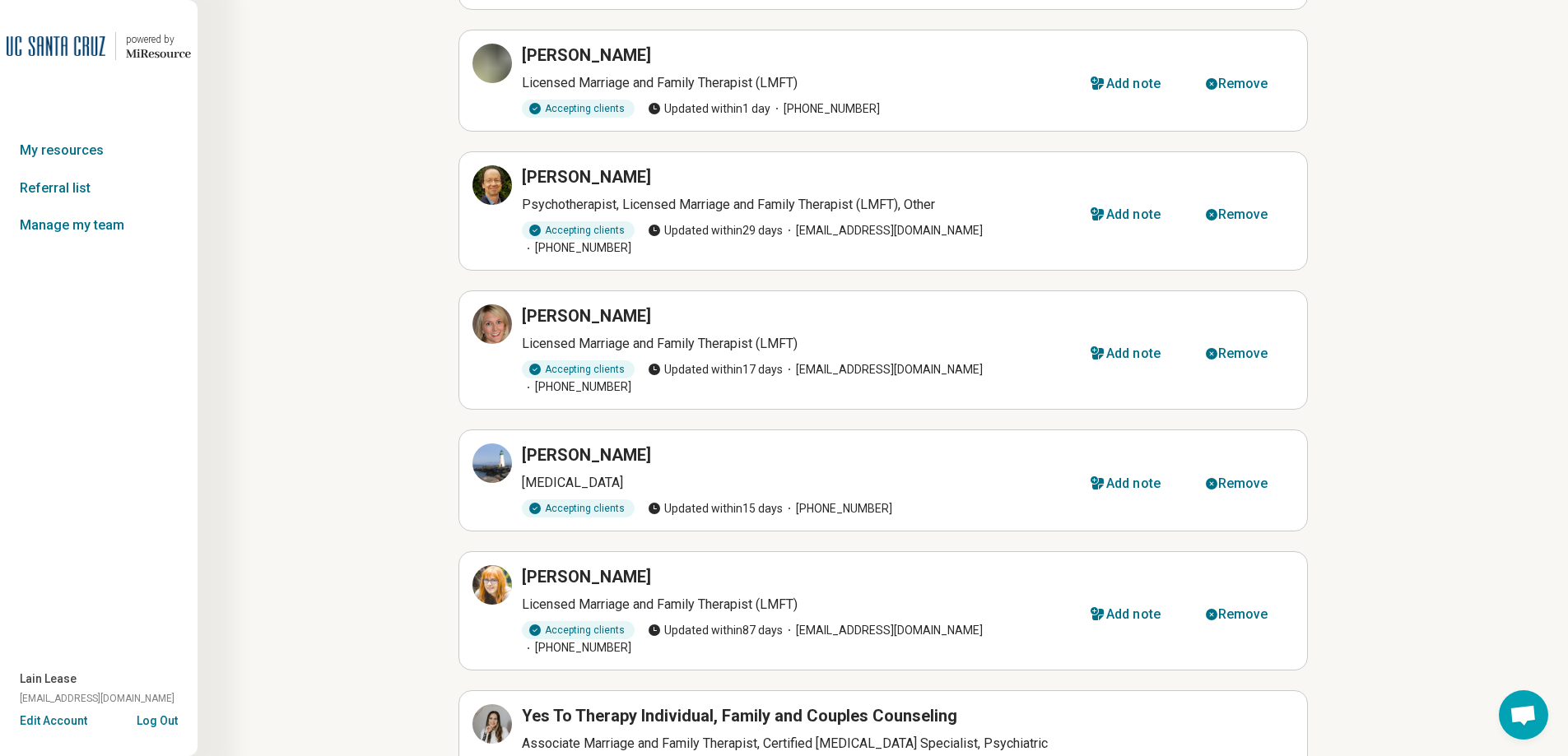
scroll to position [741, 0]
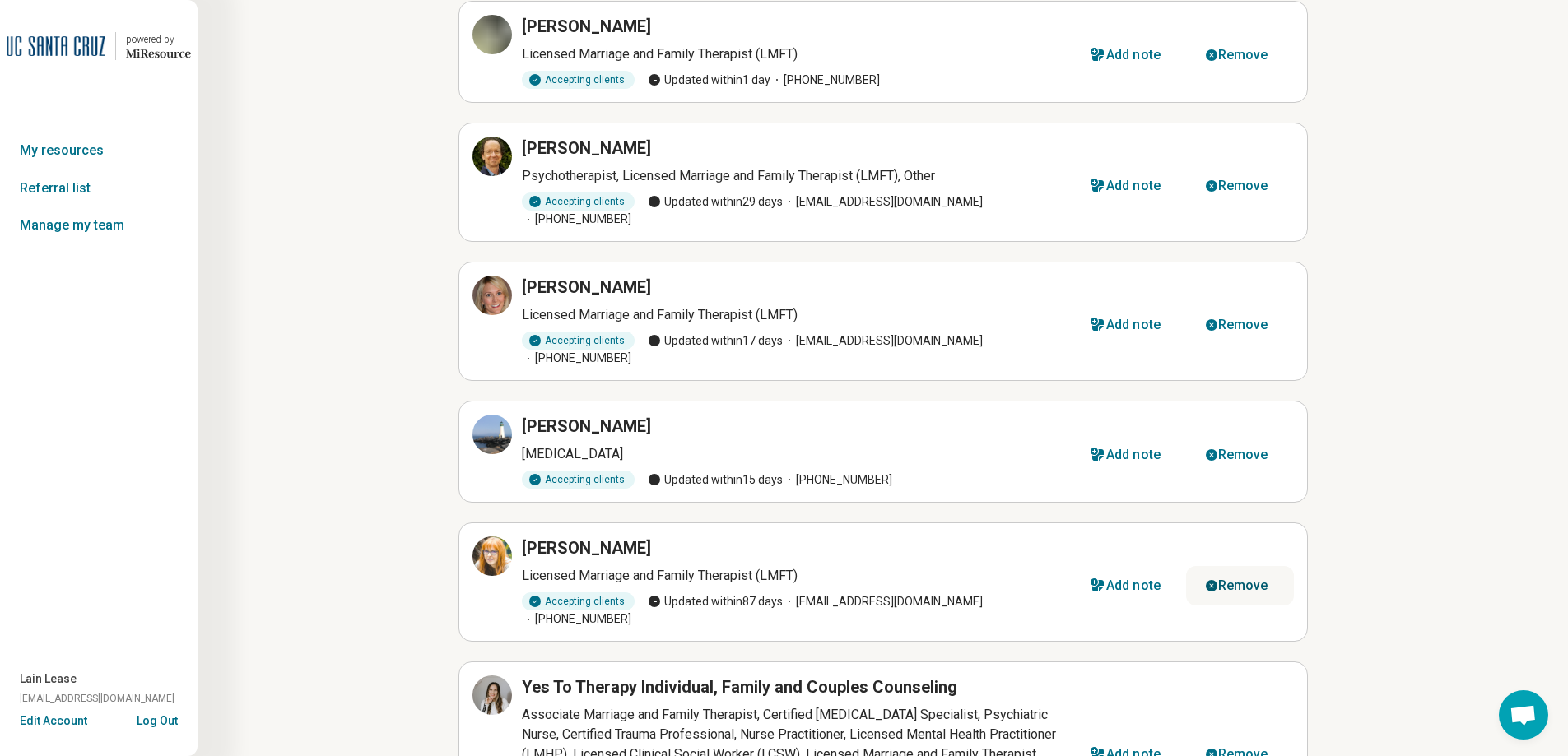
click at [1249, 579] on div "Remove" at bounding box center [1243, 586] width 50 height 14
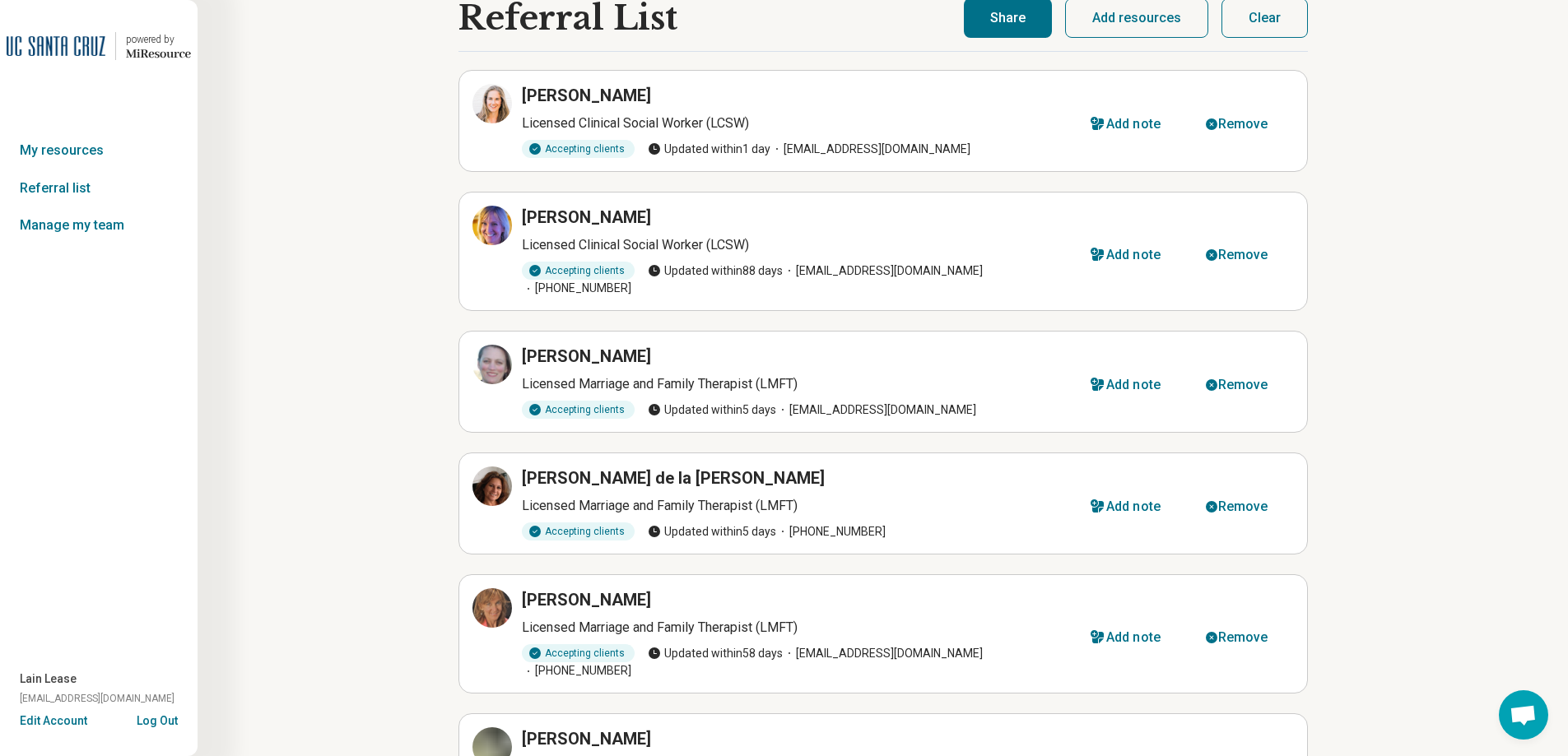
scroll to position [0, 0]
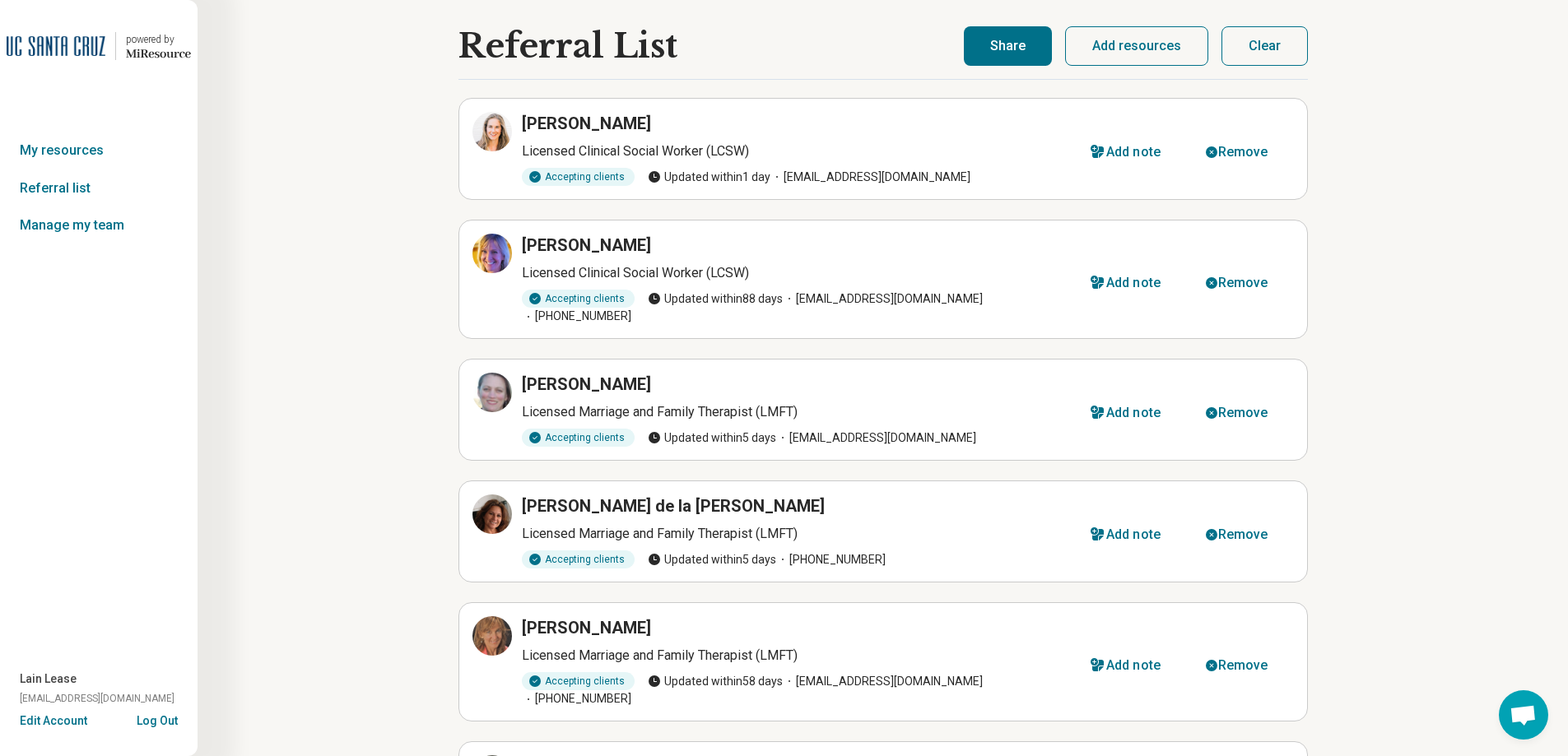
click at [1135, 37] on button "Add resources" at bounding box center [1137, 45] width 143 height 40
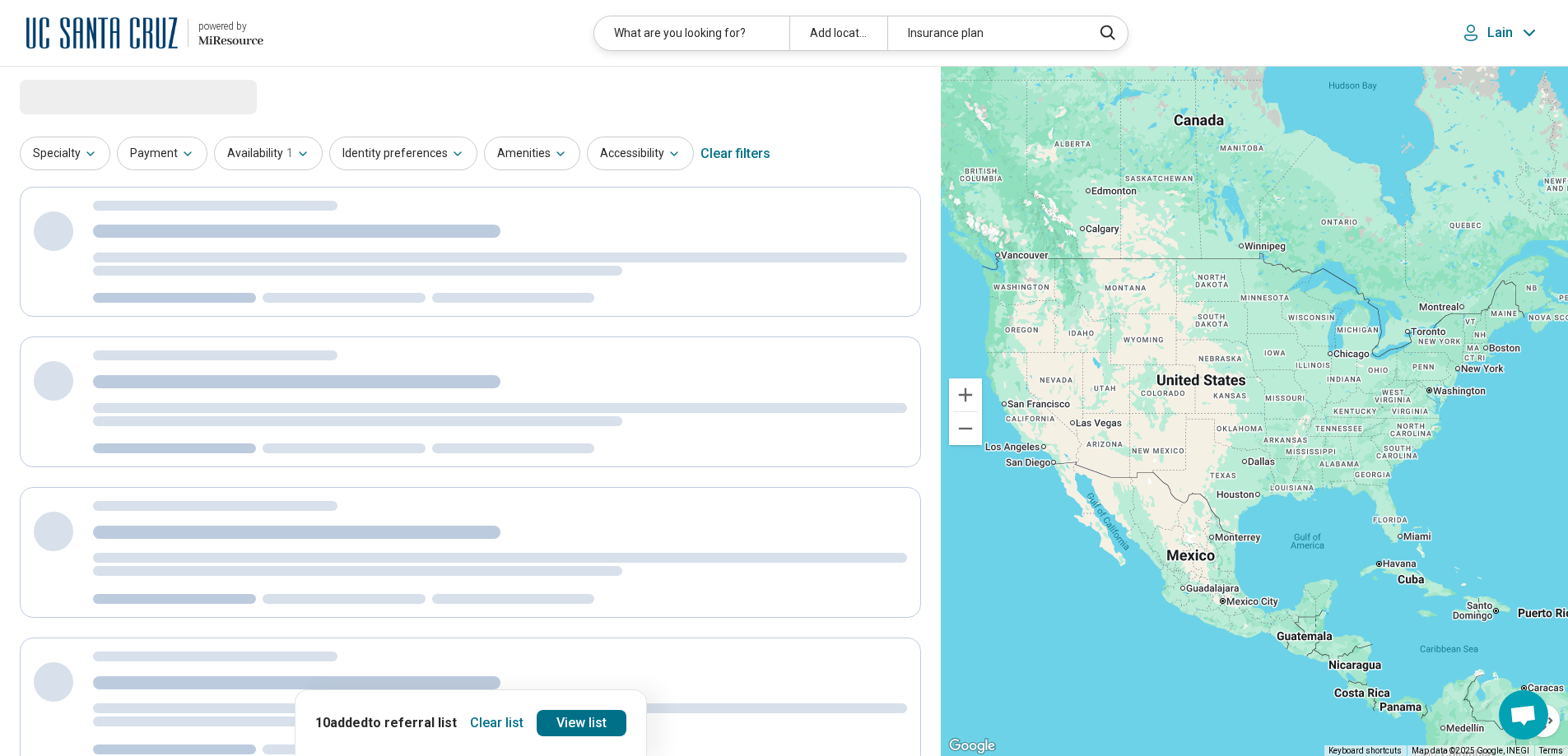
select select "***"
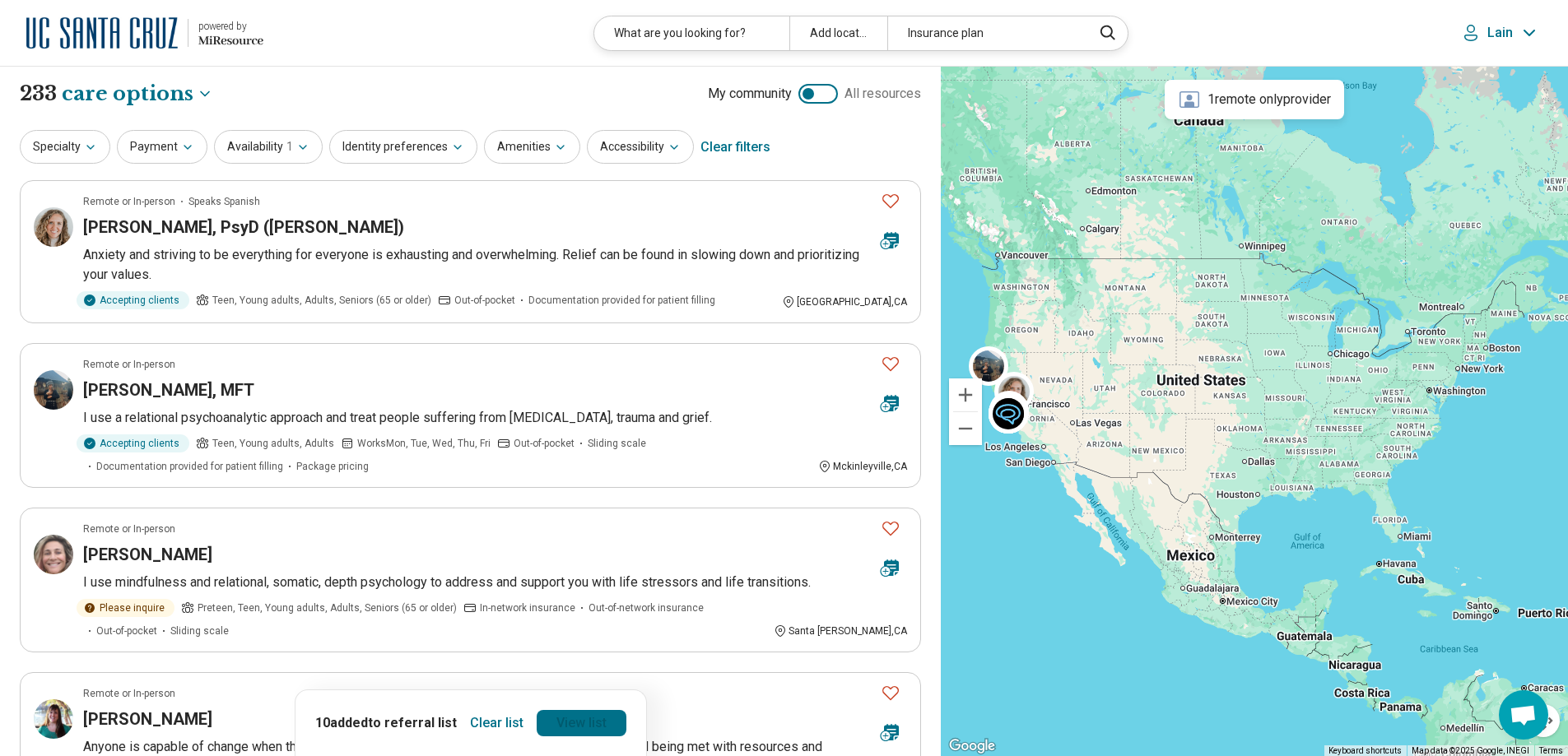
click at [580, 718] on link "View list" at bounding box center [581, 723] width 90 height 26
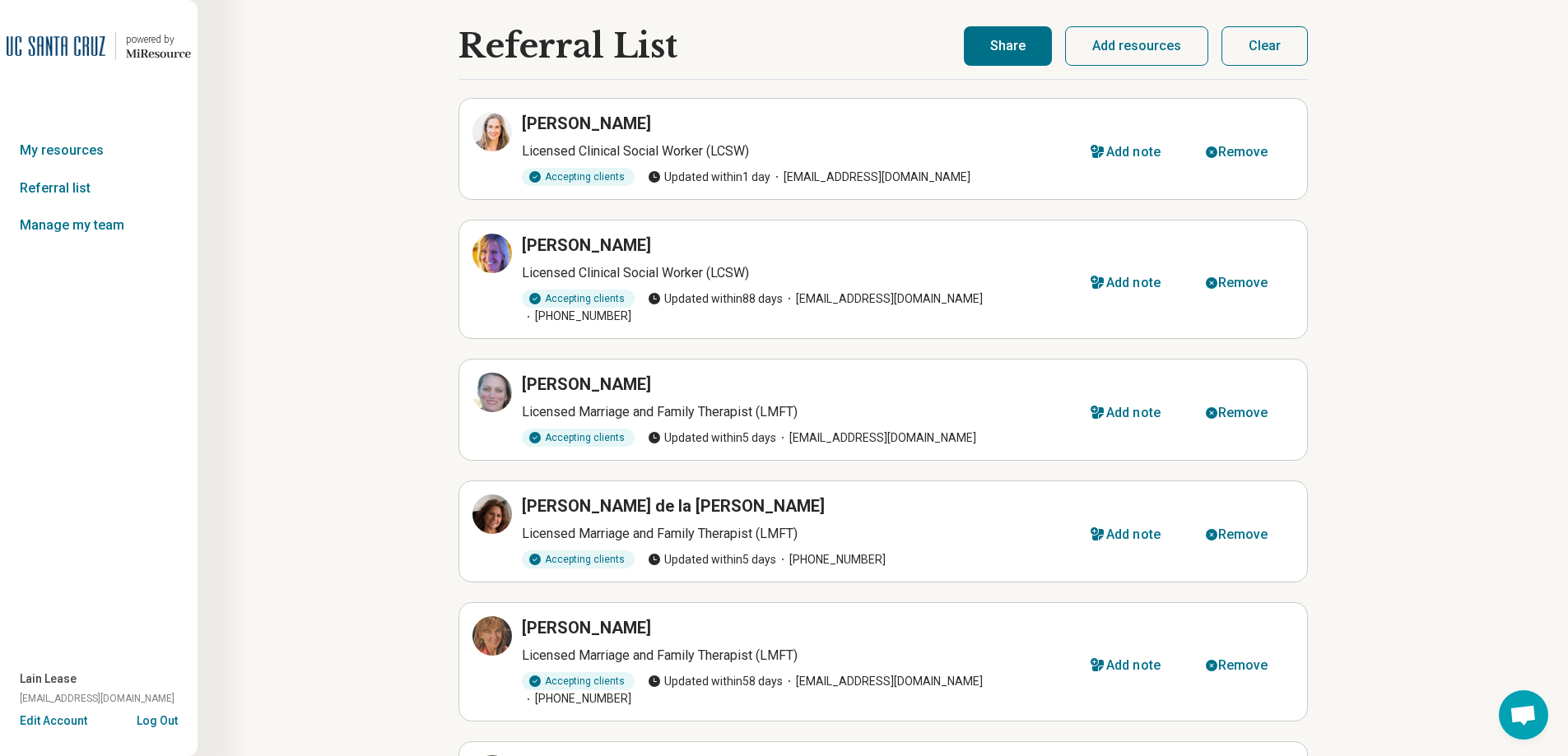
click at [1022, 52] on button "Share" at bounding box center [1007, 45] width 88 height 40
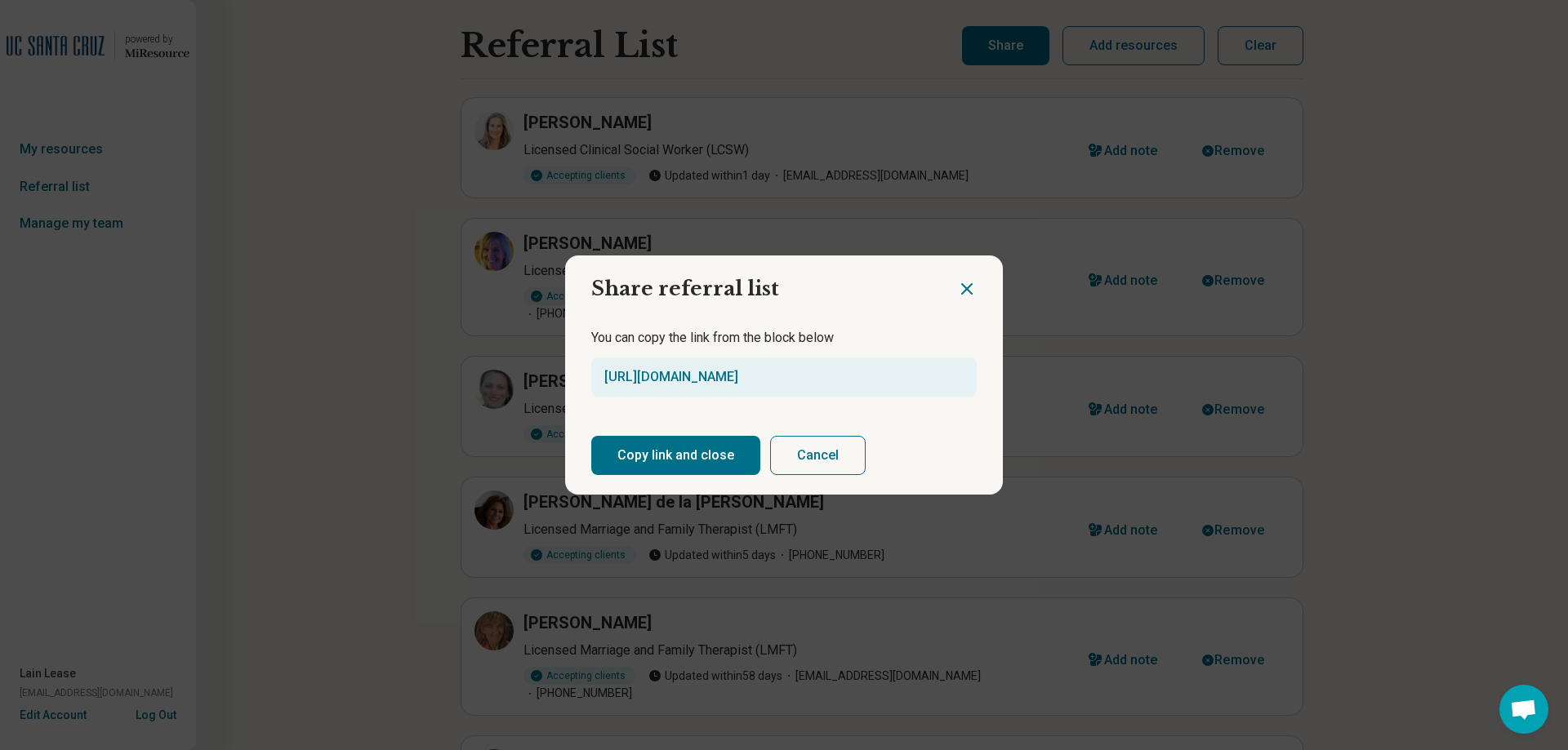
click at [634, 450] on button "Copy link and close" at bounding box center [676, 456] width 169 height 39
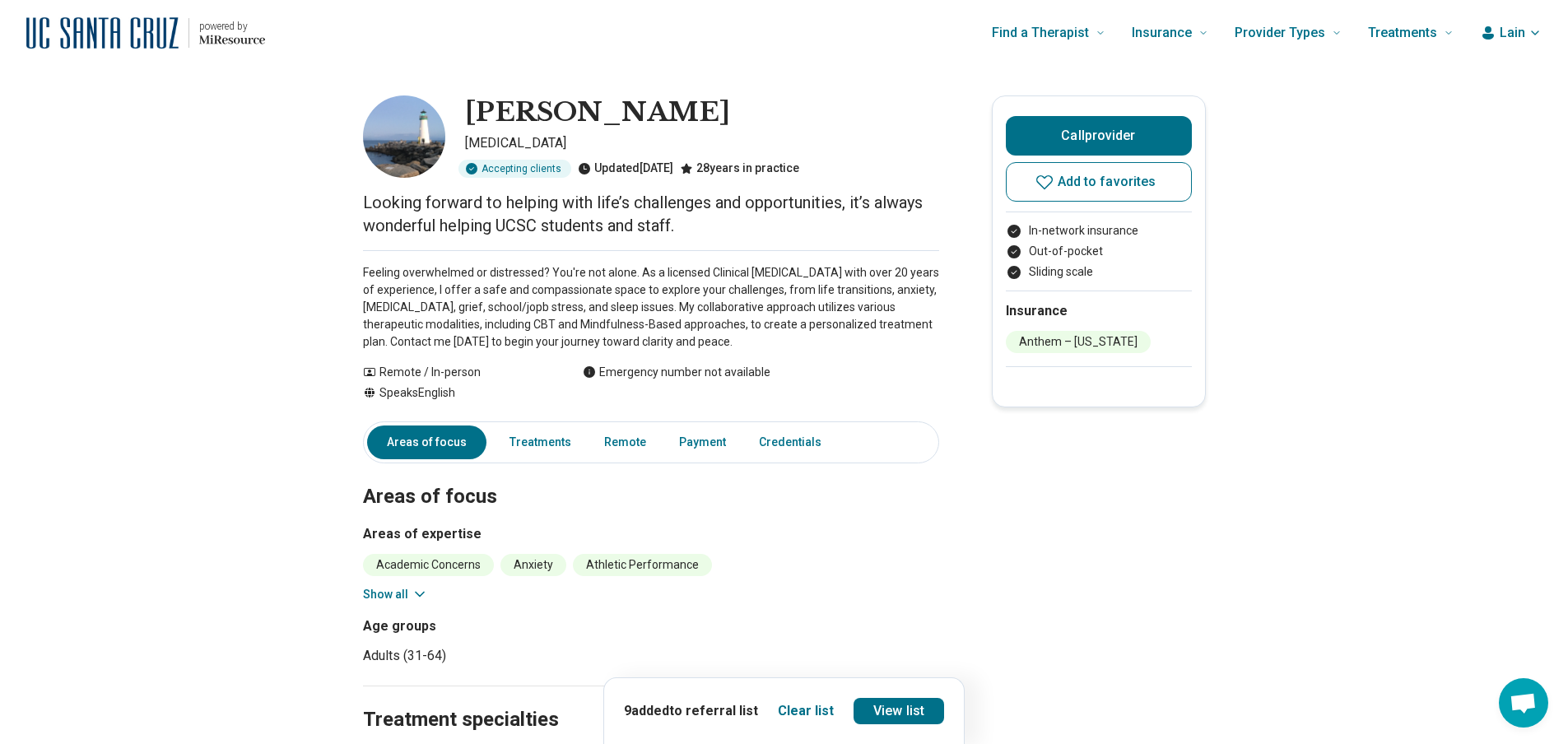
drag, startPoint x: 725, startPoint y: 117, endPoint x: 466, endPoint y: 115, distance: 259.0
click at [466, 115] on div "[PERSON_NAME] [MEDICAL_DATA] Accepting clients Updated [DATE] 28 years in pract…" at bounding box center [651, 136] width 576 height 82
copy h1 "[PERSON_NAME]"
